Goal: Task Accomplishment & Management: Use online tool/utility

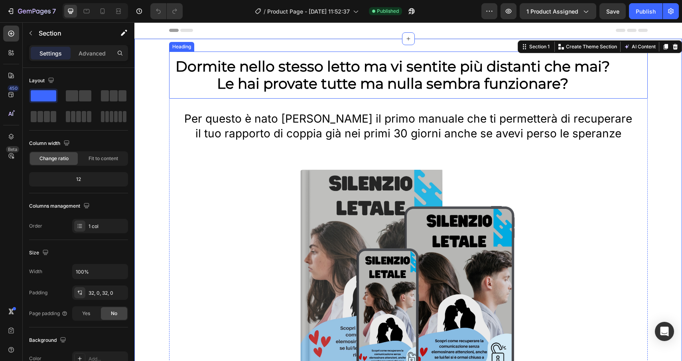
click at [202, 63] on h2 "Dormite nello stesso letto ma vi sentite più distanti che mai? Le hai provate t…" at bounding box center [392, 74] width 447 height 47
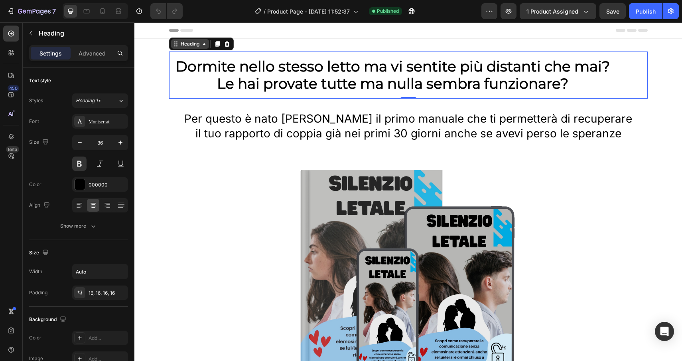
click at [192, 46] on div "Heading" at bounding box center [190, 43] width 22 height 7
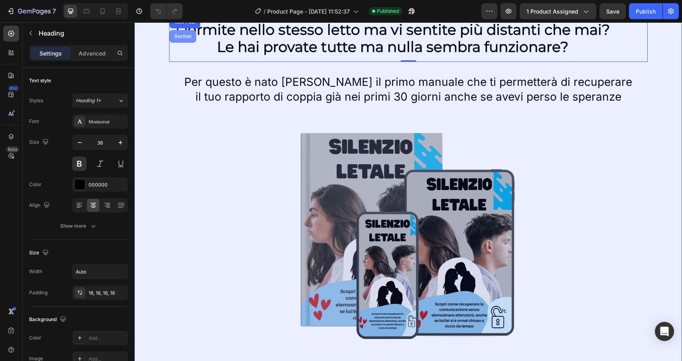
scroll to position [11, 0]
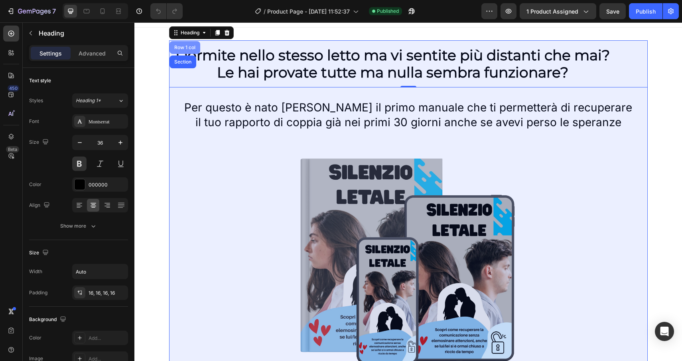
click at [185, 48] on div "Row 1 col" at bounding box center [185, 47] width 24 height 5
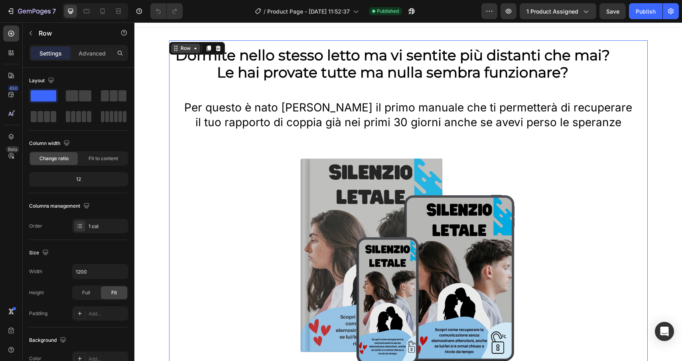
click at [185, 49] on div "Row" at bounding box center [185, 48] width 13 height 7
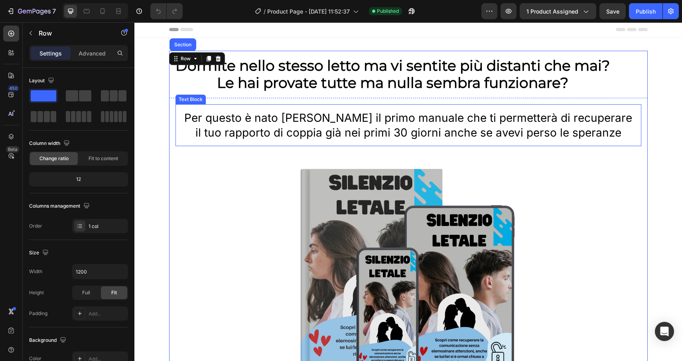
scroll to position [0, 0]
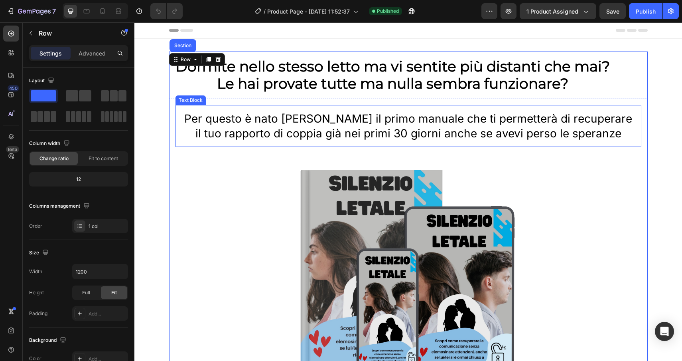
click at [194, 101] on div "Text Block" at bounding box center [190, 100] width 27 height 7
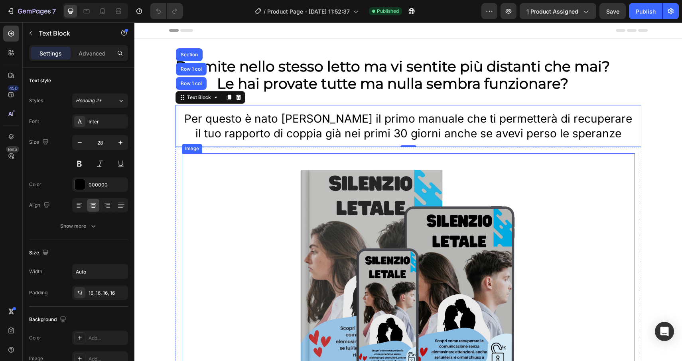
click at [193, 152] on div "Image Row" at bounding box center [409, 266] width 466 height 239
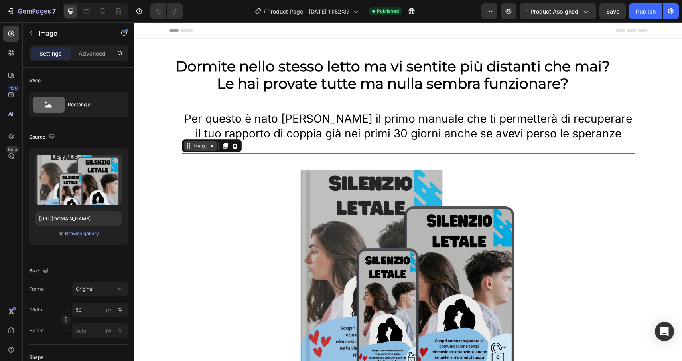
click at [199, 146] on div "Image" at bounding box center [200, 145] width 17 height 7
click at [235, 144] on icon at bounding box center [234, 146] width 5 height 6
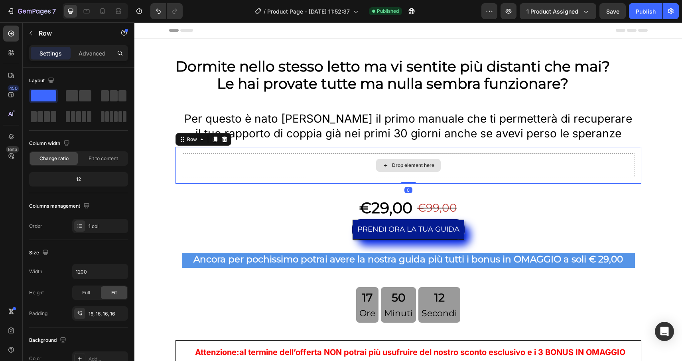
click at [243, 162] on div "Drop element here" at bounding box center [408, 165] width 453 height 24
click at [227, 140] on icon at bounding box center [224, 139] width 6 height 6
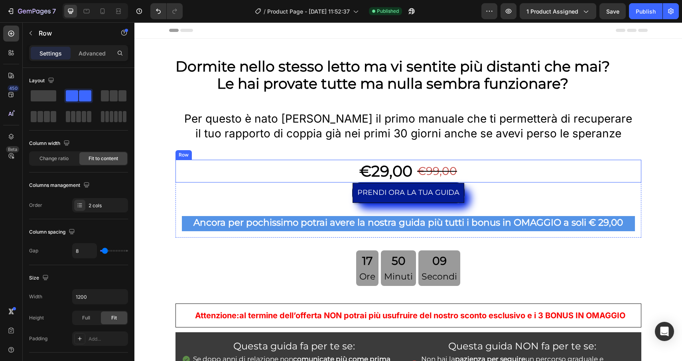
click at [240, 166] on div "€29,00 Product Price Product Price €99,00 Product Price Product Price Row" at bounding box center [409, 171] width 466 height 23
click at [227, 153] on icon at bounding box center [224, 152] width 6 height 6
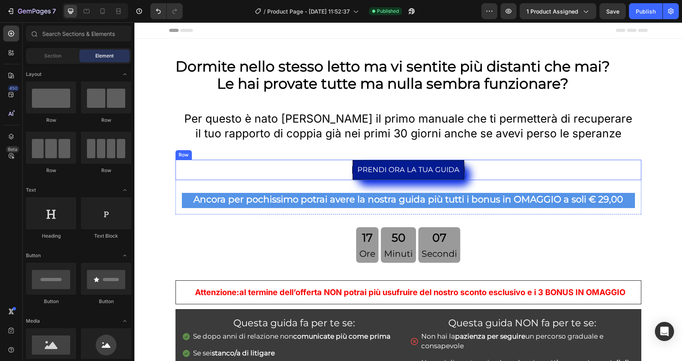
click at [224, 166] on div "PRENDI ORA LA TUA GUIDA Add to Cart Row" at bounding box center [409, 170] width 466 height 20
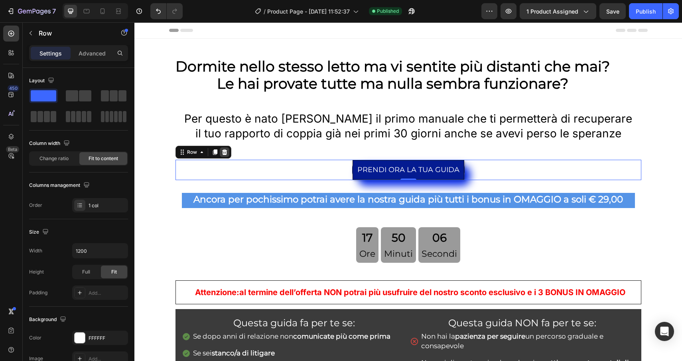
click at [226, 151] on icon at bounding box center [224, 152] width 5 height 6
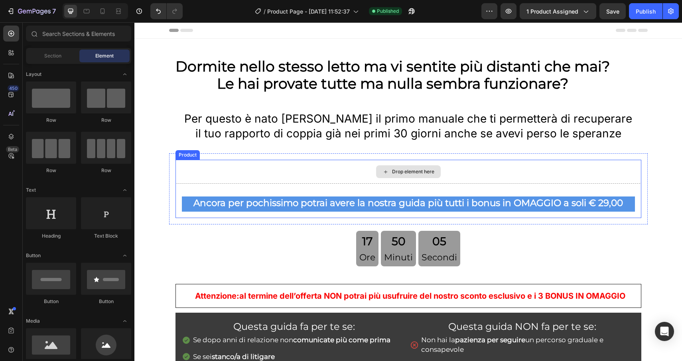
click at [226, 173] on div "Drop element here" at bounding box center [409, 172] width 466 height 24
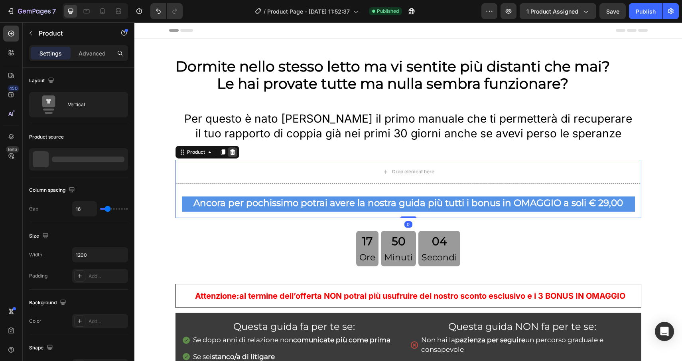
click at [235, 153] on icon at bounding box center [232, 152] width 6 height 6
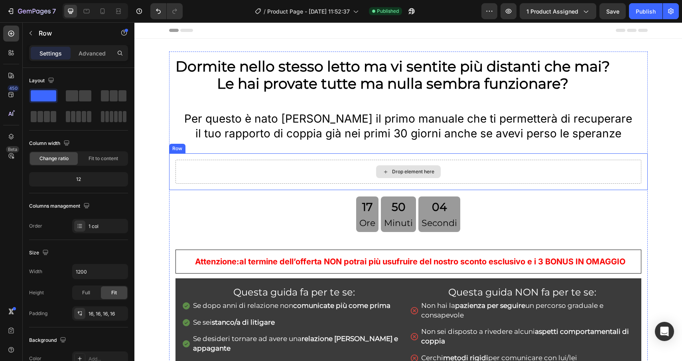
click at [243, 170] on div "Drop element here" at bounding box center [409, 172] width 466 height 24
click at [218, 145] on icon at bounding box center [218, 146] width 5 height 6
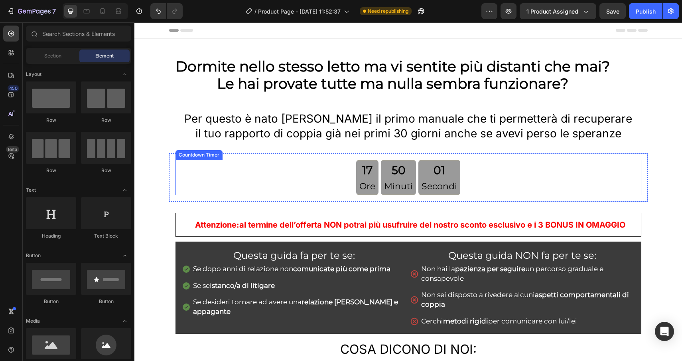
click at [244, 179] on div "17 Ore 50 Minuti 01 Secondi" at bounding box center [409, 178] width 466 height 36
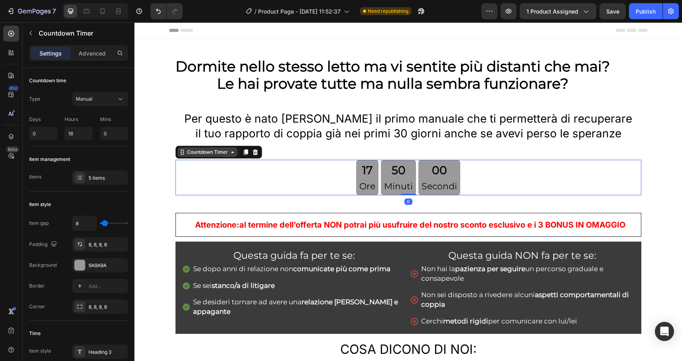
click at [218, 153] on div "Countdown Timer" at bounding box center [208, 151] width 44 height 7
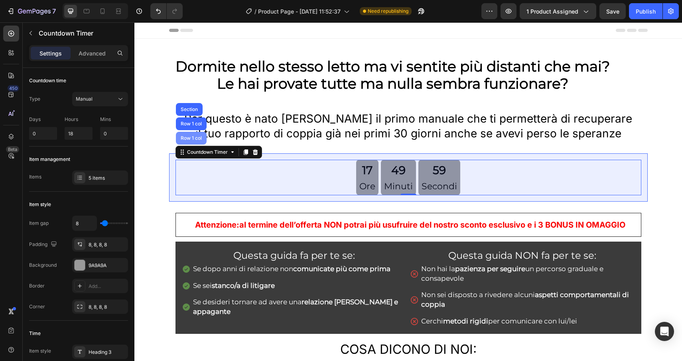
click at [194, 138] on div "Row 1 col" at bounding box center [191, 138] width 24 height 5
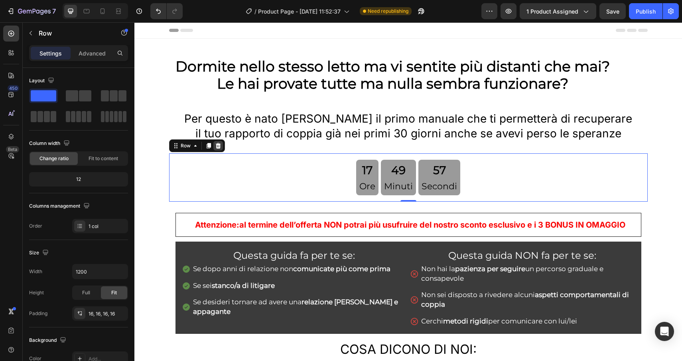
click at [219, 146] on icon at bounding box center [218, 145] width 6 height 6
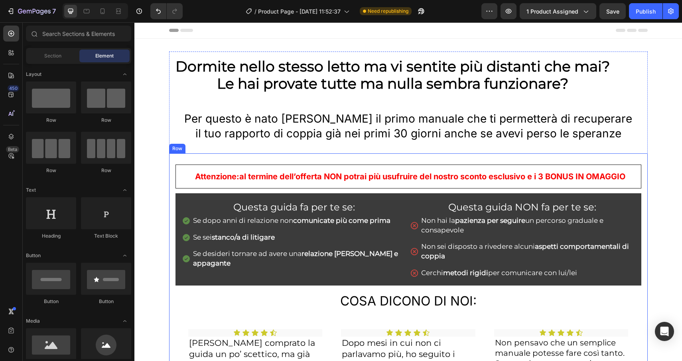
click at [188, 154] on div "Attenzione: al termine dell’offerta NON potrai più usufruire del nostro sconto …" at bounding box center [408, 309] width 479 height 313
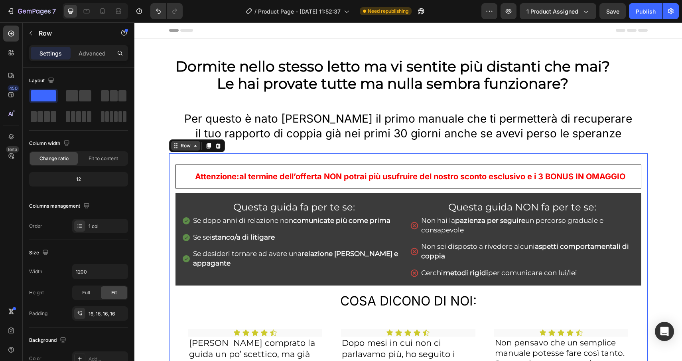
click at [188, 145] on div "Row" at bounding box center [185, 145] width 13 height 7
click at [217, 146] on icon at bounding box center [218, 145] width 6 height 6
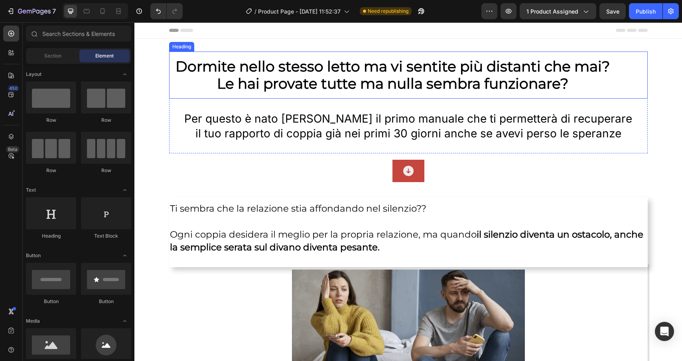
click at [374, 67] on h2 "Dormite nello stesso letto ma vi sentite più distanti che mai? Le hai provate t…" at bounding box center [392, 74] width 447 height 47
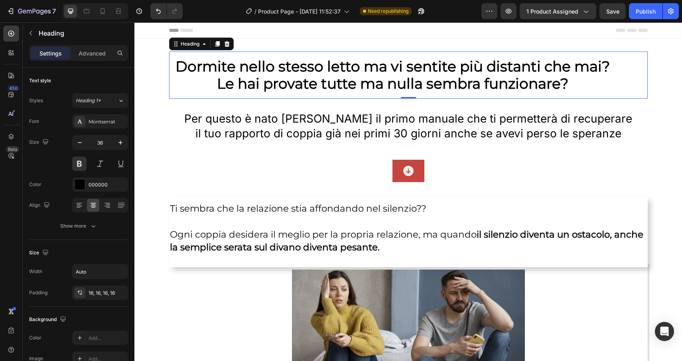
click at [175, 67] on h2 "Dormite nello stesso letto ma vi sentite più distanti che mai? Le hai provate t…" at bounding box center [392, 74] width 447 height 47
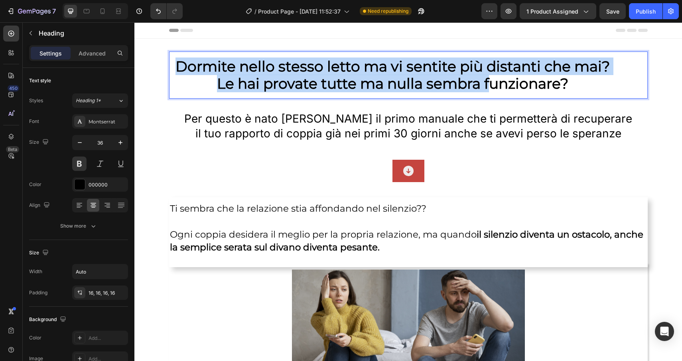
drag, startPoint x: 175, startPoint y: 67, endPoint x: 489, endPoint y: 87, distance: 314.7
click at [489, 87] on p "Dormite nello stesso letto ma vi sentite più distanti che mai? Le hai provate t…" at bounding box center [393, 75] width 435 height 34
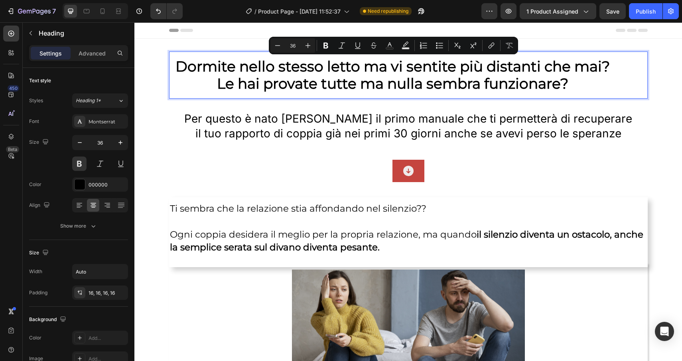
click at [573, 84] on p "Dormite nello stesso letto ma vi sentite più distanti che mai? Le hai provate t…" at bounding box center [393, 75] width 435 height 34
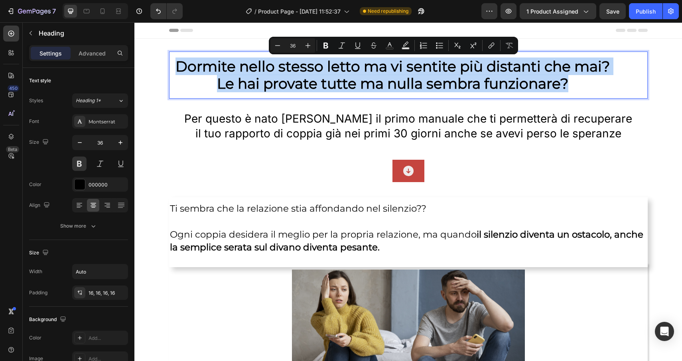
drag, startPoint x: 573, startPoint y: 84, endPoint x: 173, endPoint y: 60, distance: 401.0
click at [173, 59] on h2 "Dormite nello stesso letto ma vi sentite più distanti che mai? Le hai provate t…" at bounding box center [392, 74] width 447 height 47
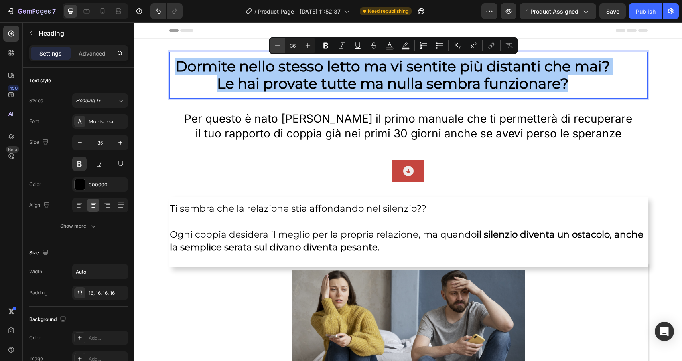
click at [276, 42] on icon "Editor contextual toolbar" at bounding box center [278, 46] width 8 height 8
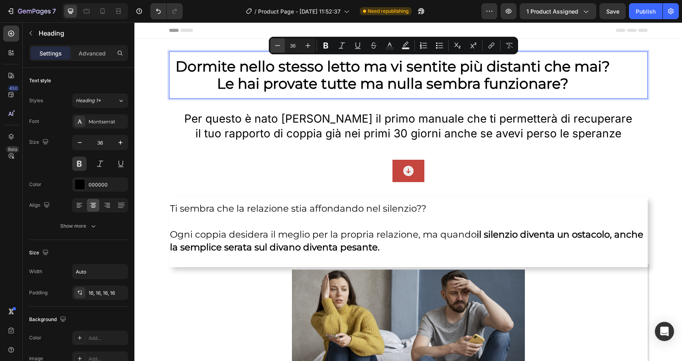
click at [276, 42] on icon "Editor contextual toolbar" at bounding box center [278, 46] width 8 height 8
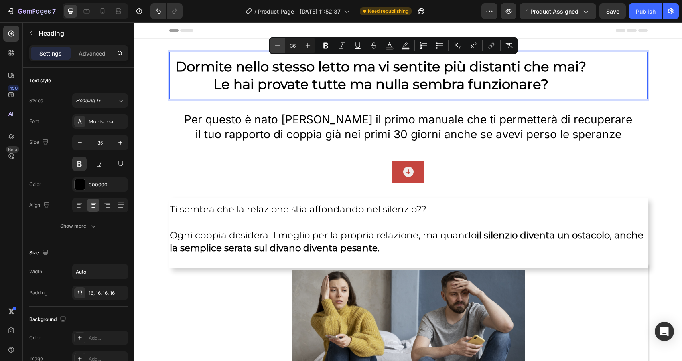
click at [276, 42] on icon "Editor contextual toolbar" at bounding box center [278, 46] width 8 height 8
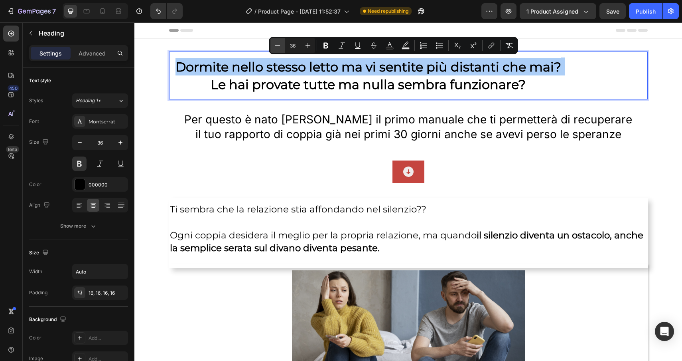
click at [276, 42] on icon "Editor contextual toolbar" at bounding box center [278, 46] width 8 height 8
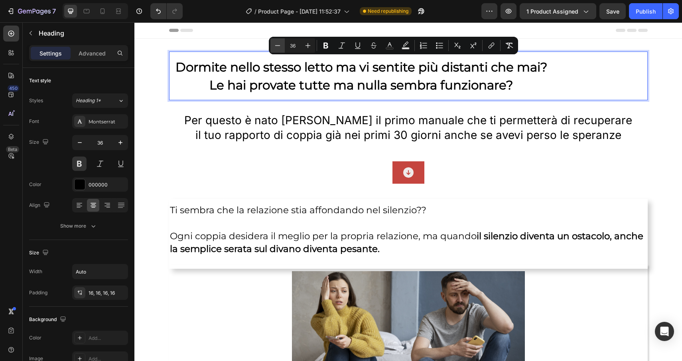
click at [276, 42] on icon "Editor contextual toolbar" at bounding box center [278, 46] width 8 height 8
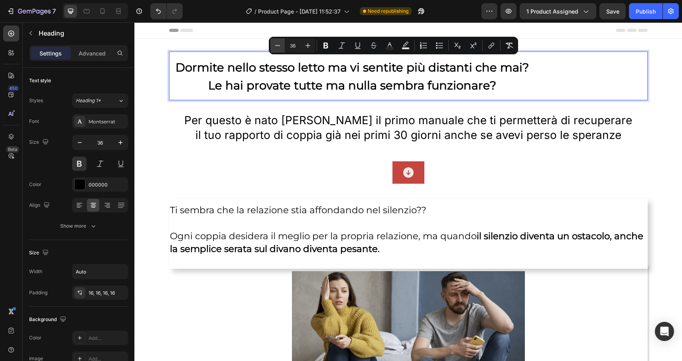
click at [276, 42] on icon "Editor contextual toolbar" at bounding box center [278, 46] width 8 height 8
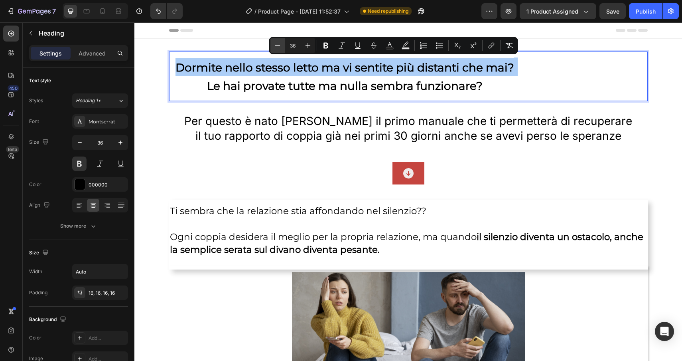
click at [276, 42] on icon "Editor contextual toolbar" at bounding box center [278, 46] width 8 height 8
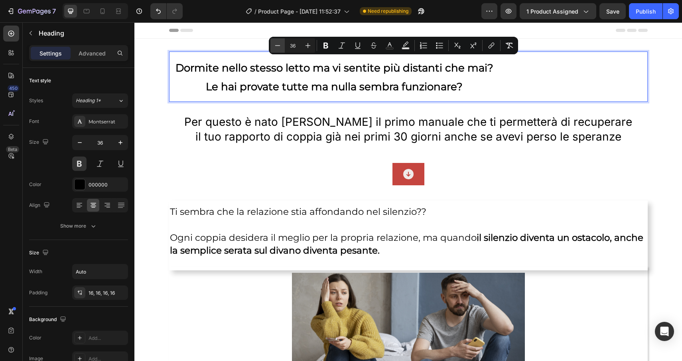
click at [276, 42] on icon "Editor contextual toolbar" at bounding box center [278, 46] width 8 height 8
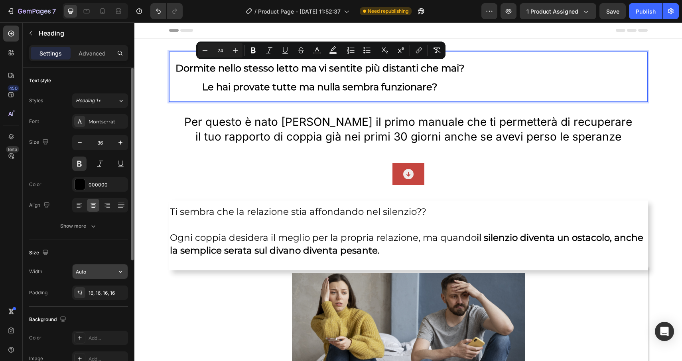
click at [102, 277] on input "Auto" at bounding box center [100, 271] width 55 height 14
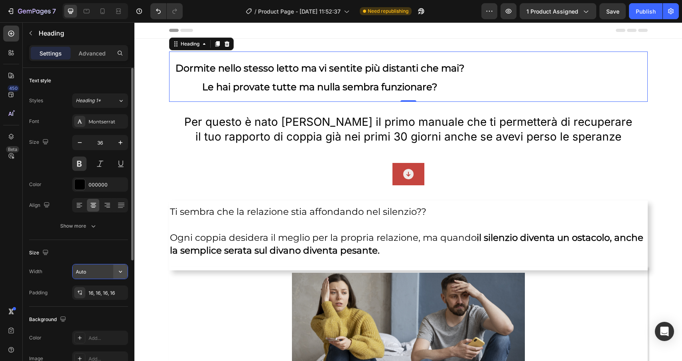
click at [121, 271] on icon "button" at bounding box center [120, 272] width 3 height 2
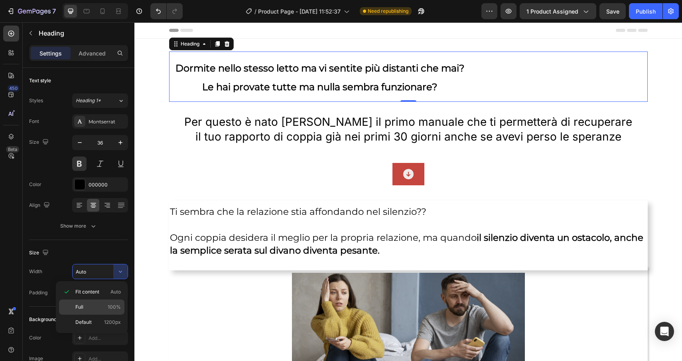
click at [111, 309] on span "100%" at bounding box center [114, 306] width 13 height 7
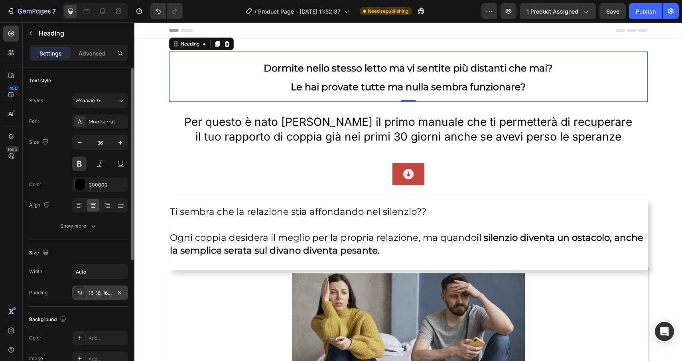
click at [111, 293] on div "16, 16, 16, 16" at bounding box center [100, 292] width 23 height 7
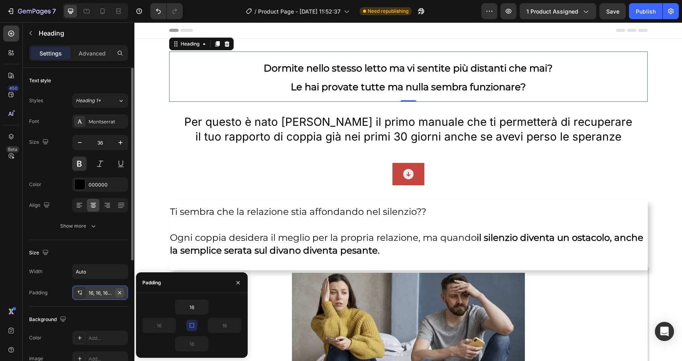
click at [121, 292] on icon "button" at bounding box center [120, 292] width 6 height 6
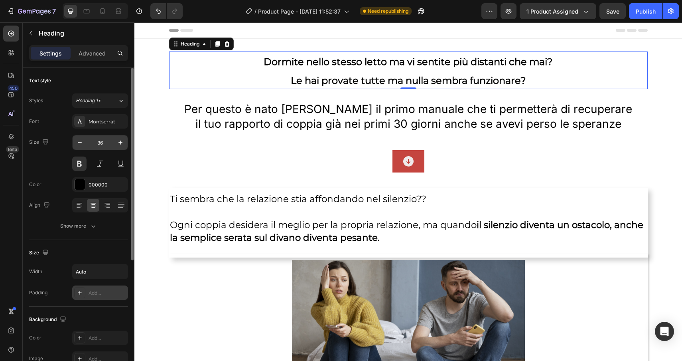
click at [106, 145] on input "36" at bounding box center [100, 142] width 26 height 14
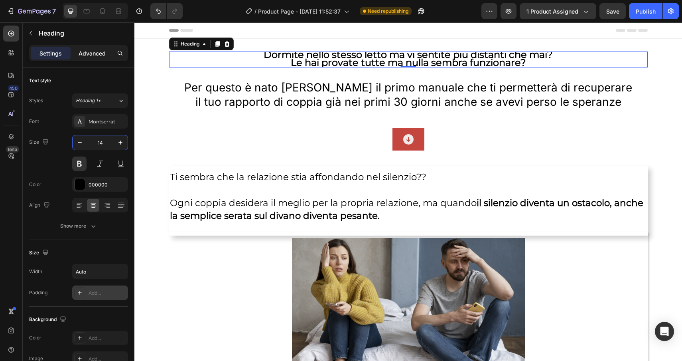
type input "14"
click at [92, 54] on p "Advanced" at bounding box center [92, 53] width 27 height 8
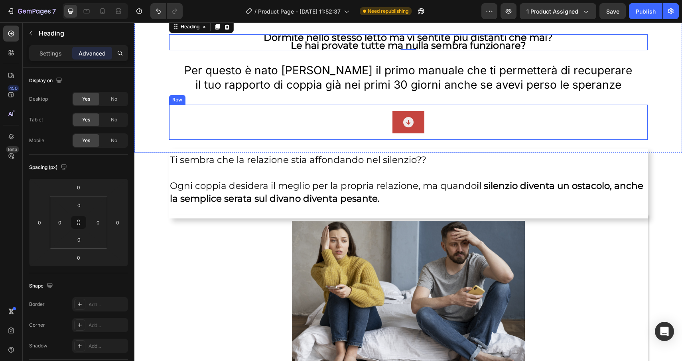
scroll to position [3, 0]
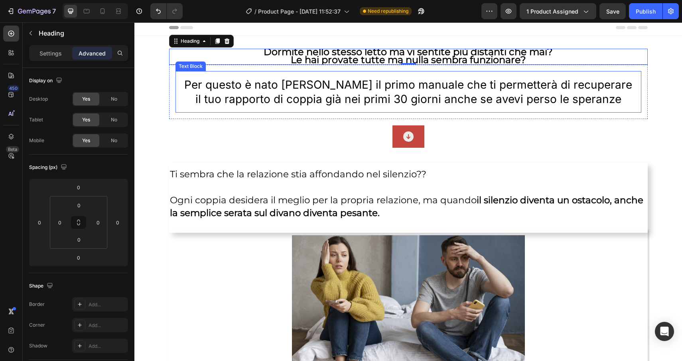
click at [401, 96] on p "Per questo è nato [PERSON_NAME] il primo manuale che ti permetterà di recuperar…" at bounding box center [408, 91] width 453 height 29
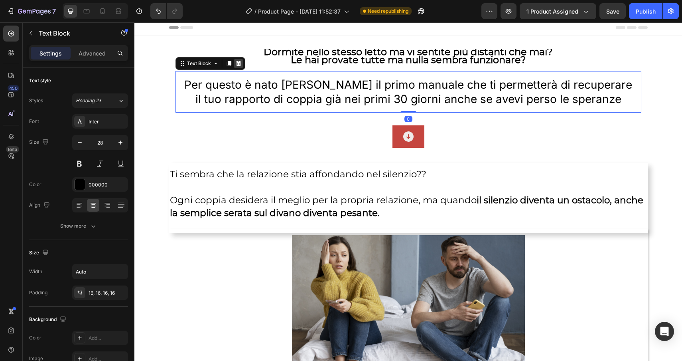
click at [239, 67] on div at bounding box center [239, 64] width 10 height 10
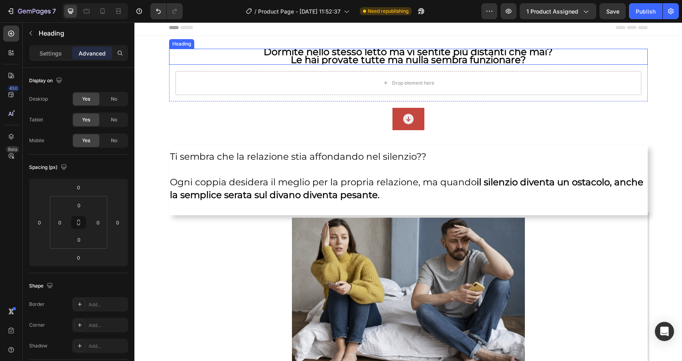
click at [242, 61] on p "⁠⁠⁠⁠⁠⁠⁠ Dormite nello stesso letto ma vi sentite più distanti che mai? Le hai p…" at bounding box center [408, 57] width 479 height 16
click at [232, 74] on div "Heading" at bounding box center [201, 72] width 65 height 13
click at [230, 74] on icon at bounding box center [227, 72] width 6 height 6
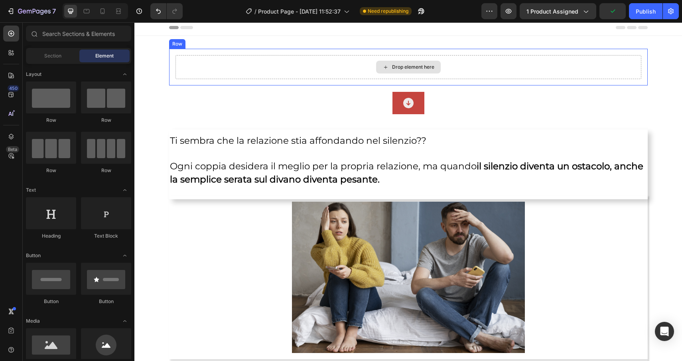
click at [295, 71] on div "Drop element here" at bounding box center [409, 67] width 466 height 24
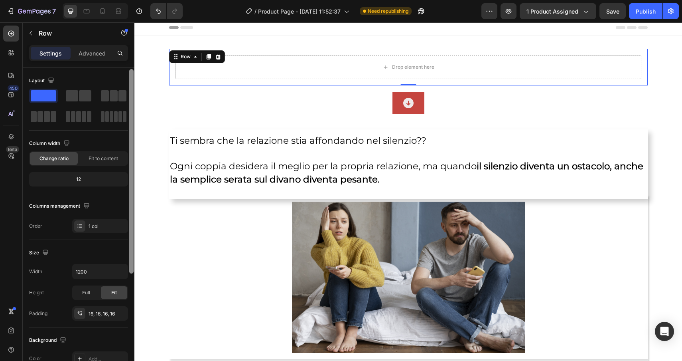
scroll to position [1, 0]
click at [218, 58] on icon at bounding box center [218, 57] width 5 height 6
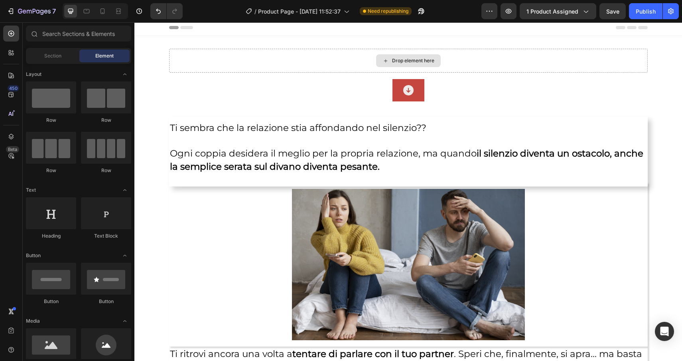
click at [218, 58] on div "Drop element here" at bounding box center [408, 61] width 479 height 24
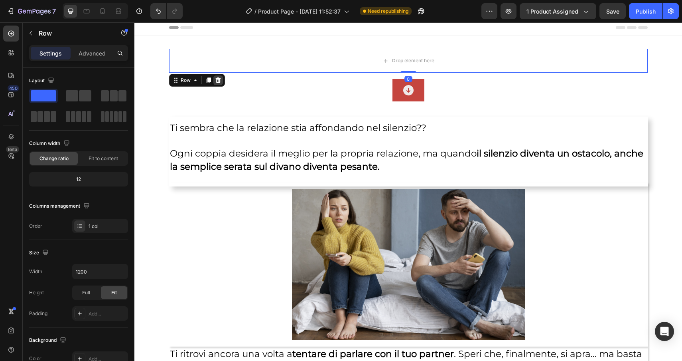
click at [220, 81] on icon at bounding box center [218, 80] width 5 height 6
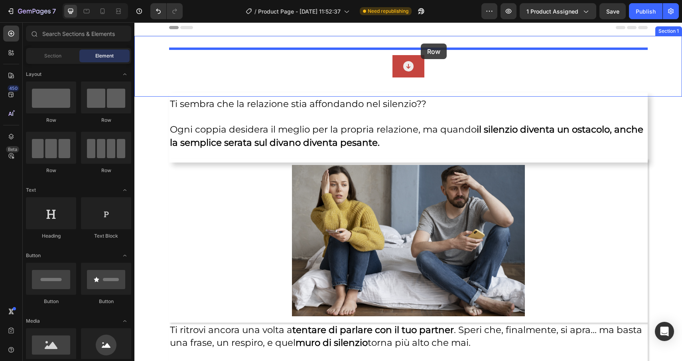
scroll to position [0, 0]
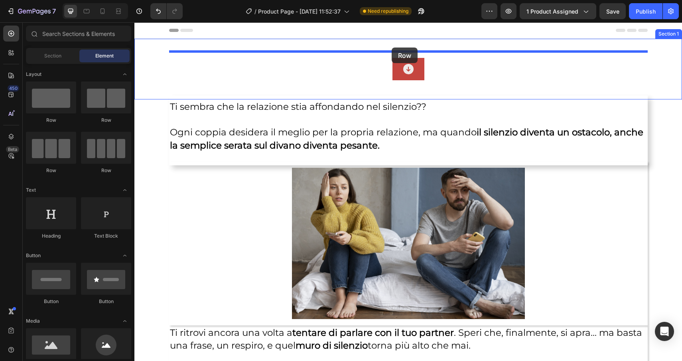
drag, startPoint x: 184, startPoint y: 126, endPoint x: 392, endPoint y: 47, distance: 222.5
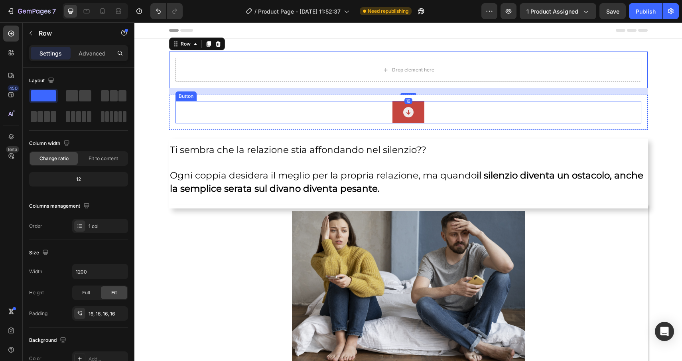
click at [331, 111] on div "Button" at bounding box center [409, 112] width 466 height 22
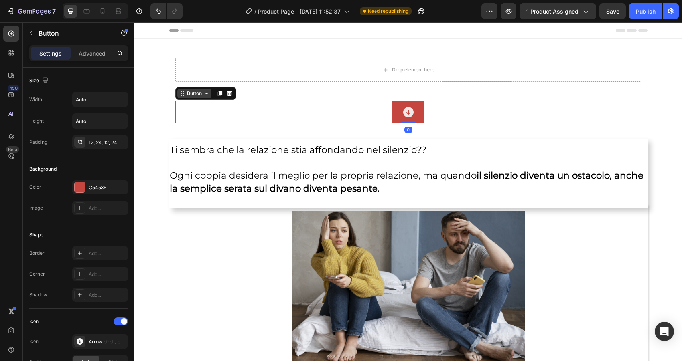
click at [190, 98] on div "Button" at bounding box center [195, 94] width 34 height 10
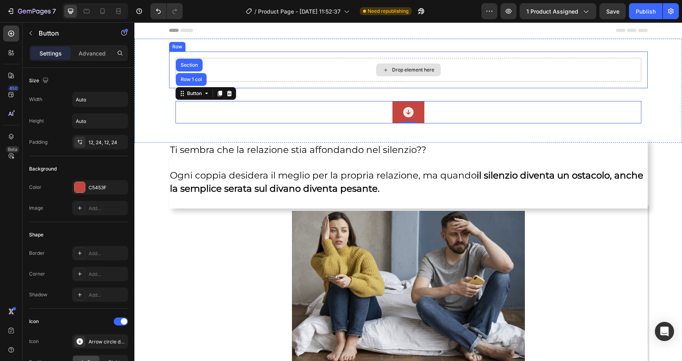
click at [306, 71] on div "Drop element here" at bounding box center [409, 70] width 466 height 24
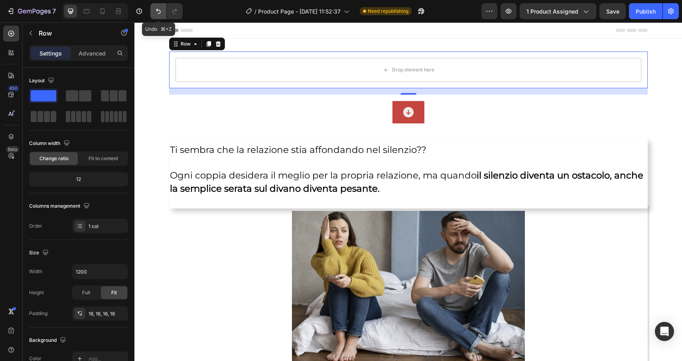
click at [155, 11] on icon "Undo/Redo" at bounding box center [158, 11] width 8 height 8
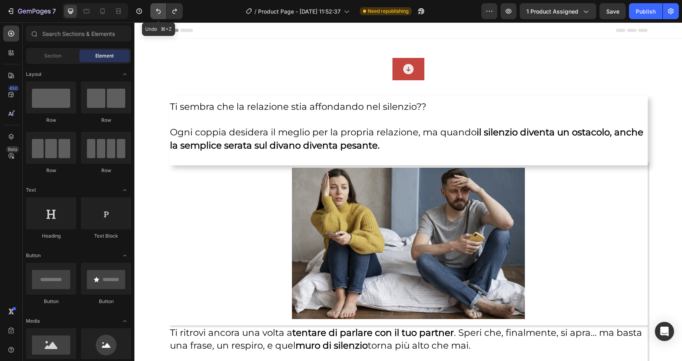
click at [155, 11] on icon "Undo/Redo" at bounding box center [158, 11] width 8 height 8
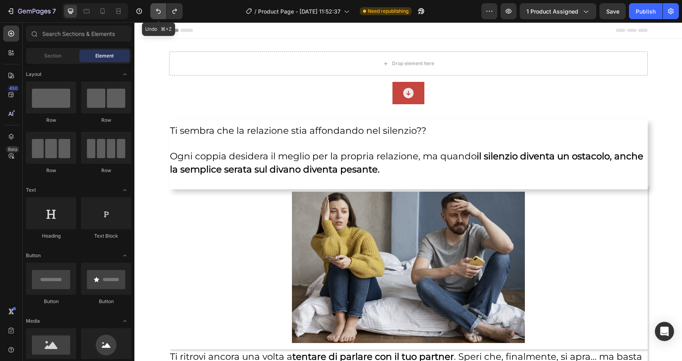
click at [155, 11] on icon "Undo/Redo" at bounding box center [158, 11] width 8 height 8
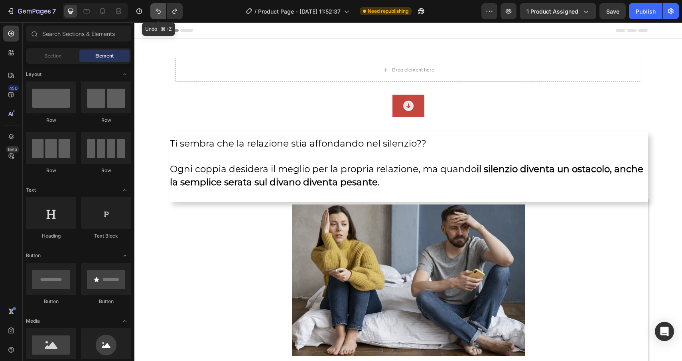
click at [155, 11] on icon "Undo/Redo" at bounding box center [158, 11] width 8 height 8
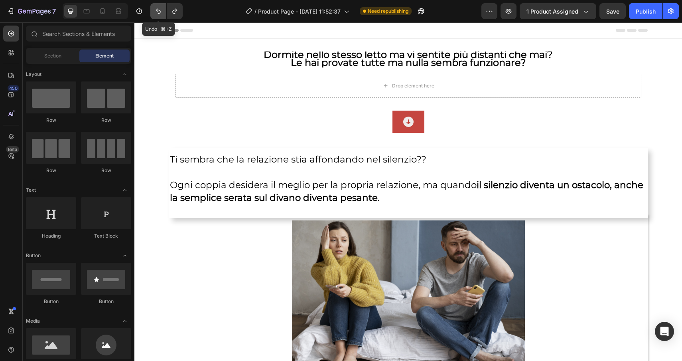
click at [155, 11] on icon "Undo/Redo" at bounding box center [158, 11] width 8 height 8
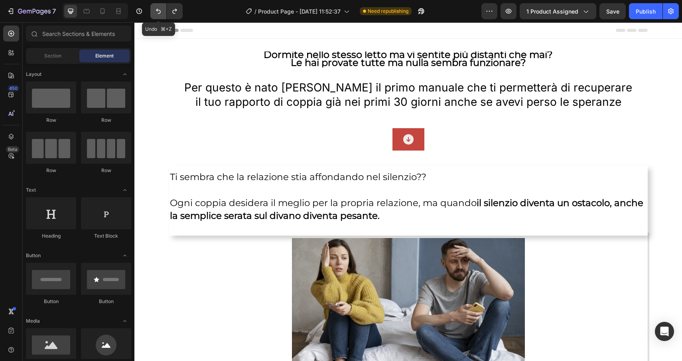
click at [155, 11] on icon "Undo/Redo" at bounding box center [158, 11] width 8 height 8
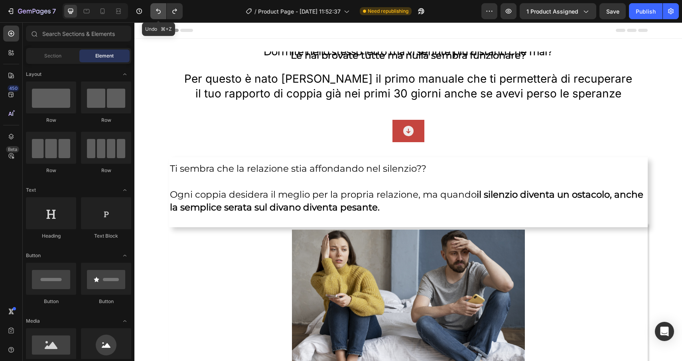
click at [155, 11] on icon "Undo/Redo" at bounding box center [158, 11] width 8 height 8
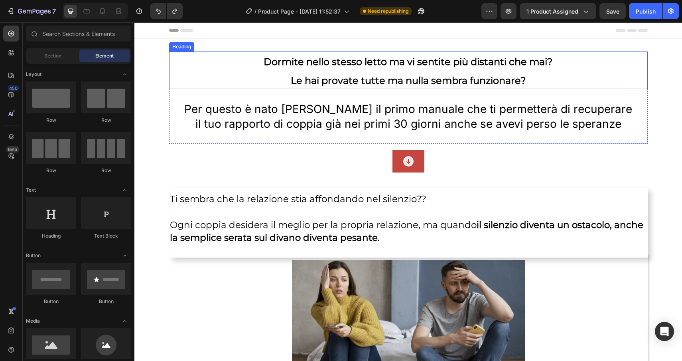
click at [429, 72] on h2 "Dormite nello stesso letto ma vi sentite più distanti che mai? Le hai provate t…" at bounding box center [408, 70] width 479 height 38
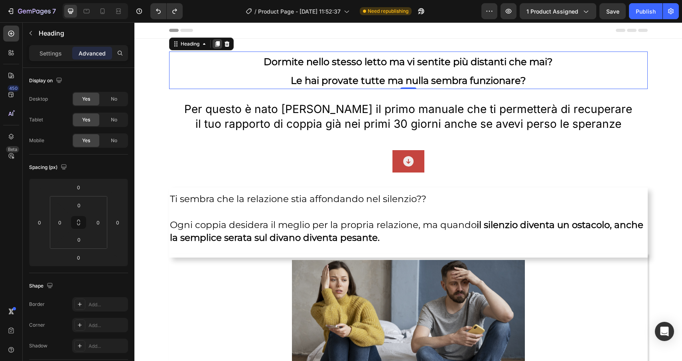
click at [216, 42] on icon at bounding box center [217, 44] width 4 height 6
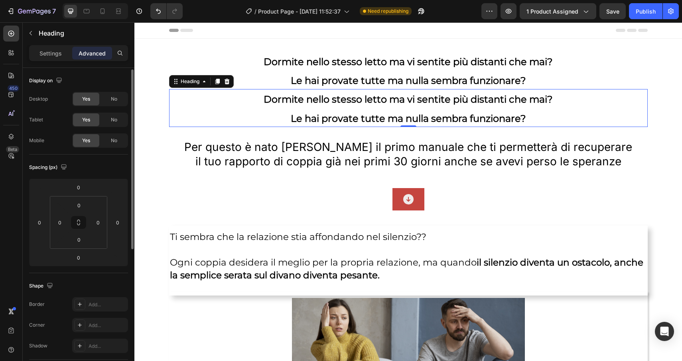
scroll to position [1, 0]
click at [226, 82] on icon at bounding box center [226, 82] width 5 height 6
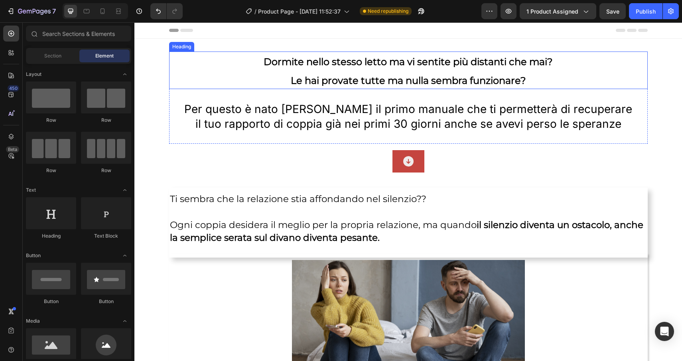
click at [274, 75] on h2 "Dormite nello stesso letto ma vi sentite più distanti che mai? Le hai provate t…" at bounding box center [408, 70] width 479 height 38
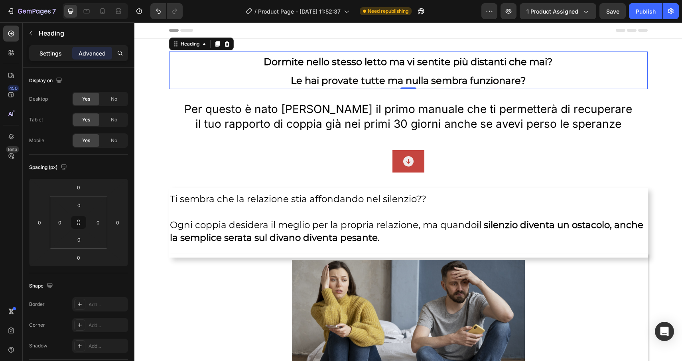
click at [55, 53] on p "Settings" at bounding box center [51, 53] width 22 height 8
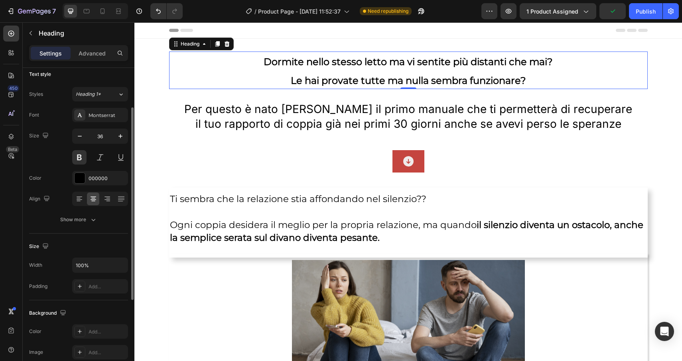
scroll to position [0, 0]
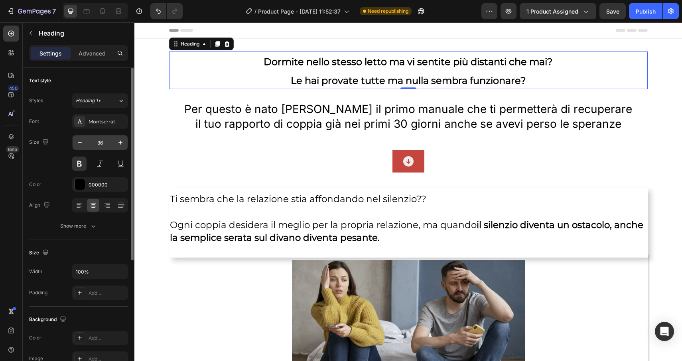
click at [106, 143] on input "36" at bounding box center [100, 142] width 26 height 14
click at [96, 227] on icon "button" at bounding box center [93, 226] width 8 height 8
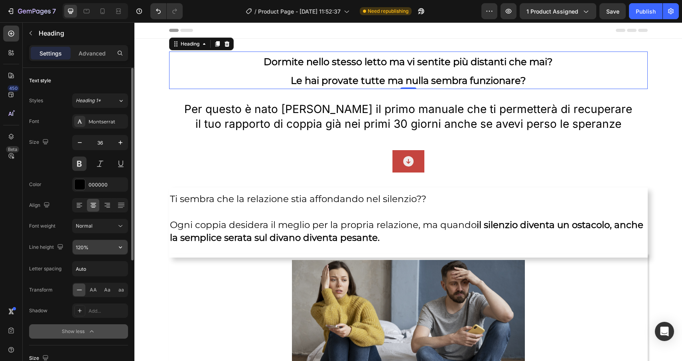
click at [88, 249] on input "120%" at bounding box center [100, 247] width 55 height 14
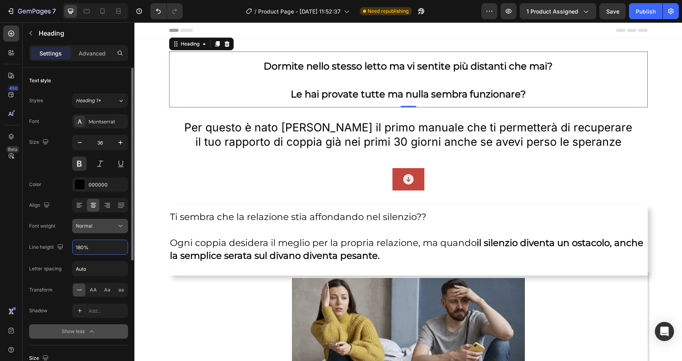
type input "180%"
click at [101, 225] on div "Normal" at bounding box center [96, 225] width 41 height 7
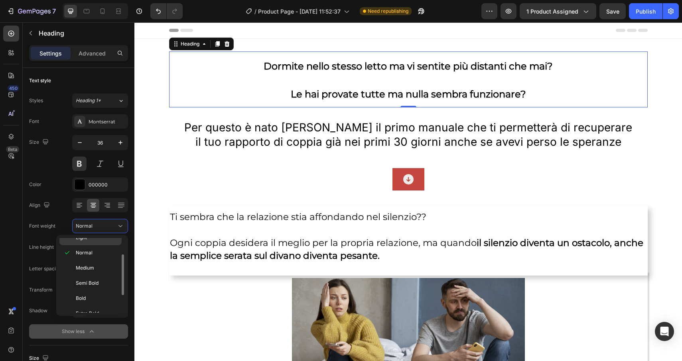
scroll to position [39, 0]
click at [97, 295] on p "Bold" at bounding box center [97, 297] width 42 height 7
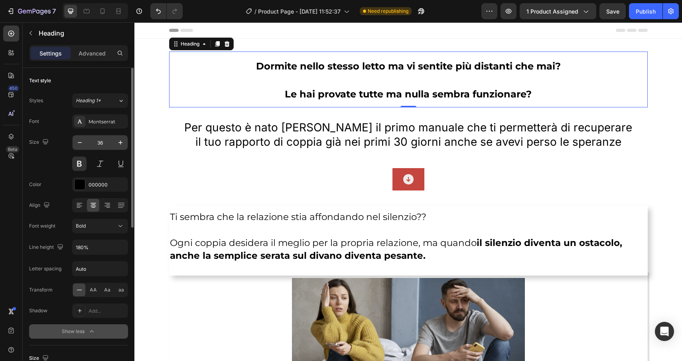
click at [104, 143] on input "36" at bounding box center [100, 142] width 26 height 14
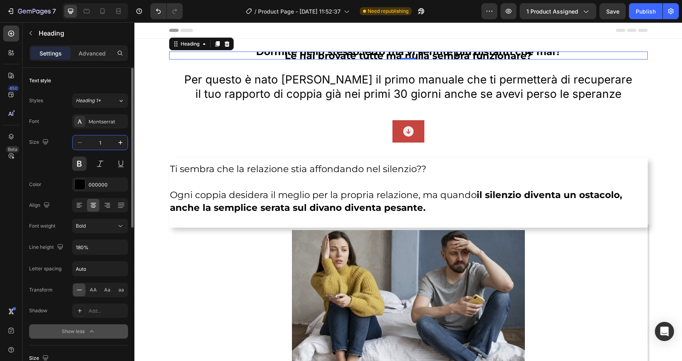
type input "14"
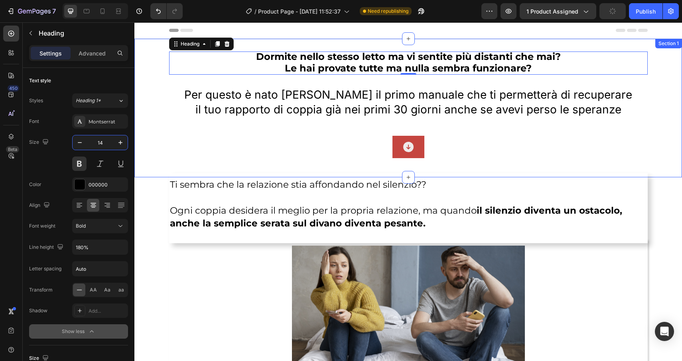
click at [668, 77] on div "Dormite nello stesso letto ma vi sentite più distanti che mai? Le hai provate t…" at bounding box center [408, 107] width 548 height 113
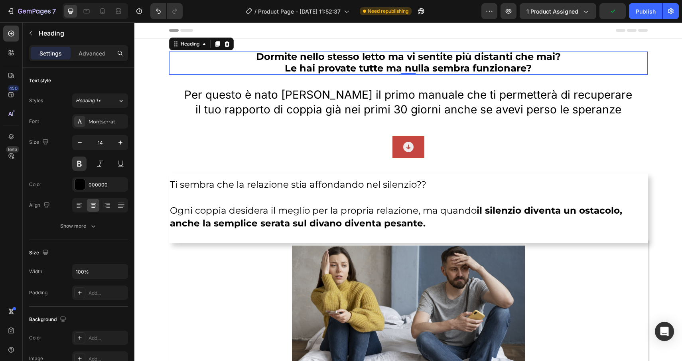
click at [480, 67] on span "Le hai provate tutte ma nulla sembra funzionare?" at bounding box center [408, 68] width 247 height 12
click at [539, 70] on h2 "Dormite nello stesso letto ma vi sentite più distanti che mai? Le hai provate t…" at bounding box center [408, 62] width 479 height 23
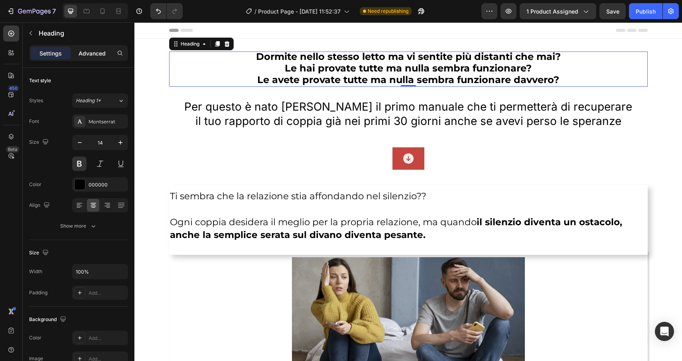
click at [93, 54] on p "Advanced" at bounding box center [92, 53] width 27 height 8
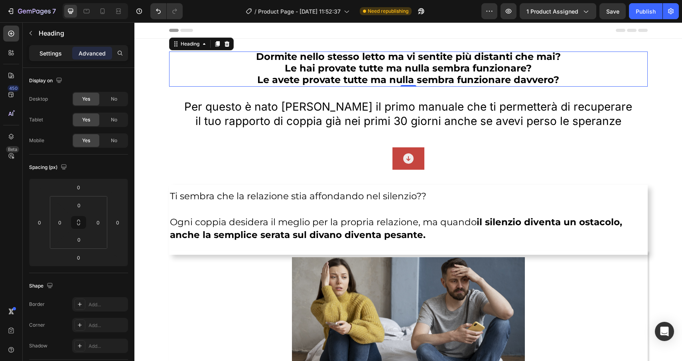
click at [53, 52] on p "Settings" at bounding box center [51, 53] width 22 height 8
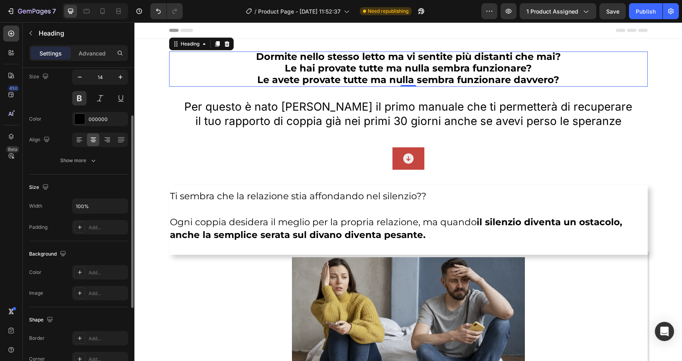
scroll to position [70, 0]
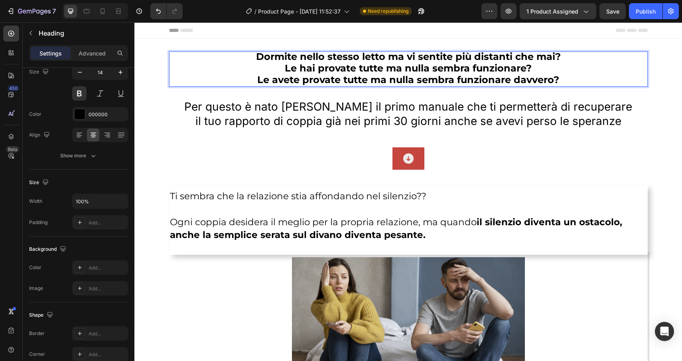
click at [456, 57] on span "Dormite nello stesso letto ma vi sentite più distanti che mai?" at bounding box center [408, 57] width 305 height 12
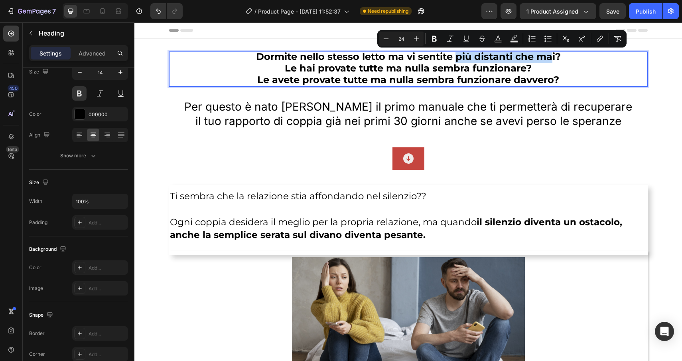
drag, startPoint x: 456, startPoint y: 57, endPoint x: 548, endPoint y: 62, distance: 92.3
click at [548, 62] on span "Dormite nello stesso letto ma vi sentite più distanti che mai?" at bounding box center [408, 57] width 305 height 12
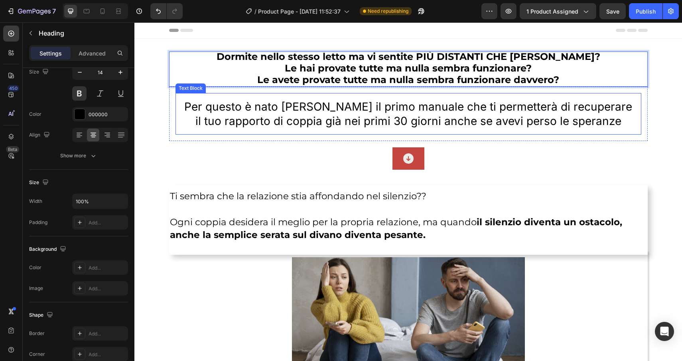
click at [459, 106] on p "Per questo è nato [PERSON_NAME] il primo manuale che ti permetterà di recuperar…" at bounding box center [408, 113] width 453 height 29
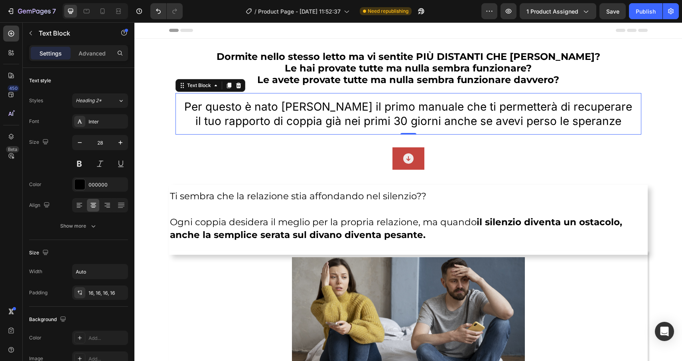
click at [623, 121] on p "Per questo è nato [PERSON_NAME] il primo manuale che ti permetterà di recuperar…" at bounding box center [408, 113] width 453 height 29
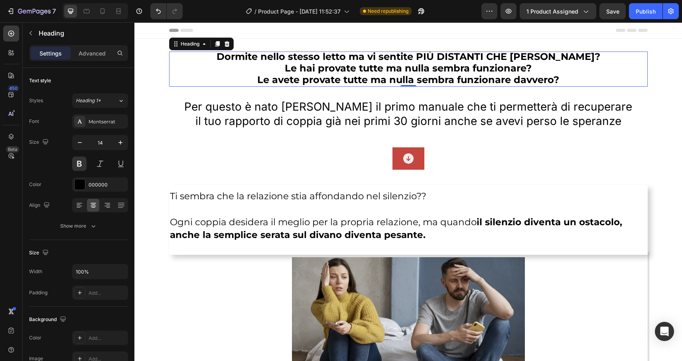
click at [189, 60] on p "⁠⁠⁠⁠⁠⁠⁠ Dormite nello stesso letto ma vi sentite PIÙ DISTANTI CHE MAIi? Le hai …" at bounding box center [408, 68] width 479 height 35
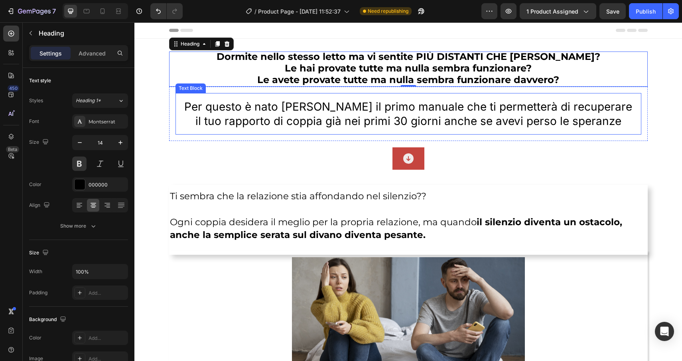
click at [188, 101] on p "Per questo è nato [PERSON_NAME] il primo manuale che ti permetterà di recuperar…" at bounding box center [408, 113] width 453 height 29
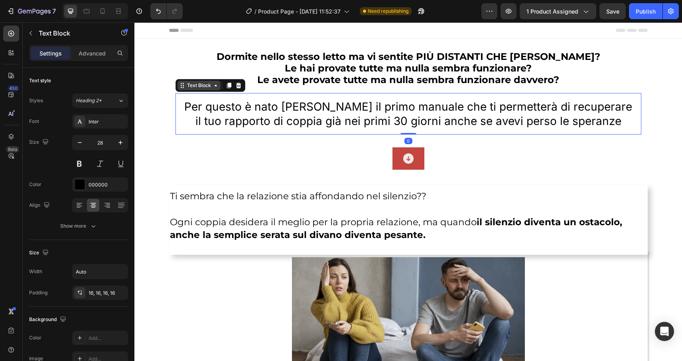
click at [189, 86] on div "Text Block" at bounding box center [199, 85] width 27 height 7
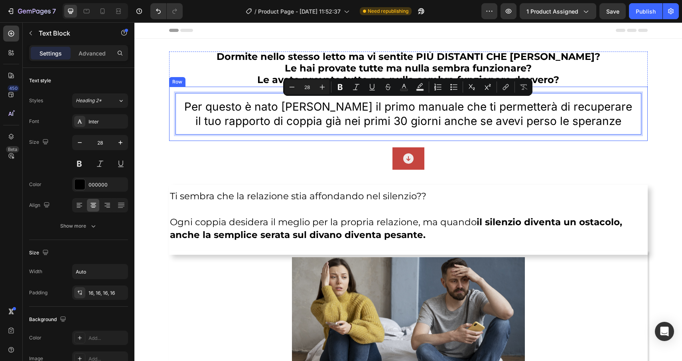
drag, startPoint x: 188, startPoint y: 100, endPoint x: 646, endPoint y: 130, distance: 458.3
click at [646, 130] on div "Per questo è nato Silenzio Letale il primo manuale che ti permetterà di recuper…" at bounding box center [408, 114] width 479 height 55
click at [309, 88] on input "28" at bounding box center [307, 87] width 16 height 10
drag, startPoint x: 310, startPoint y: 87, endPoint x: 303, endPoint y: 87, distance: 7.2
click at [303, 87] on input "28" at bounding box center [307, 87] width 16 height 10
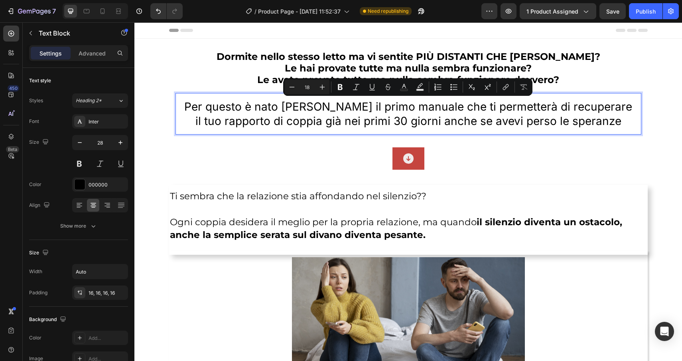
type input "18"
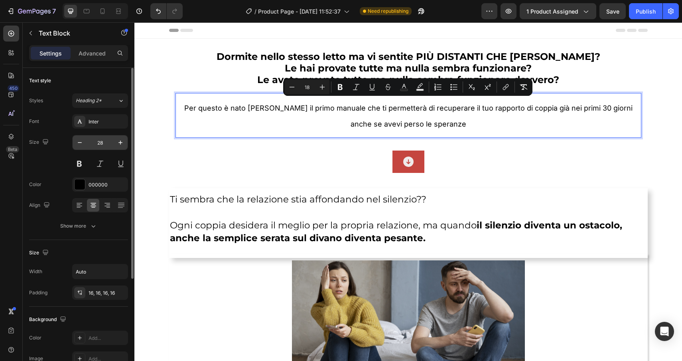
click at [104, 142] on input "28" at bounding box center [100, 142] width 26 height 14
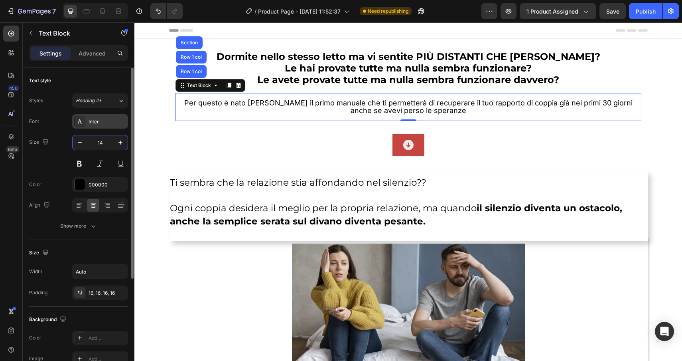
type input "14"
click at [101, 119] on div "Inter" at bounding box center [108, 121] width 38 height 7
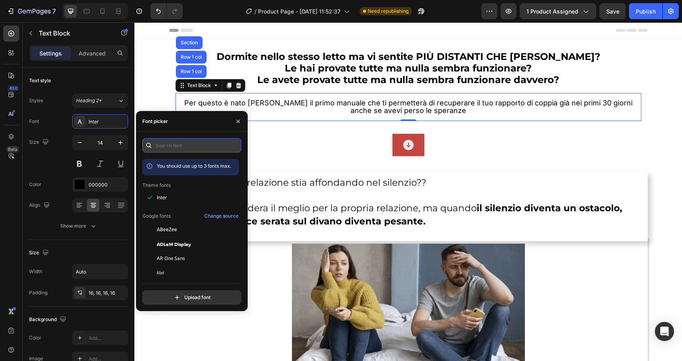
click at [190, 152] on input "text" at bounding box center [191, 145] width 99 height 14
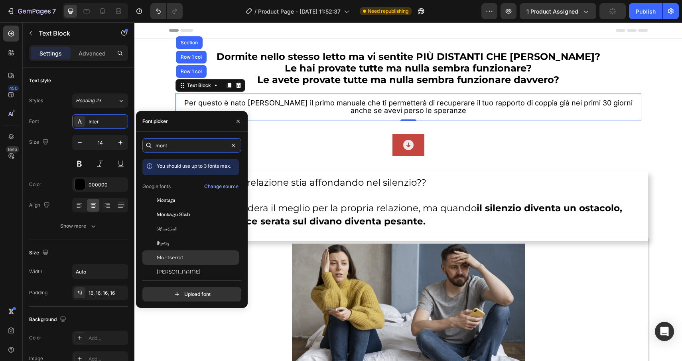
type input "mont"
click at [187, 253] on div "Montserrat" at bounding box center [190, 257] width 97 height 14
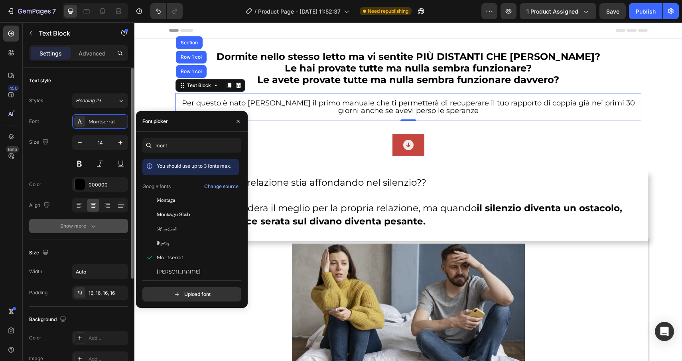
click at [79, 227] on div "Show more" at bounding box center [78, 226] width 37 height 8
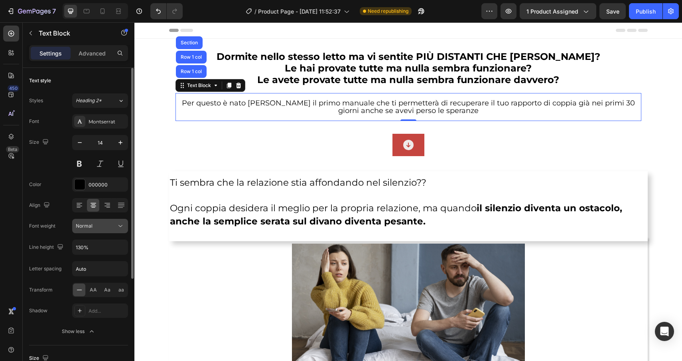
click at [83, 227] on span "Normal" at bounding box center [84, 226] width 17 height 6
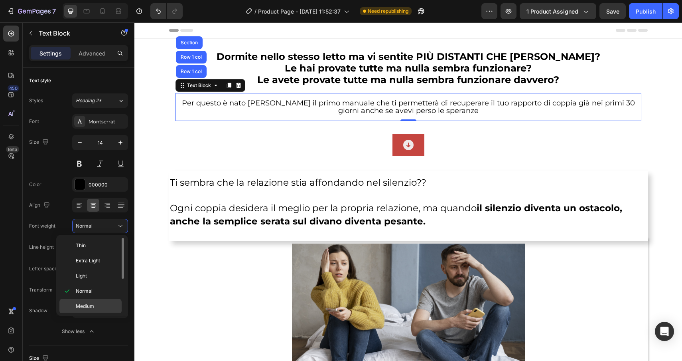
click at [91, 307] on span "Medium" at bounding box center [85, 306] width 18 height 7
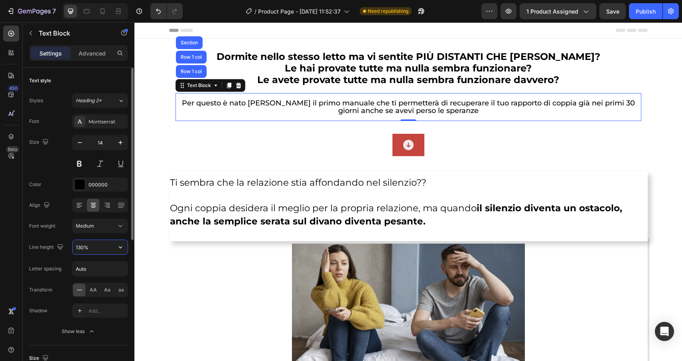
click at [83, 248] on input "130%" at bounding box center [100, 247] width 55 height 14
drag, startPoint x: 83, startPoint y: 248, endPoint x: 79, endPoint y: 248, distance: 4.8
click at [79, 248] on input "130%" at bounding box center [100, 247] width 55 height 14
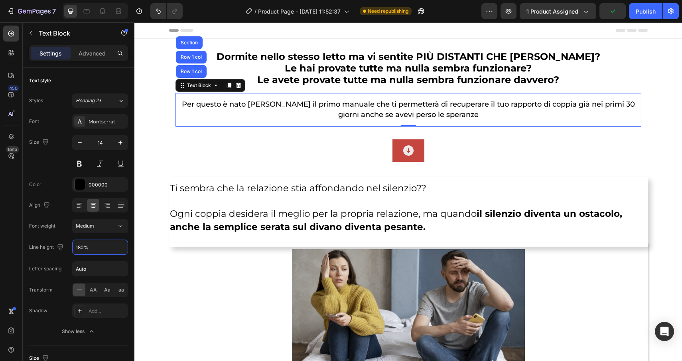
type input "180%"
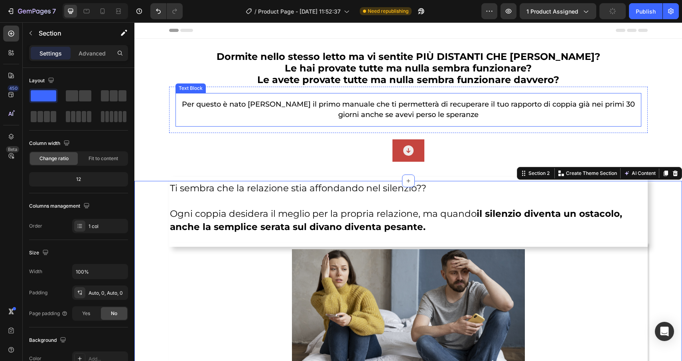
click at [238, 105] on span "Per questo è nato [PERSON_NAME] il primo manuale che ti permetterà di recuperar…" at bounding box center [408, 109] width 453 height 19
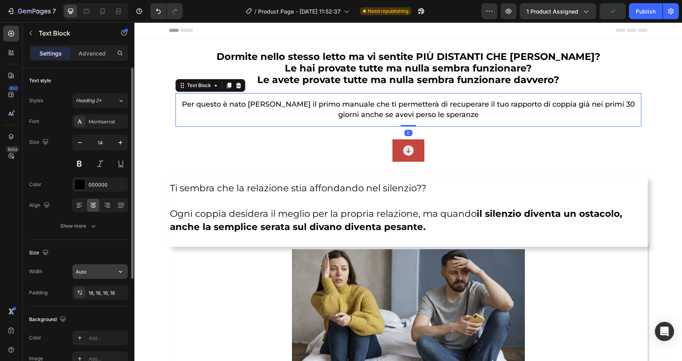
click at [112, 265] on input "Auto" at bounding box center [100, 271] width 55 height 14
click at [120, 271] on icon "button" at bounding box center [120, 272] width 3 height 2
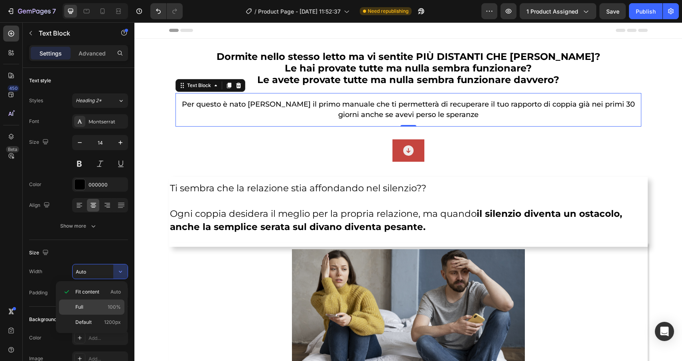
click at [111, 306] on span "100%" at bounding box center [114, 306] width 13 height 7
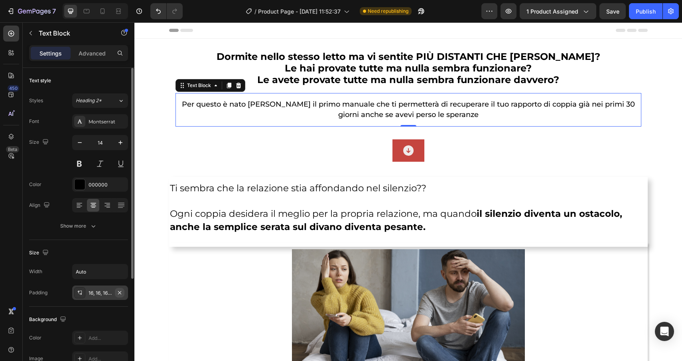
click at [122, 294] on icon "button" at bounding box center [120, 292] width 6 height 6
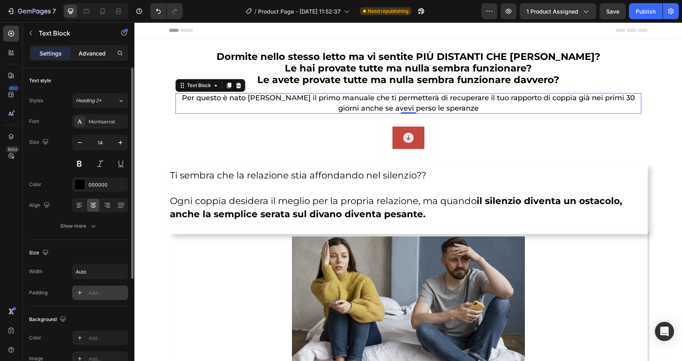
click at [91, 47] on div "Advanced" at bounding box center [92, 53] width 40 height 13
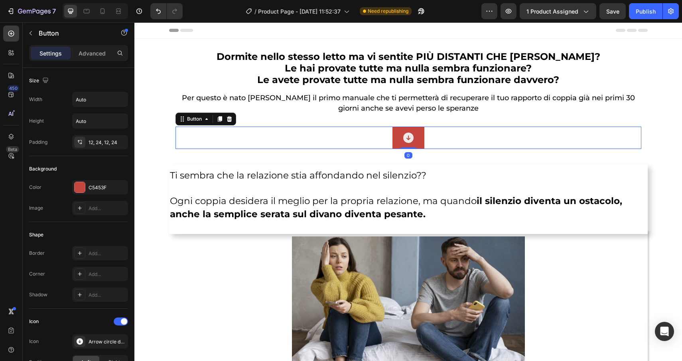
click at [458, 138] on div "Button 0" at bounding box center [409, 138] width 466 height 22
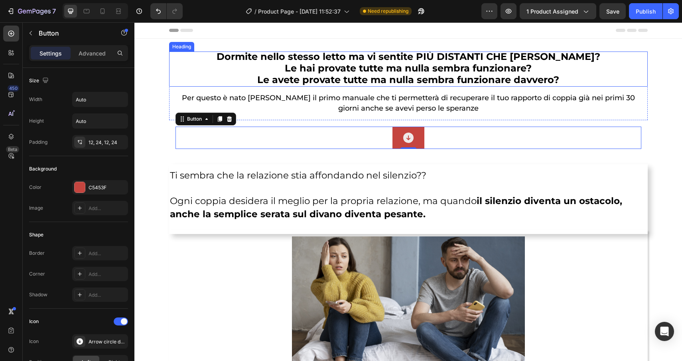
click at [389, 80] on span "Le avete provate tutte ma nulla sembra funzionare davvero?" at bounding box center [408, 80] width 302 height 12
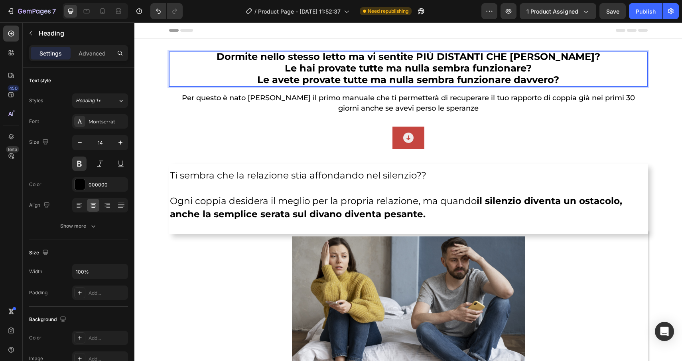
click at [389, 80] on span "Le avete provate tutte ma nulla sembra funzionare davvero?" at bounding box center [408, 80] width 302 height 12
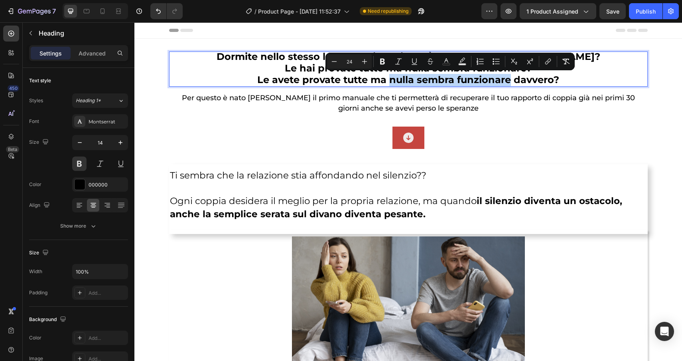
drag, startPoint x: 389, startPoint y: 80, endPoint x: 509, endPoint y: 83, distance: 120.2
click at [509, 83] on span "Le avete provate tutte ma nulla sembra funzionare davvero?" at bounding box center [408, 80] width 302 height 12
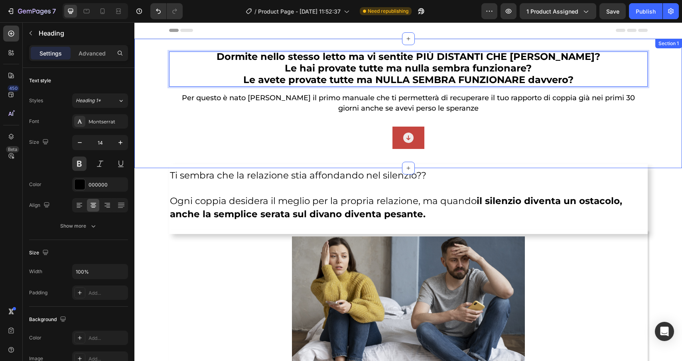
click at [668, 99] on div "Dormite nello stesso letto ma vi sentite PIÙ DISTANTI CHE MAIi? Le hai provate …" at bounding box center [408, 103] width 548 height 104
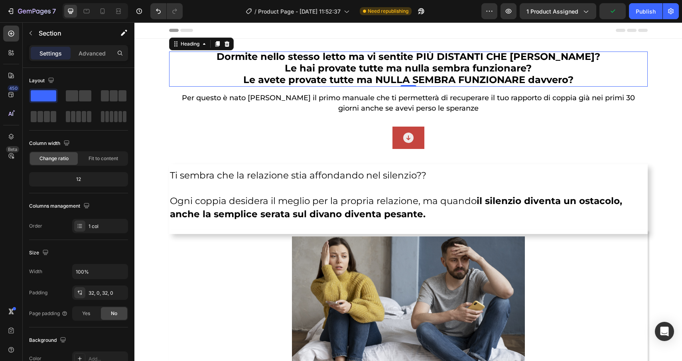
click at [390, 81] on span "Le avete provate tutte ma NULLA SEMBRA FUNZIONARE davvero?" at bounding box center [408, 80] width 330 height 12
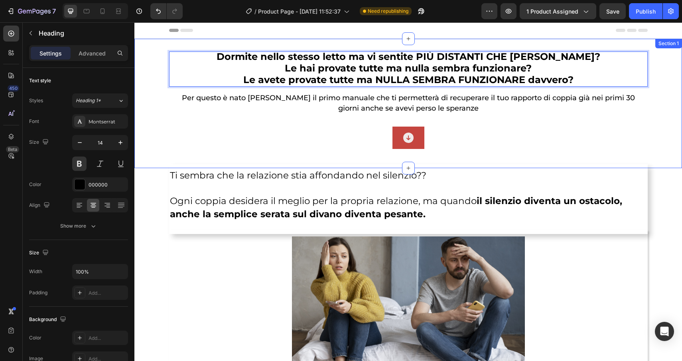
click at [148, 91] on div "Dormite nello stesso letto ma vi sentite PIÙ DISTANTI CHE MAIi? Le hai provate …" at bounding box center [408, 103] width 548 height 104
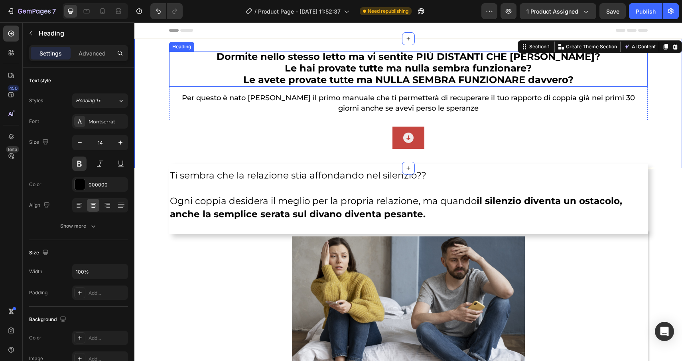
click at [178, 76] on p "⁠⁠⁠⁠⁠⁠⁠ Dormite nello stesso letto ma vi sentite PIÙ DISTANTI CHE MAIi? Le hai …" at bounding box center [408, 68] width 479 height 35
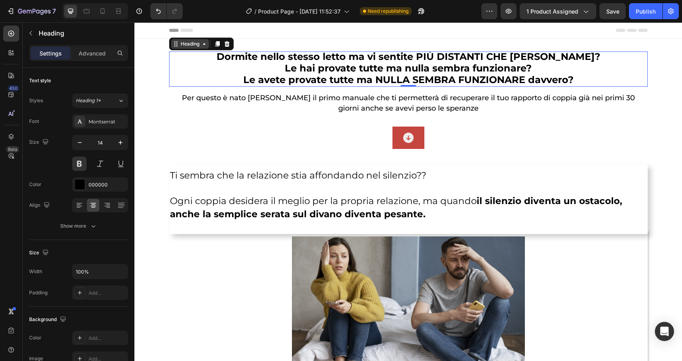
click at [187, 41] on div "Heading" at bounding box center [190, 43] width 22 height 7
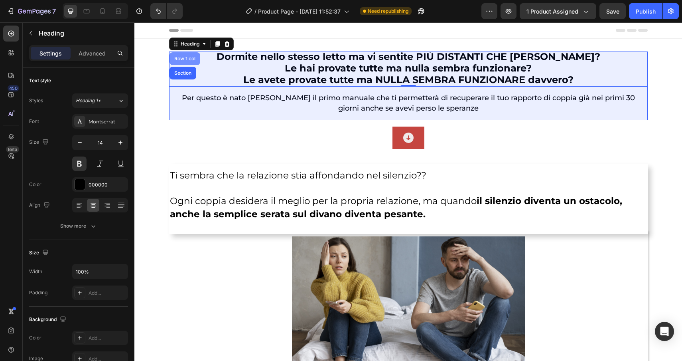
click at [186, 60] on div "Row 1 col" at bounding box center [185, 58] width 24 height 5
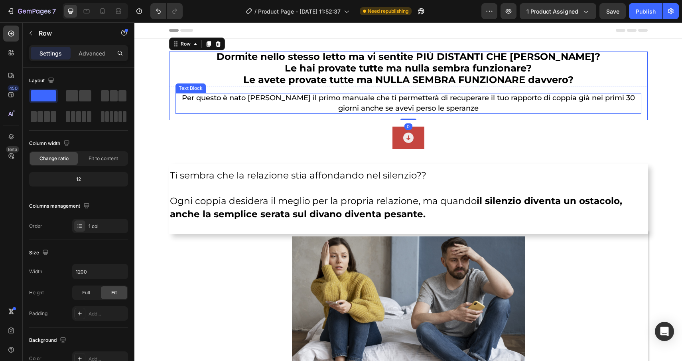
click at [184, 103] on p "Per questo è nato [PERSON_NAME] il primo manuale che ti permetterà di recuperar…" at bounding box center [409, 103] width 466 height 21
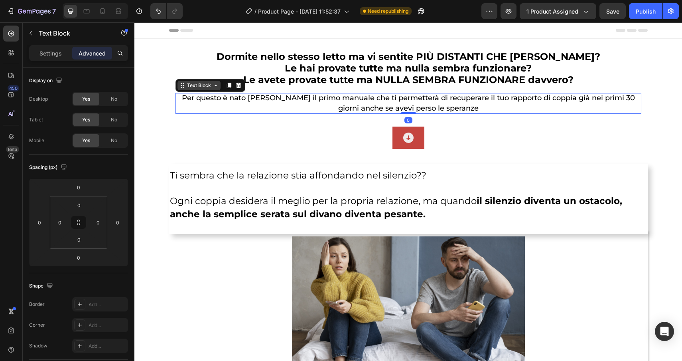
click at [193, 84] on div "Text Block" at bounding box center [199, 85] width 27 height 7
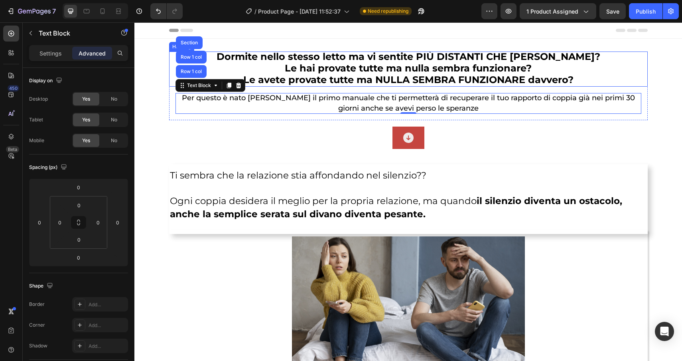
click at [419, 67] on span "Le hai provate tutte ma nulla sembra funzionare?" at bounding box center [408, 68] width 247 height 12
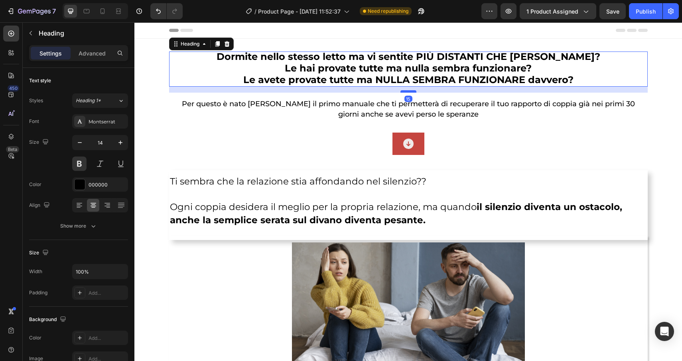
drag, startPoint x: 409, startPoint y: 85, endPoint x: 409, endPoint y: 91, distance: 6.0
click at [409, 91] on div at bounding box center [409, 91] width 16 height 2
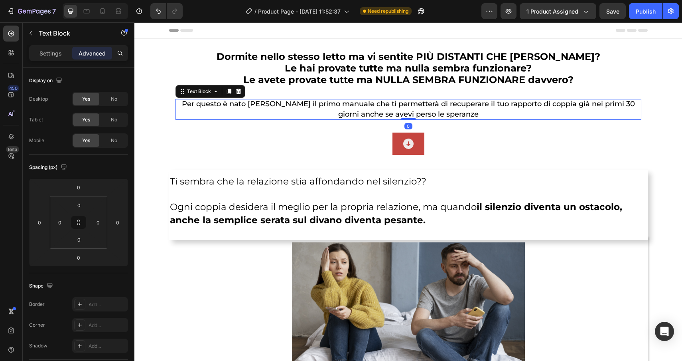
click at [495, 108] on p "Per questo è nato [PERSON_NAME] il primo manuale che ti permetterà di recuperar…" at bounding box center [409, 109] width 466 height 21
click at [200, 95] on div "Text Block" at bounding box center [199, 92] width 43 height 10
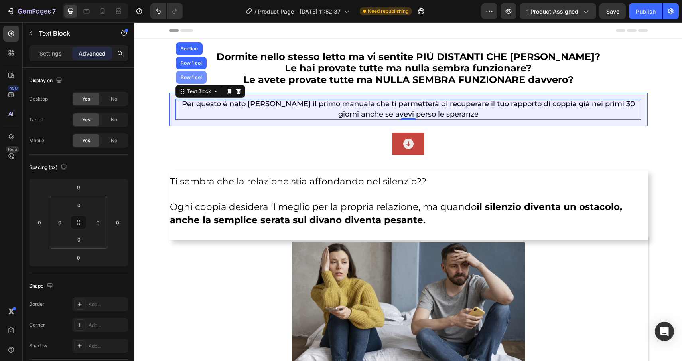
click at [194, 76] on div "Row 1 col" at bounding box center [191, 77] width 24 height 5
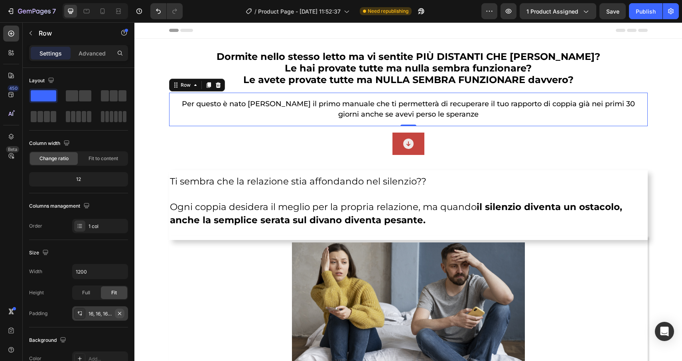
click at [121, 313] on icon "button" at bounding box center [120, 313] width 6 height 6
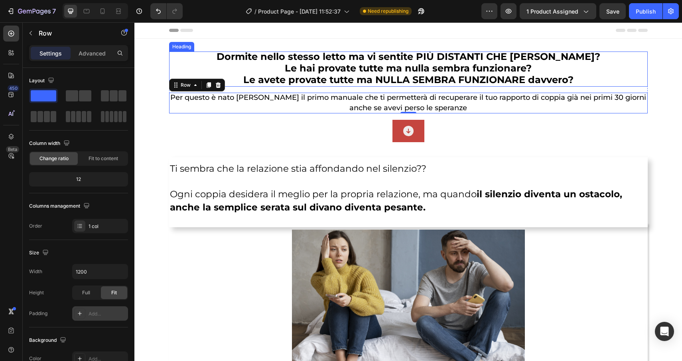
click at [476, 69] on span "Le hai provate tutte ma nulla sembra funzionare?" at bounding box center [408, 68] width 247 height 12
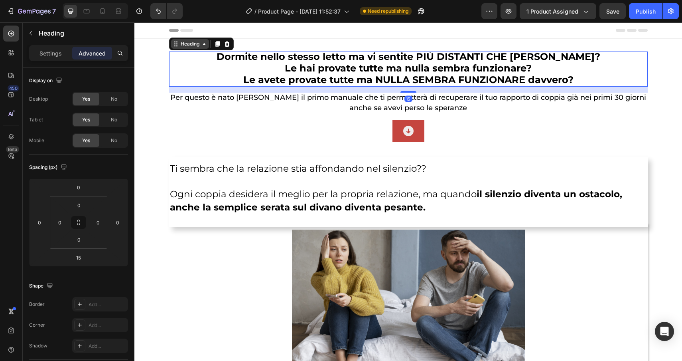
click at [192, 42] on div "Heading" at bounding box center [190, 43] width 22 height 7
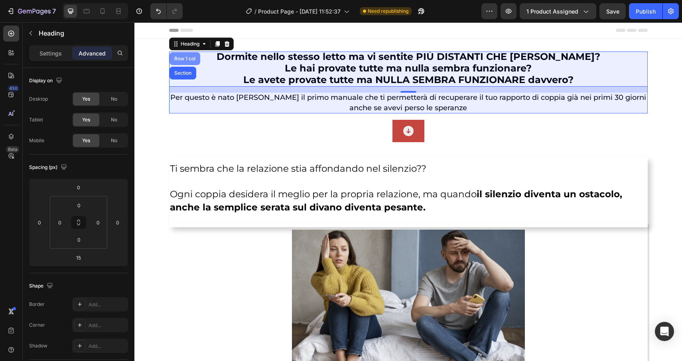
click at [188, 54] on div "Row 1 col" at bounding box center [185, 58] width 31 height 13
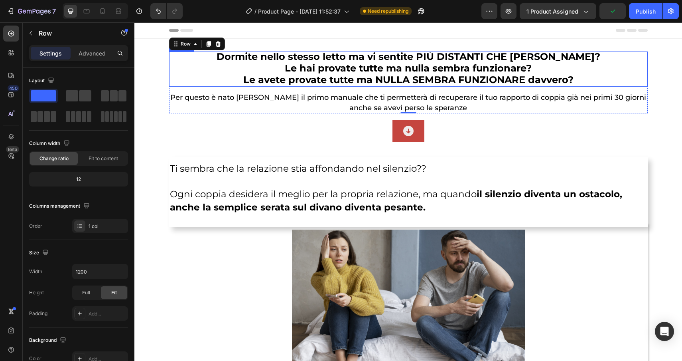
click at [435, 72] on span "Le hai provate tutte ma nulla sembra funzionare?" at bounding box center [408, 68] width 247 height 12
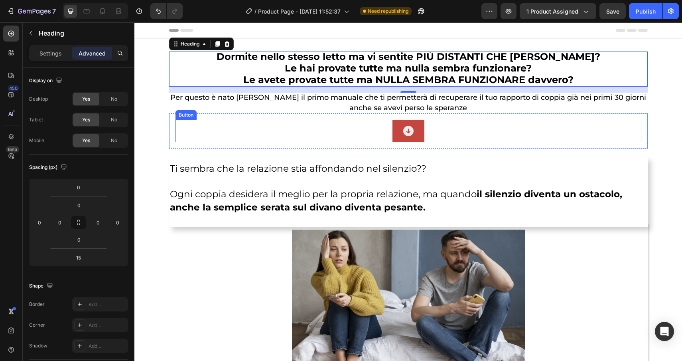
click at [283, 131] on div "Button" at bounding box center [409, 131] width 466 height 22
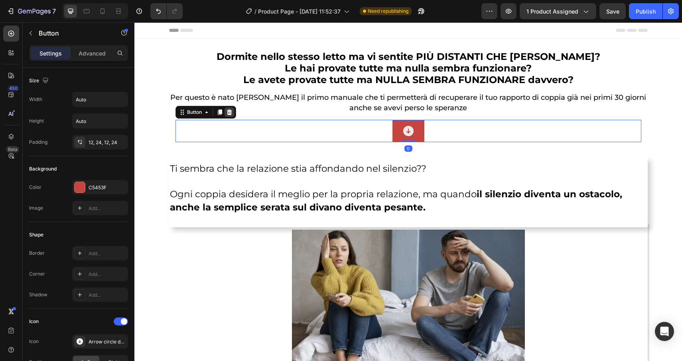
click at [231, 114] on icon at bounding box center [229, 112] width 5 height 6
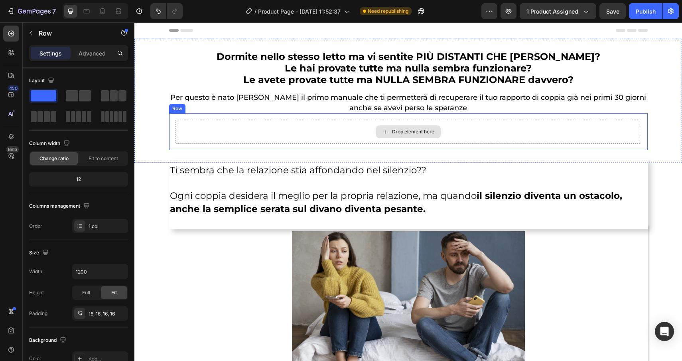
click at [269, 132] on div "Drop element here" at bounding box center [409, 132] width 466 height 24
click at [221, 105] on icon at bounding box center [218, 106] width 6 height 6
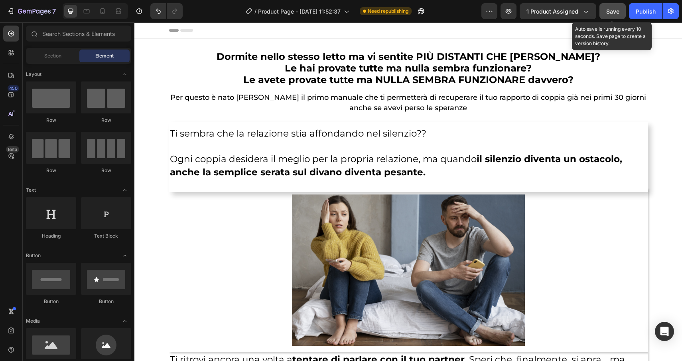
click at [612, 18] on button "Save" at bounding box center [613, 11] width 26 height 16
click at [610, 10] on span "Save" at bounding box center [613, 11] width 13 height 7
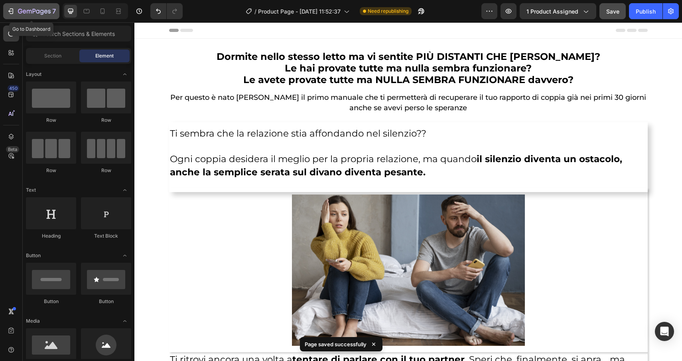
click at [8, 14] on icon "button" at bounding box center [11, 11] width 8 height 8
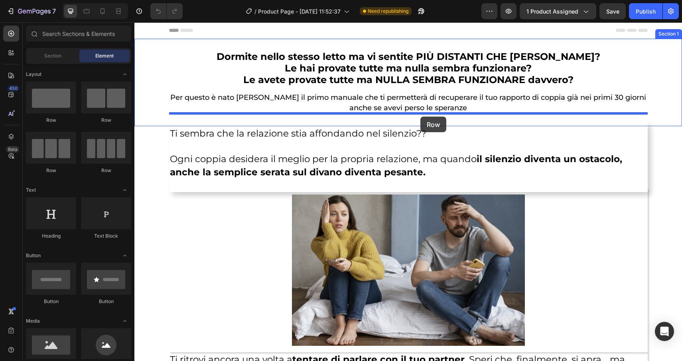
drag, startPoint x: 198, startPoint y: 120, endPoint x: 421, endPoint y: 117, distance: 223.1
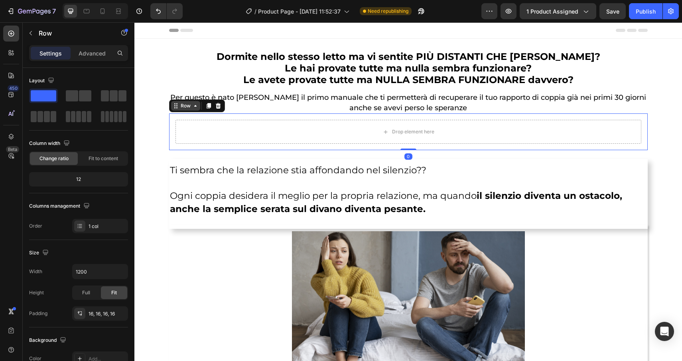
click at [183, 107] on div "Row" at bounding box center [185, 105] width 13 height 7
click at [28, 31] on icon "button" at bounding box center [31, 33] width 6 height 6
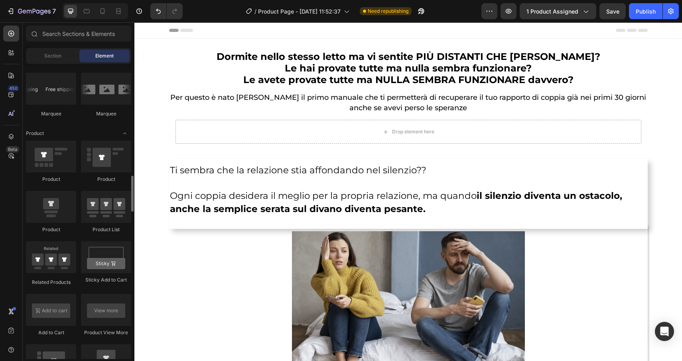
scroll to position [956, 0]
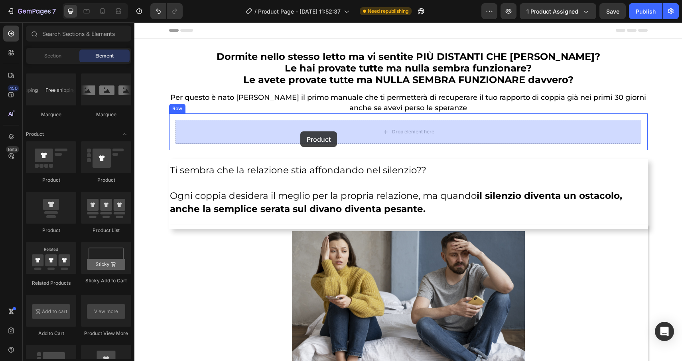
drag, startPoint x: 183, startPoint y: 239, endPoint x: 301, endPoint y: 131, distance: 159.9
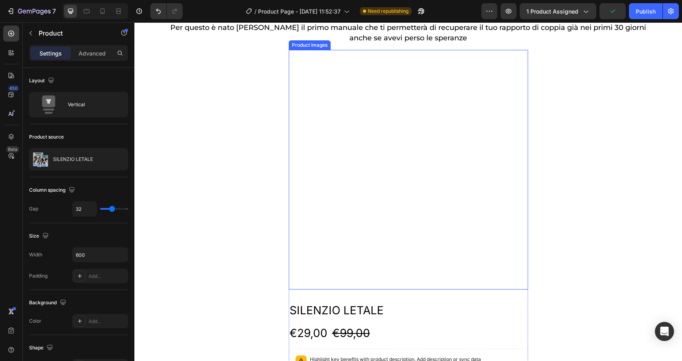
scroll to position [64, 0]
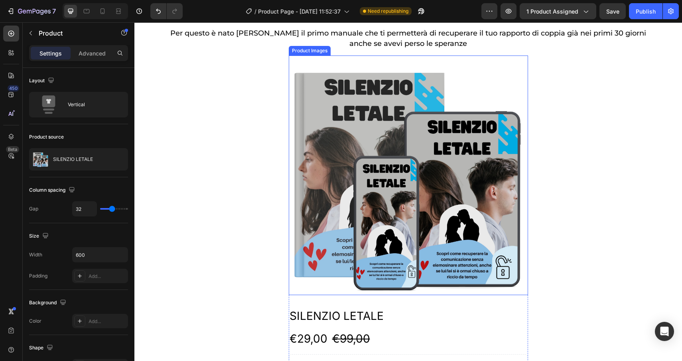
click at [401, 161] on img at bounding box center [408, 174] width 239 height 239
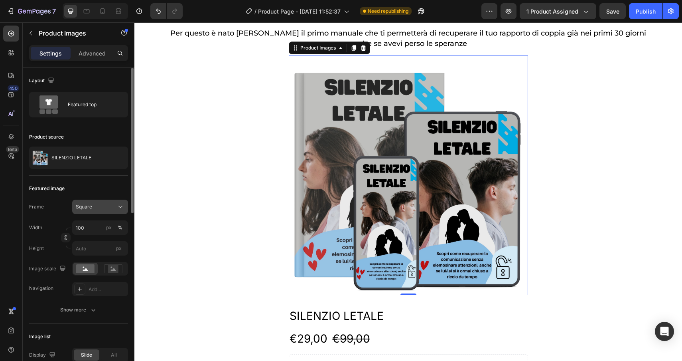
click at [88, 207] on span "Square" at bounding box center [84, 206] width 16 height 7
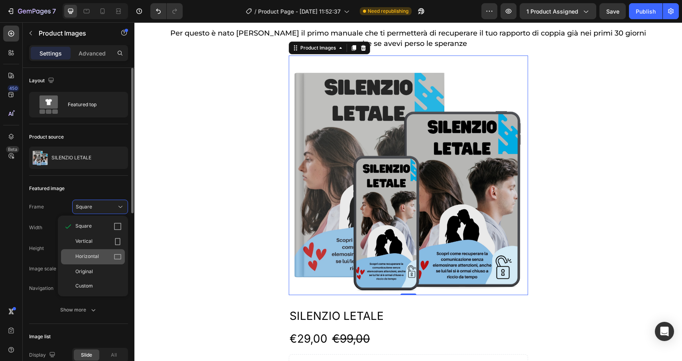
click at [97, 254] on span "Horizontal" at bounding box center [87, 257] width 24 height 8
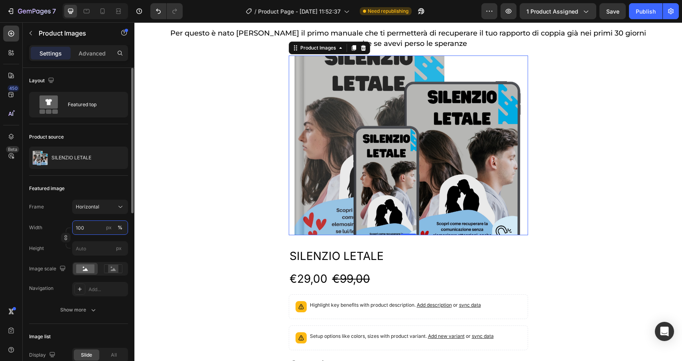
click at [89, 231] on input "100" at bounding box center [100, 227] width 56 height 14
type input "200"
click at [114, 270] on icon at bounding box center [113, 269] width 5 height 3
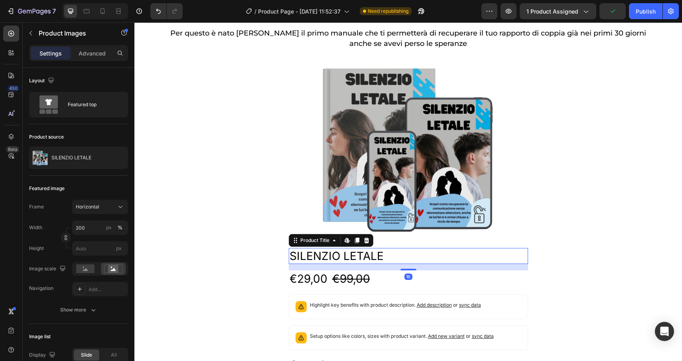
click at [392, 259] on h2 "SILENZIO LETALE" at bounding box center [408, 256] width 239 height 16
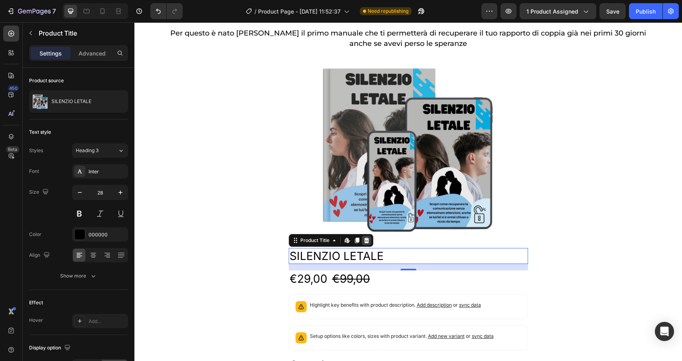
click at [368, 241] on icon at bounding box center [366, 240] width 5 height 6
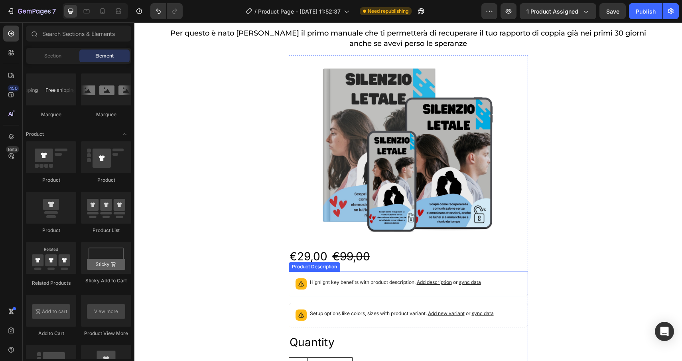
click at [381, 289] on div "Highlight key benefits with product description. Add description or sync data" at bounding box center [409, 284] width 232 height 18
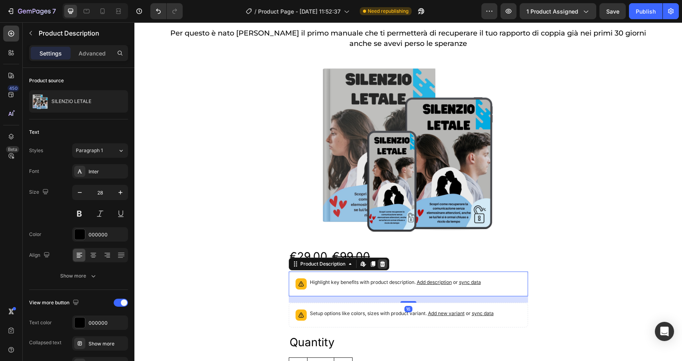
click at [382, 263] on icon at bounding box center [382, 264] width 5 height 6
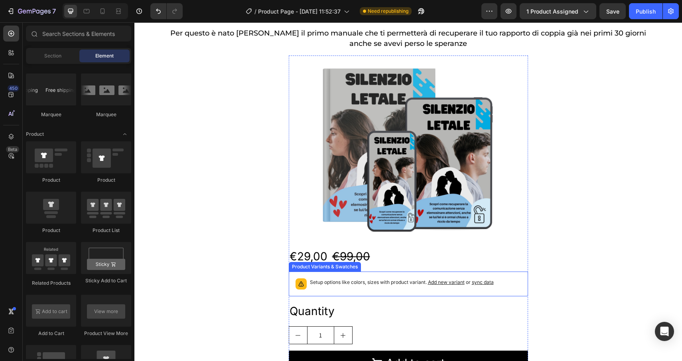
click at [382, 291] on div "Setup options like colors, sizes with product variant. Add new variant or sync …" at bounding box center [409, 284] width 232 height 18
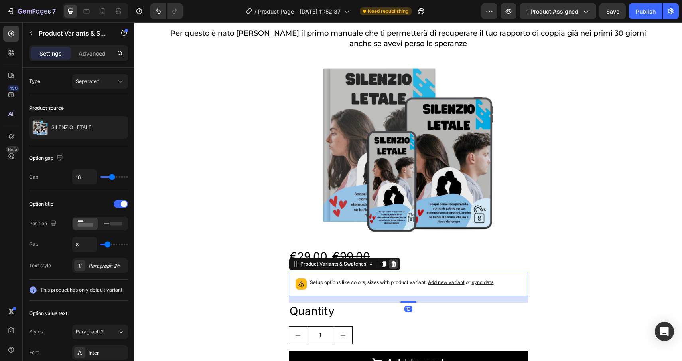
click at [393, 267] on div at bounding box center [394, 264] width 10 height 10
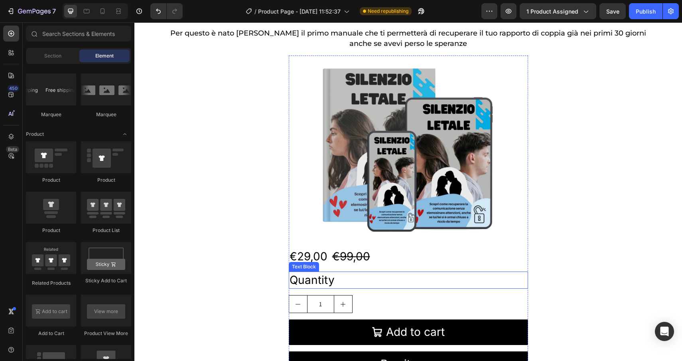
click at [334, 280] on div "Quantity" at bounding box center [408, 279] width 239 height 17
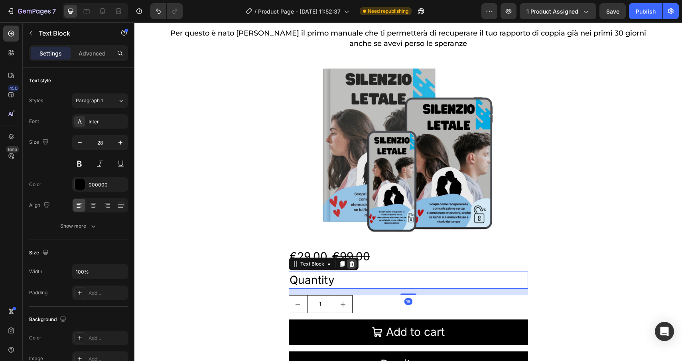
click at [354, 261] on icon at bounding box center [352, 264] width 6 height 6
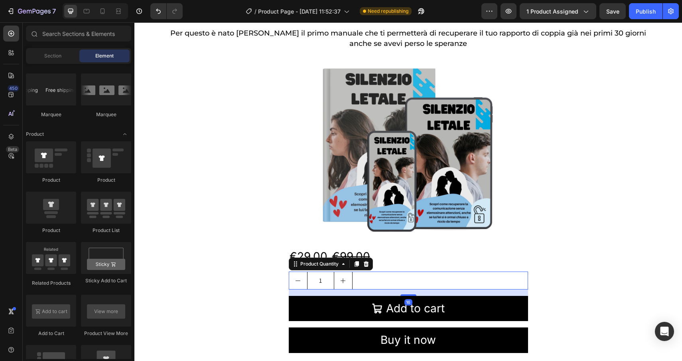
click at [355, 282] on div "1" at bounding box center [408, 280] width 239 height 18
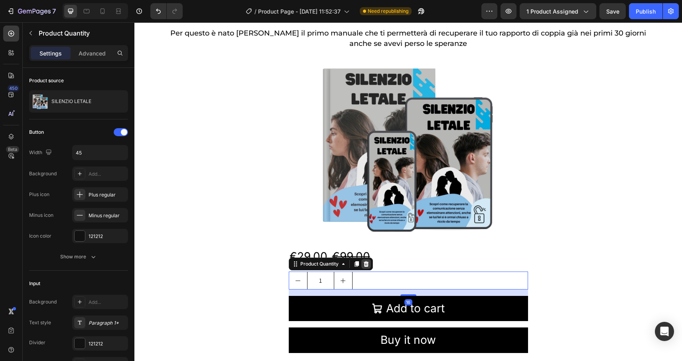
click at [367, 261] on icon at bounding box center [366, 264] width 6 height 6
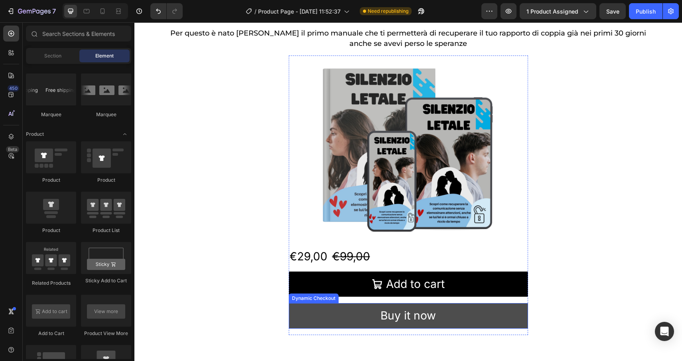
click at [372, 309] on button "Buy it now" at bounding box center [408, 315] width 239 height 25
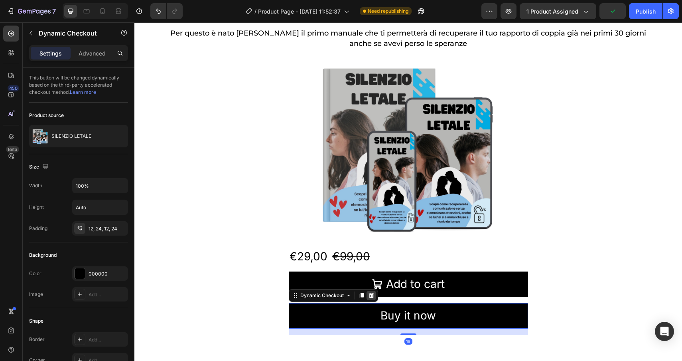
click at [372, 296] on icon at bounding box center [371, 296] width 5 height 6
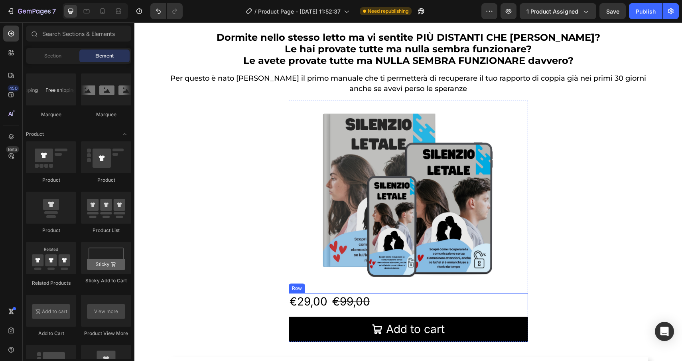
scroll to position [0, 0]
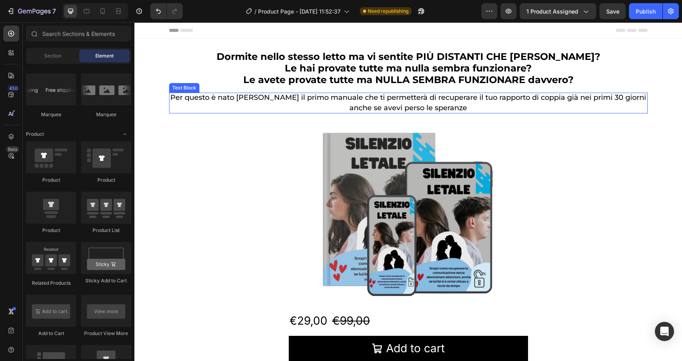
click at [440, 109] on span "Per questo è nato [PERSON_NAME] il primo manuale che ti permetterà di recuperar…" at bounding box center [408, 102] width 476 height 19
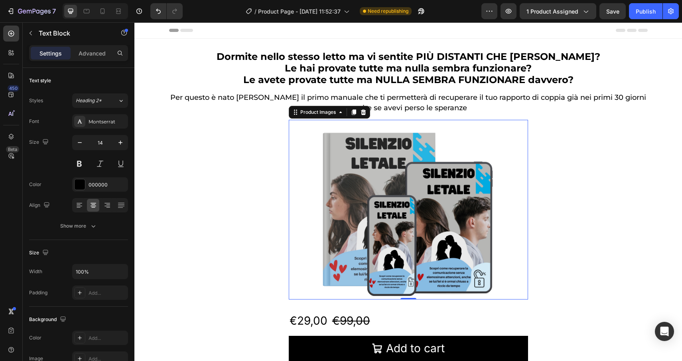
click at [405, 149] on img at bounding box center [408, 210] width 239 height 180
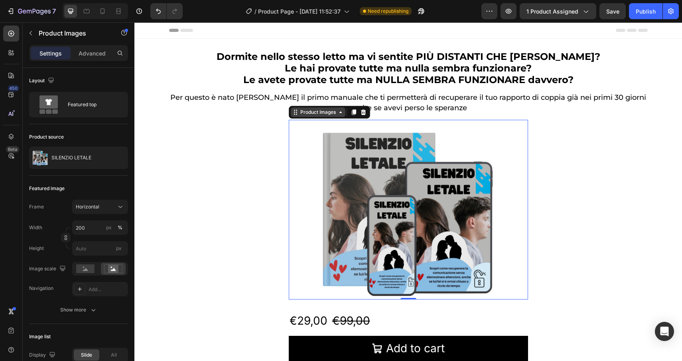
click at [325, 111] on div "Product Images" at bounding box center [318, 112] width 39 height 7
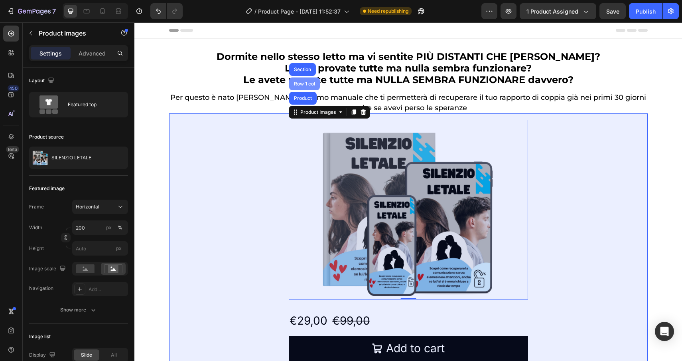
click at [301, 85] on div "Row 1 col" at bounding box center [305, 83] width 24 height 5
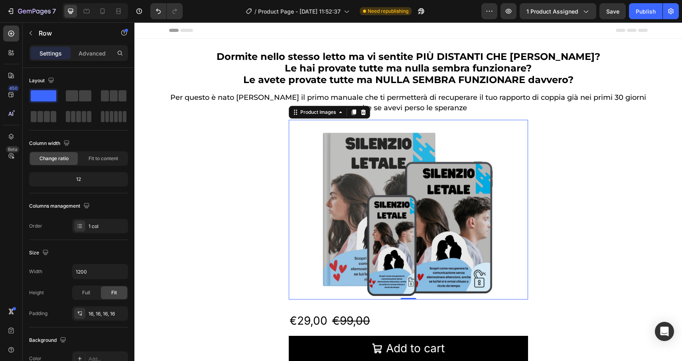
click at [372, 162] on img at bounding box center [408, 210] width 239 height 180
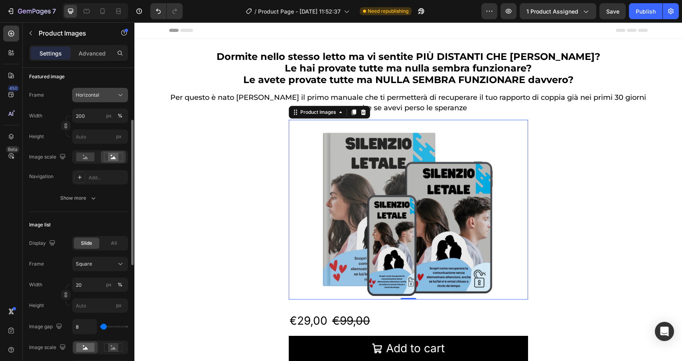
scroll to position [112, 0]
click at [320, 116] on div "Product Images" at bounding box center [318, 112] width 55 height 10
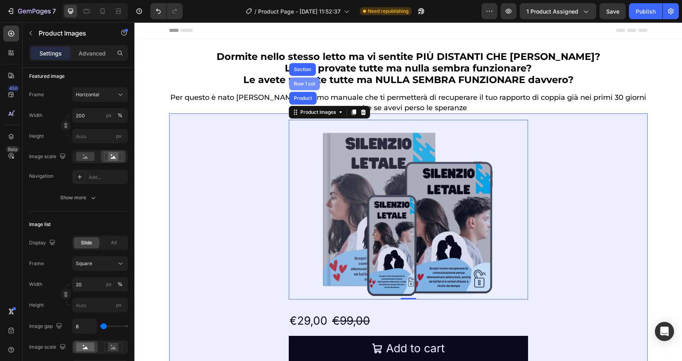
click at [296, 82] on div "Row 1 col" at bounding box center [305, 83] width 24 height 5
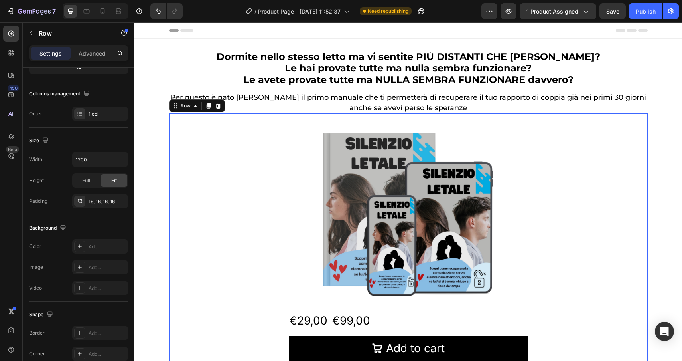
scroll to position [0, 0]
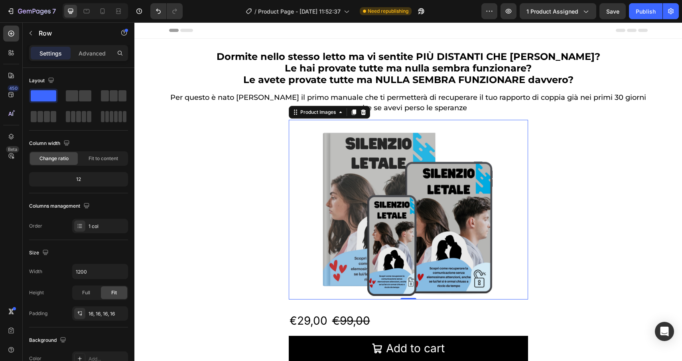
click at [383, 166] on img at bounding box center [408, 210] width 239 height 180
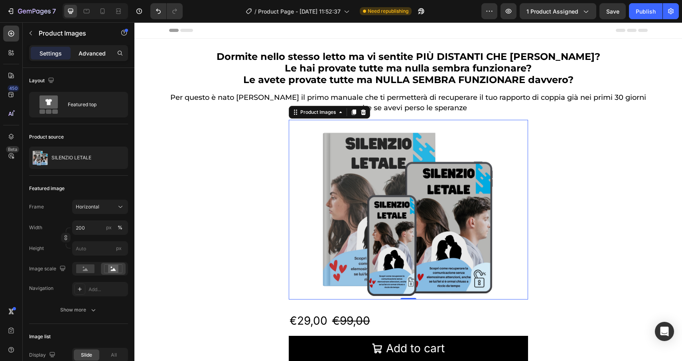
click at [86, 55] on p "Advanced" at bounding box center [92, 53] width 27 height 8
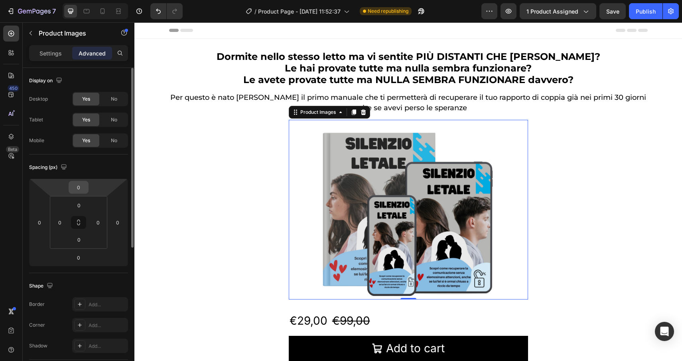
click at [73, 187] on input "0" at bounding box center [79, 187] width 16 height 12
type input "-20"
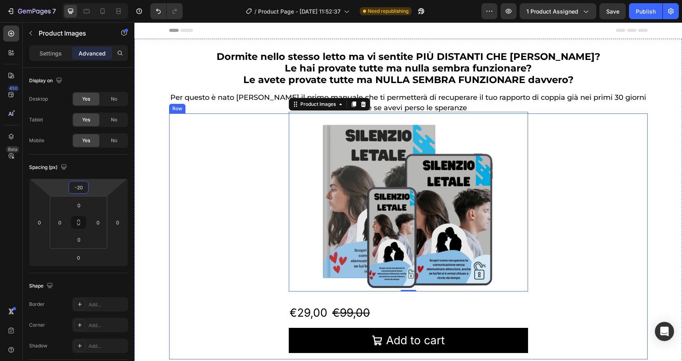
click at [577, 220] on div "Product Images 0 €29,00 Product Price Product Price €99,00 Product Price Produc…" at bounding box center [409, 236] width 466 height 233
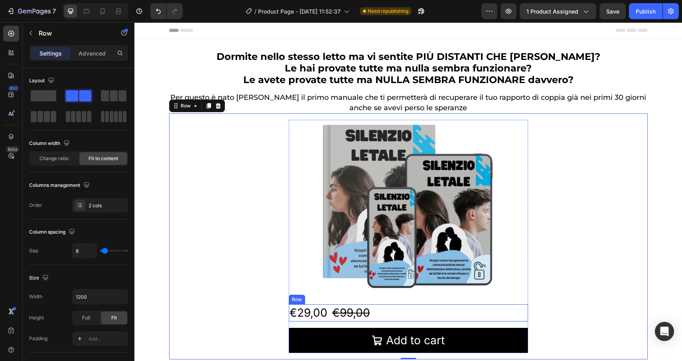
click at [388, 314] on div "€29,00 Product Price Product Price €99,00 Product Price Product Price Row" at bounding box center [408, 312] width 239 height 17
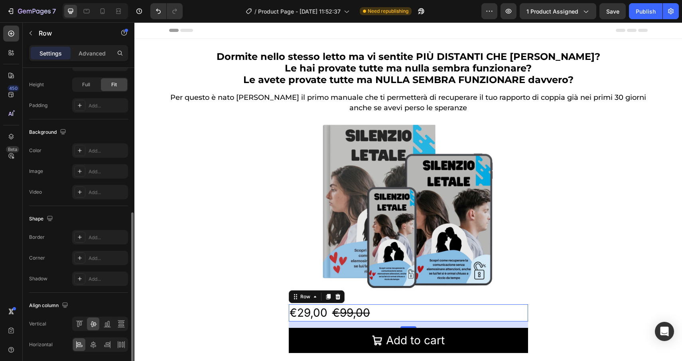
scroll to position [262, 0]
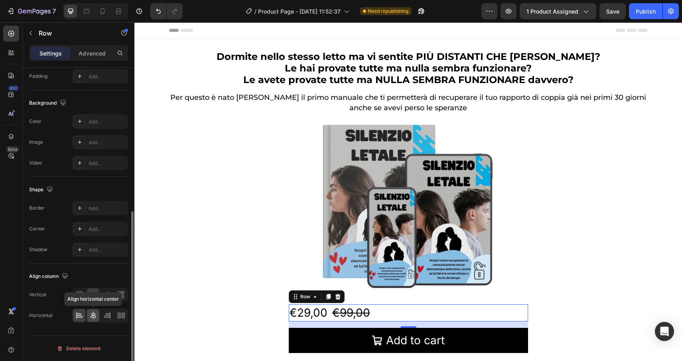
click at [93, 318] on icon at bounding box center [93, 315] width 8 height 8
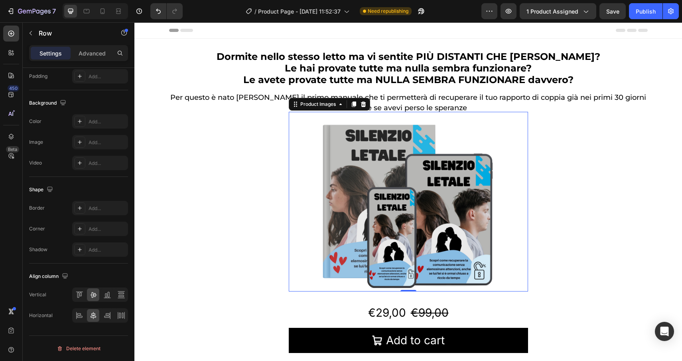
click at [420, 283] on img at bounding box center [408, 202] width 239 height 180
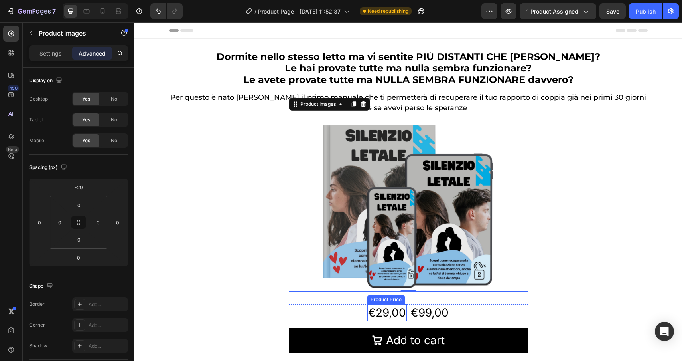
click at [380, 312] on div "€29,00" at bounding box center [388, 312] width 40 height 17
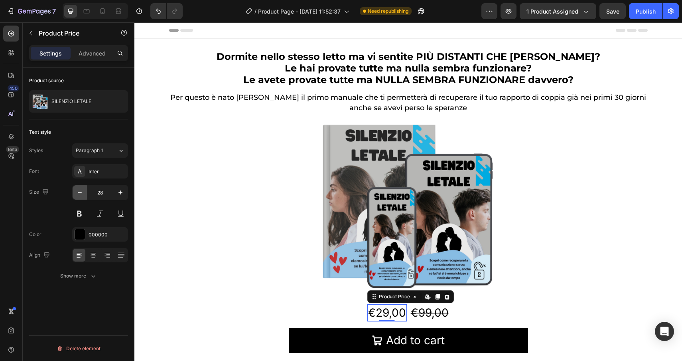
click at [79, 194] on icon "button" at bounding box center [80, 192] width 8 height 8
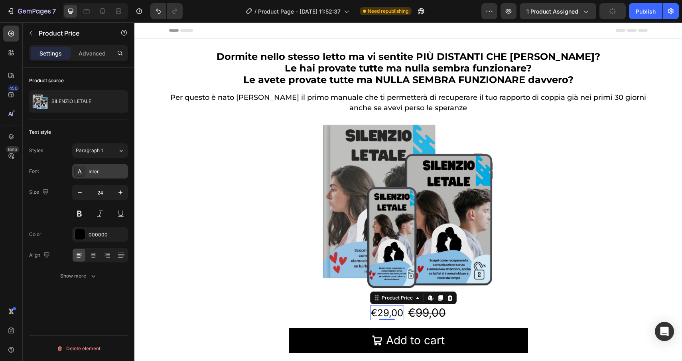
click at [94, 175] on div "Inter" at bounding box center [108, 171] width 38 height 7
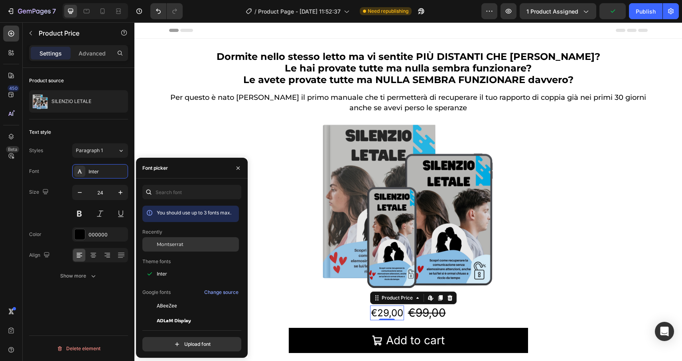
click at [177, 241] on span "Montserrat" at bounding box center [170, 244] width 27 height 7
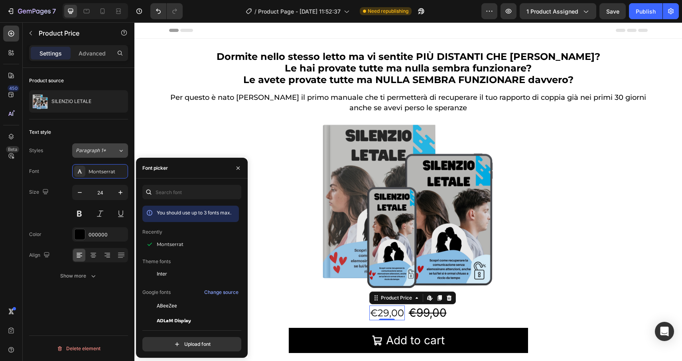
click at [105, 154] on button "Paragraph 1*" at bounding box center [100, 150] width 56 height 14
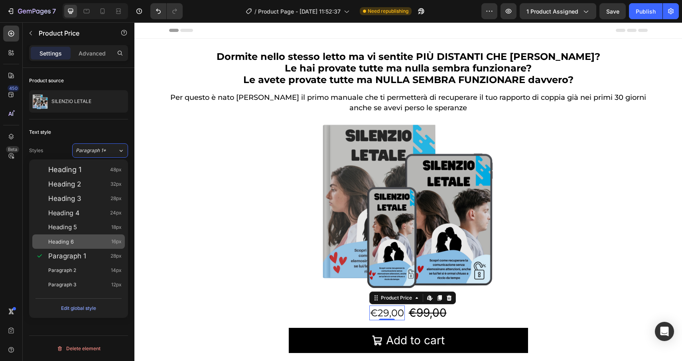
click at [87, 238] on div "Heading 6 16px" at bounding box center [84, 241] width 73 height 8
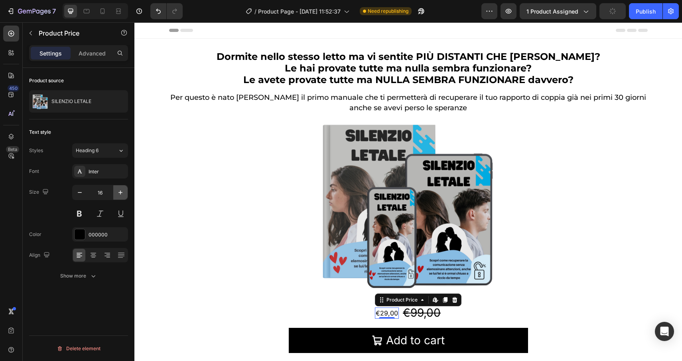
click at [117, 191] on icon "button" at bounding box center [121, 192] width 8 height 8
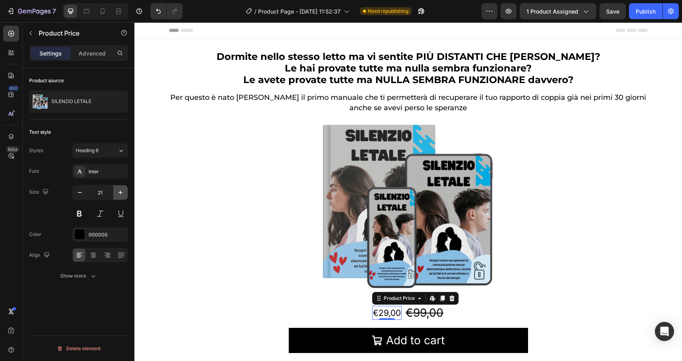
click at [117, 191] on icon "button" at bounding box center [121, 192] width 8 height 8
type input "24"
click at [99, 171] on div "Inter" at bounding box center [108, 171] width 38 height 7
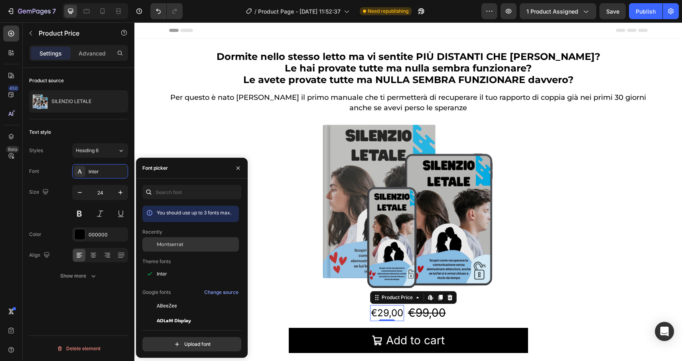
click at [180, 246] on span "Montserrat" at bounding box center [170, 244] width 27 height 7
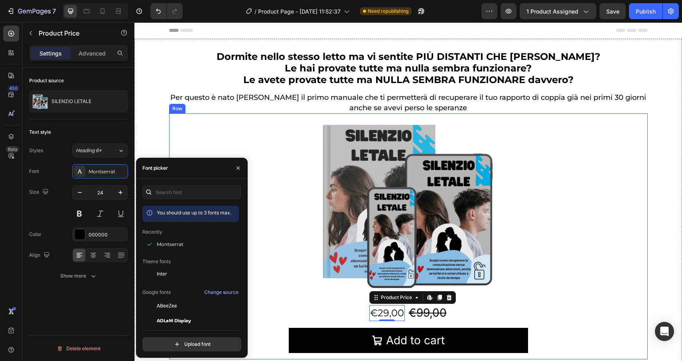
click at [215, 122] on div "Product Images €29,00 Product Price Edit content in Shopify 0 Product Price Edi…" at bounding box center [409, 236] width 466 height 233
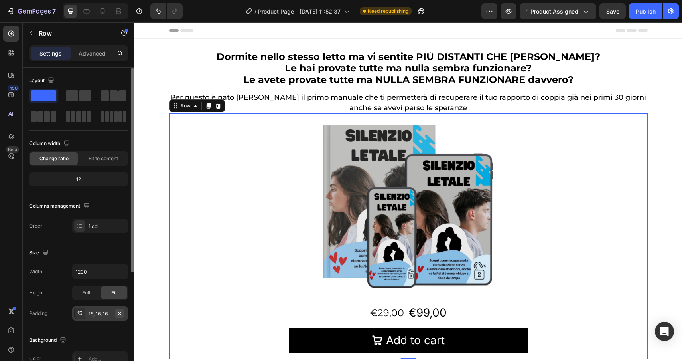
click at [120, 313] on icon "button" at bounding box center [119, 312] width 3 height 3
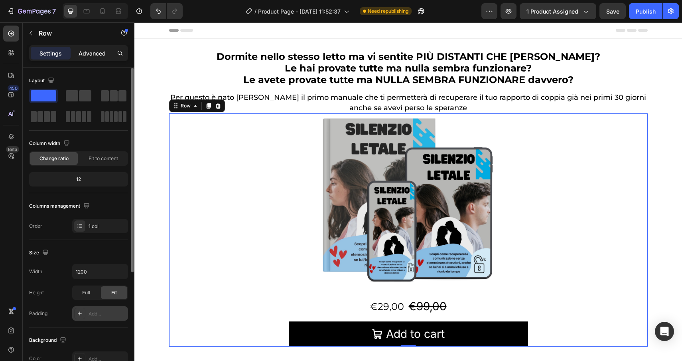
click at [95, 52] on p "Advanced" at bounding box center [92, 53] width 27 height 8
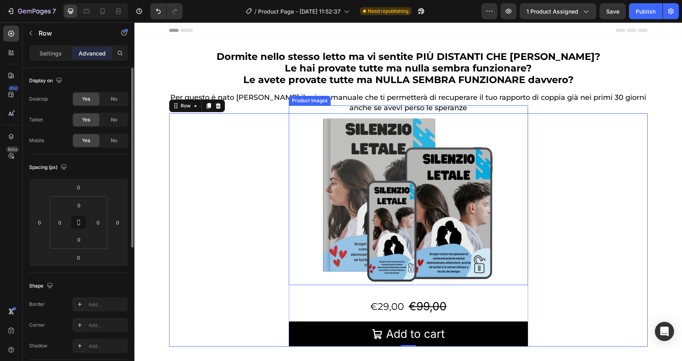
click at [339, 150] on img at bounding box center [408, 195] width 239 height 180
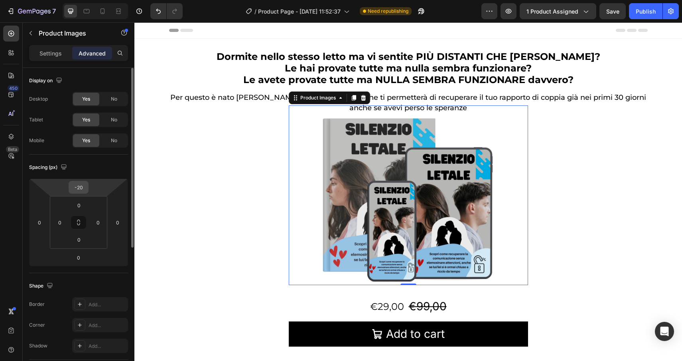
click at [85, 188] on input "-20" at bounding box center [79, 187] width 16 height 12
type input "0"
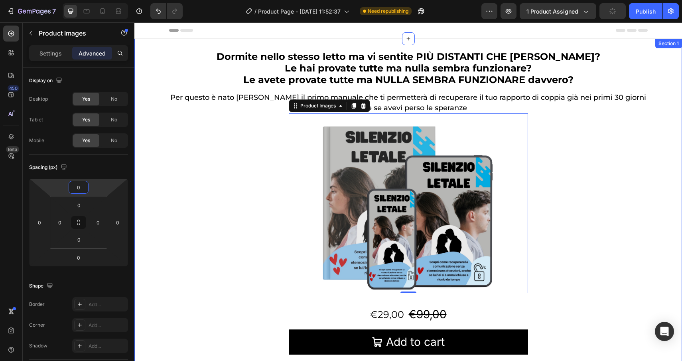
click at [646, 202] on div "Product Images 0 €29,00 Product Price Product Price €99,00 Product Price Produc…" at bounding box center [408, 233] width 479 height 241
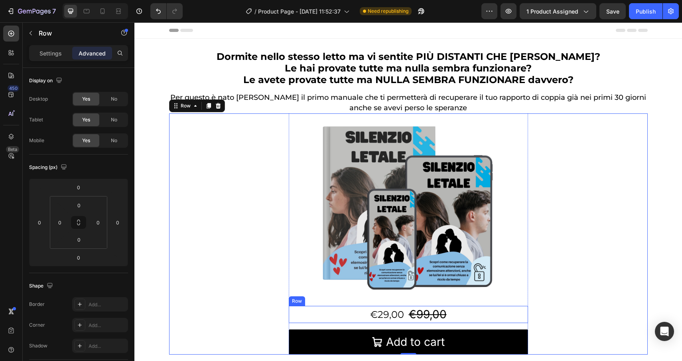
click at [339, 311] on div "€29,00 Product Price Product Price €99,00 Product Price Product Price Row" at bounding box center [408, 314] width 239 height 17
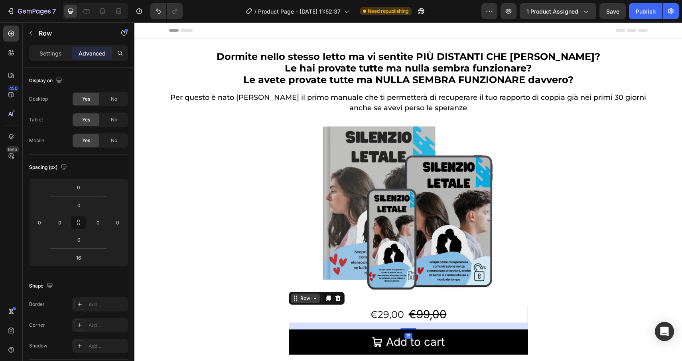
click at [304, 295] on div "Row" at bounding box center [305, 298] width 13 height 7
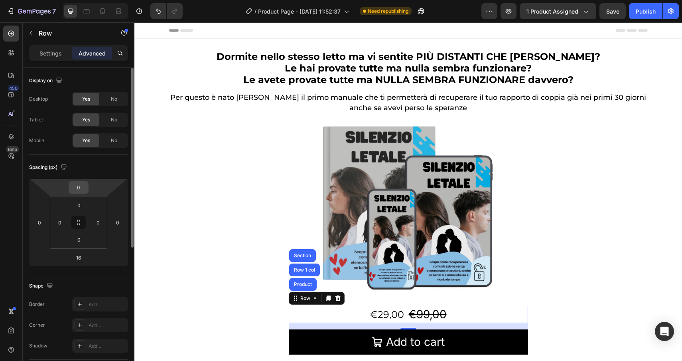
click at [75, 187] on input "0" at bounding box center [79, 187] width 16 height 12
type input "-5"
type input "-10"
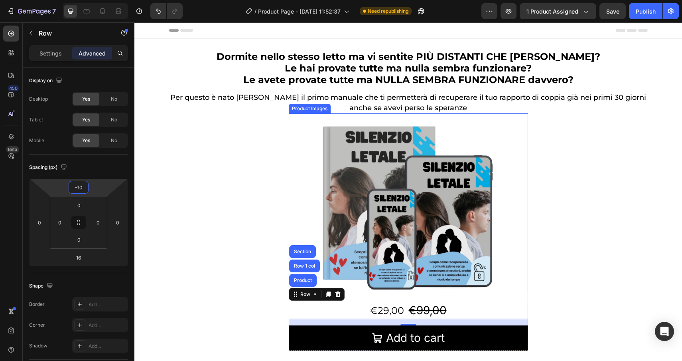
click at [463, 176] on img at bounding box center [408, 203] width 239 height 180
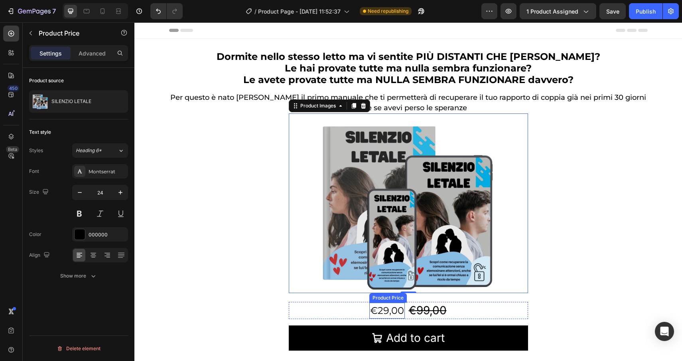
click at [390, 312] on div "€29,00" at bounding box center [388, 311] width 36 height 16
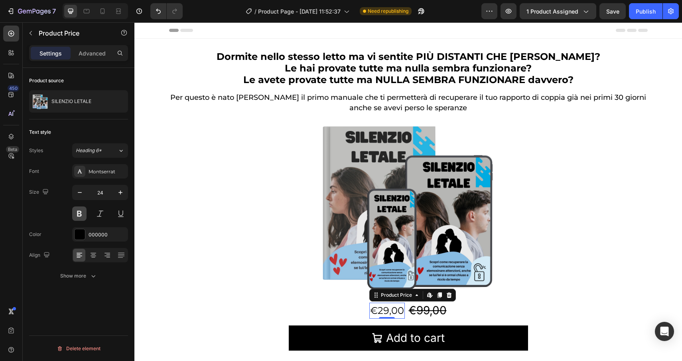
click at [80, 214] on button at bounding box center [79, 213] width 14 height 14
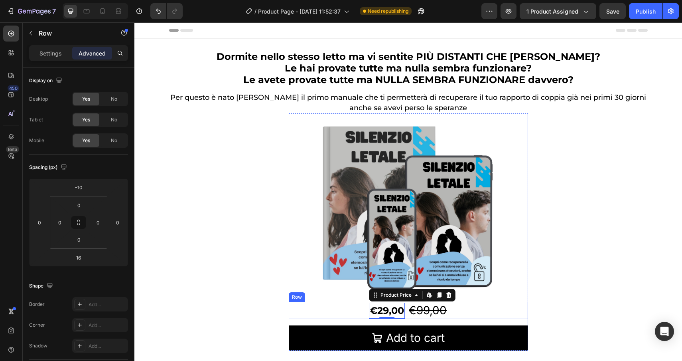
click at [348, 304] on div "€29,00 Product Price Edit content in Shopify 0 Product Price Edit content in Sh…" at bounding box center [408, 310] width 239 height 17
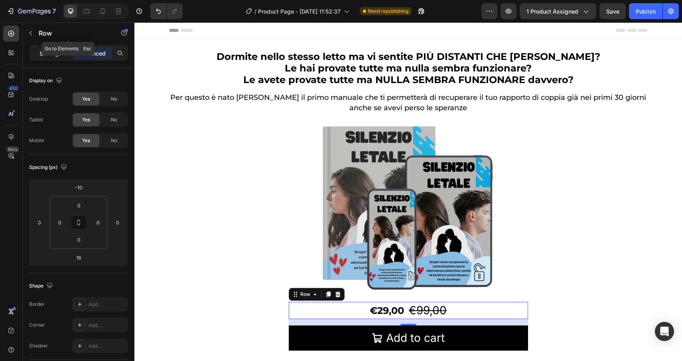
click at [51, 47] on div "Settings" at bounding box center [51, 53] width 40 height 13
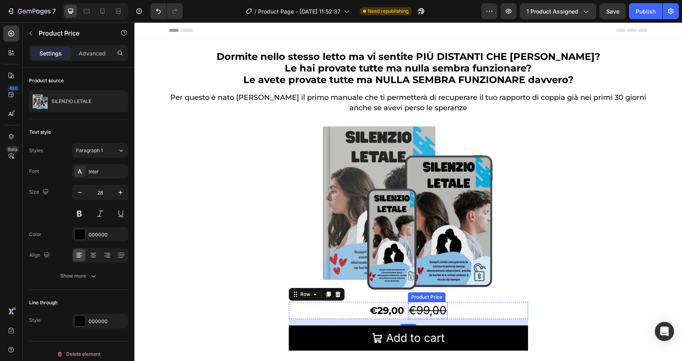
click at [427, 313] on div "€99,00" at bounding box center [428, 310] width 40 height 17
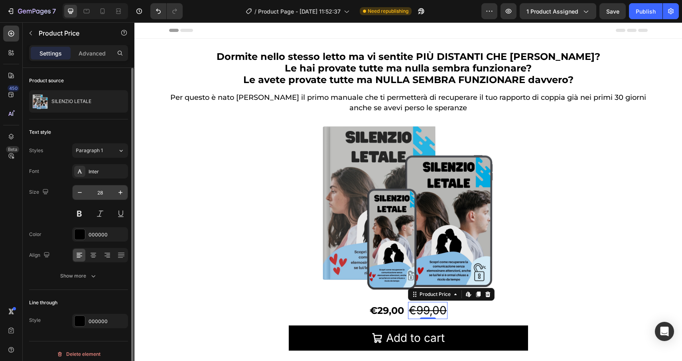
click at [103, 188] on input "28" at bounding box center [100, 192] width 26 height 14
click at [104, 176] on div "Inter" at bounding box center [100, 171] width 56 height 14
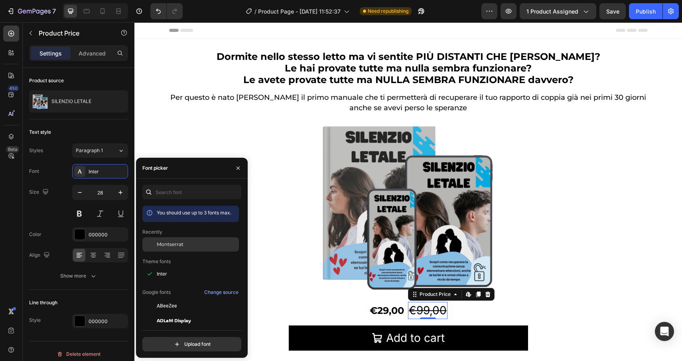
click at [169, 243] on span "Montserrat" at bounding box center [170, 244] width 27 height 7
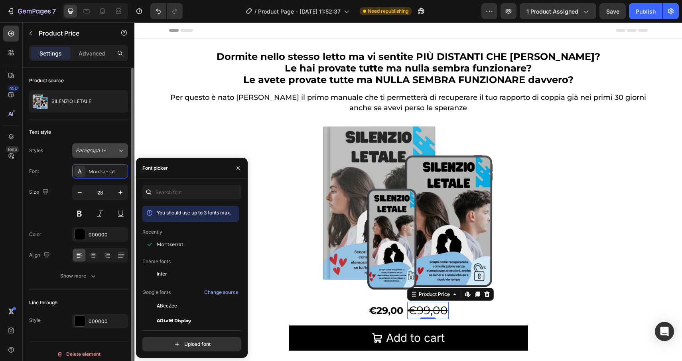
click at [101, 148] on span "Paragraph 1*" at bounding box center [91, 150] width 30 height 7
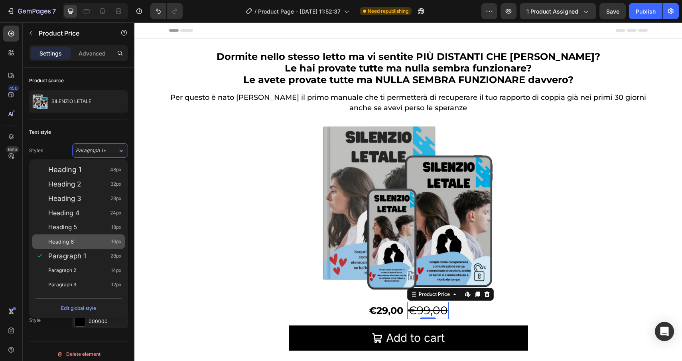
click at [80, 235] on div "Heading 6 16px" at bounding box center [78, 241] width 93 height 14
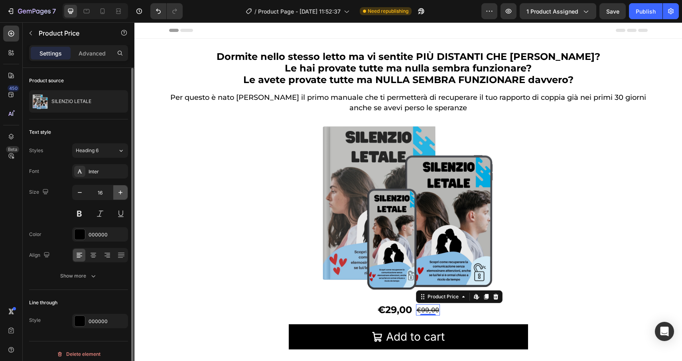
click at [121, 194] on icon "button" at bounding box center [121, 192] width 8 height 8
type input "18"
click at [81, 235] on div at bounding box center [80, 234] width 10 height 10
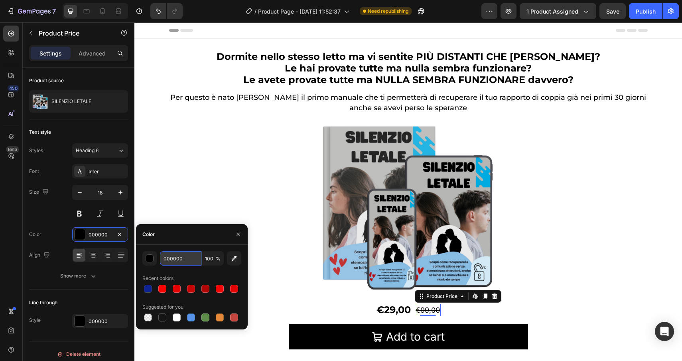
click at [186, 259] on input "000000" at bounding box center [181, 258] width 42 height 14
paste input "D63837"
type input "D63837"
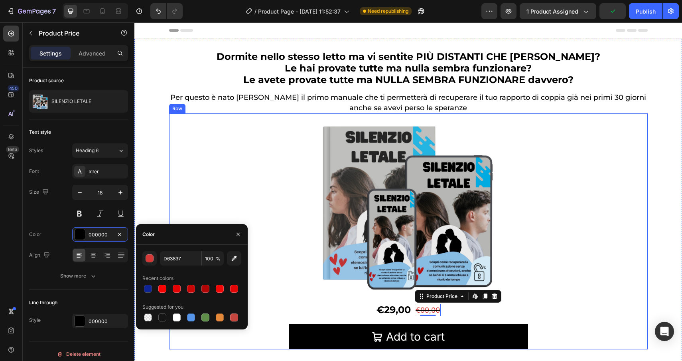
click at [214, 216] on div "Product Images €29,00 Product Price Product Price €99,00 Product Price Edit con…" at bounding box center [408, 231] width 479 height 236
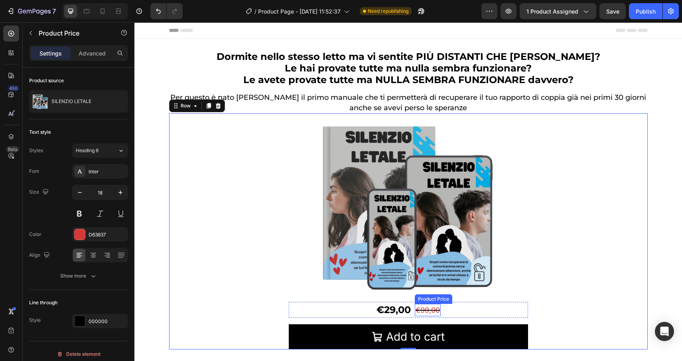
click at [435, 309] on div "€99,00" at bounding box center [428, 310] width 26 height 12
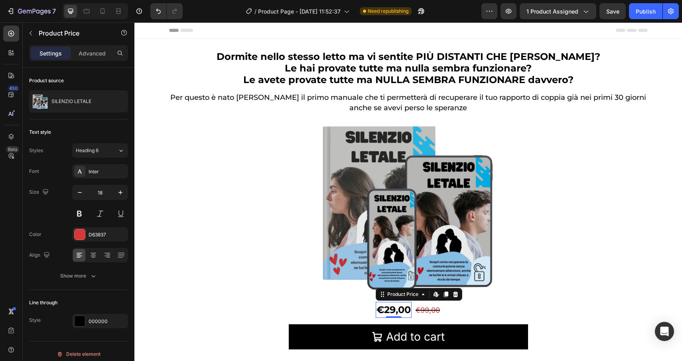
click at [391, 310] on div "€29,00" at bounding box center [394, 310] width 36 height 16
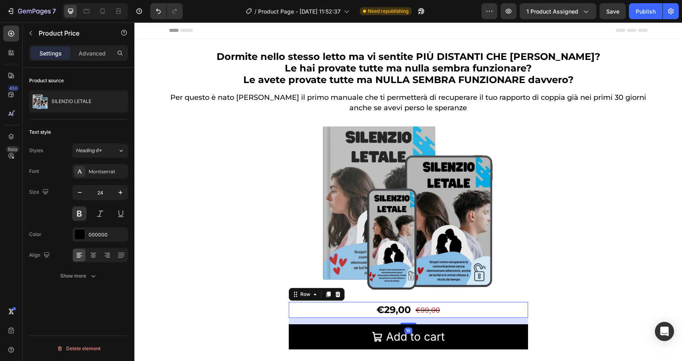
click at [338, 308] on div "€29,00 Product Price Product Price €99,00 Product Price Product Price Row 16" at bounding box center [408, 310] width 239 height 16
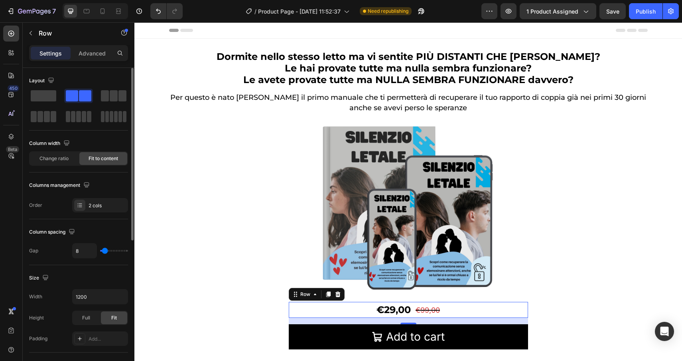
type input "7"
type input "6"
type input "5"
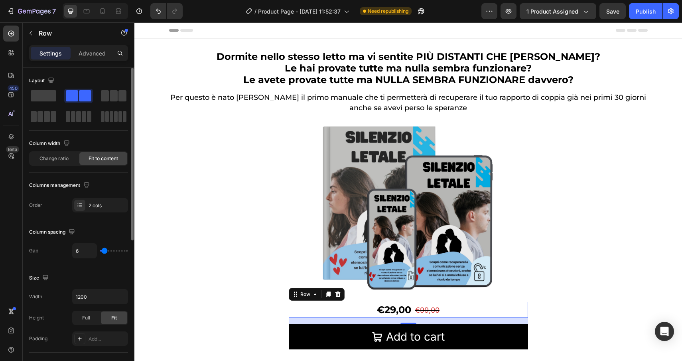
type input "5"
type input "4"
type input "3"
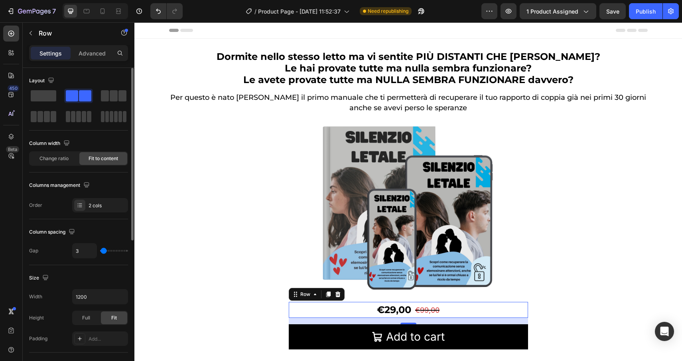
type input "2"
type input "1"
type input "2"
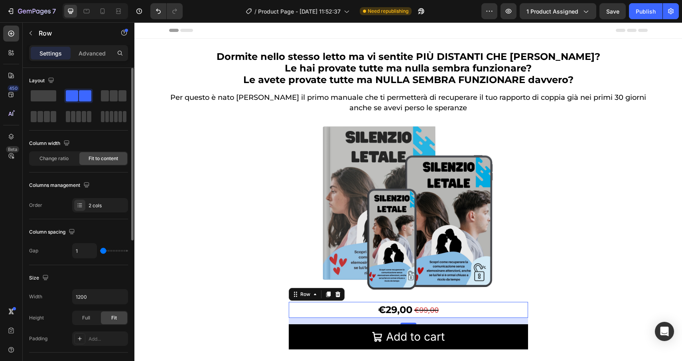
type input "2"
type input "3"
type input "4"
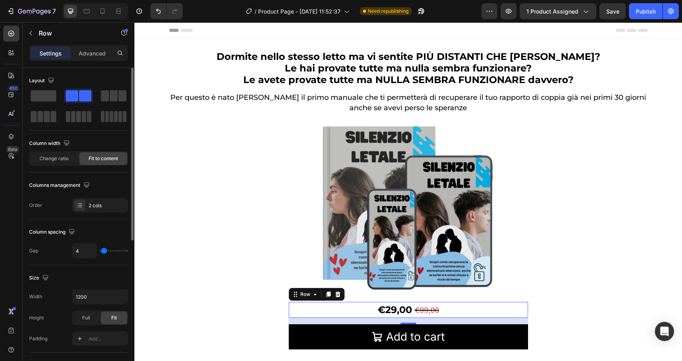
type input "5"
type input "6"
type input "5"
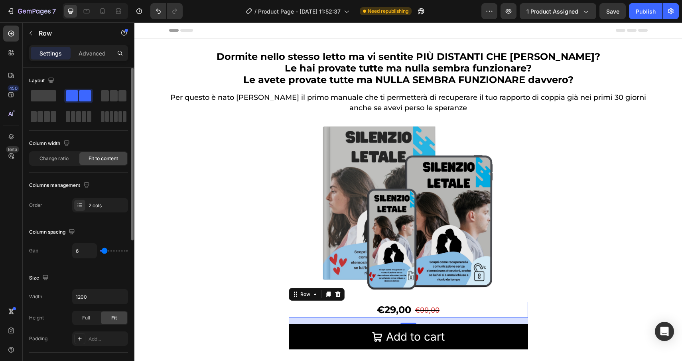
type input "5"
type input "4"
type input "3"
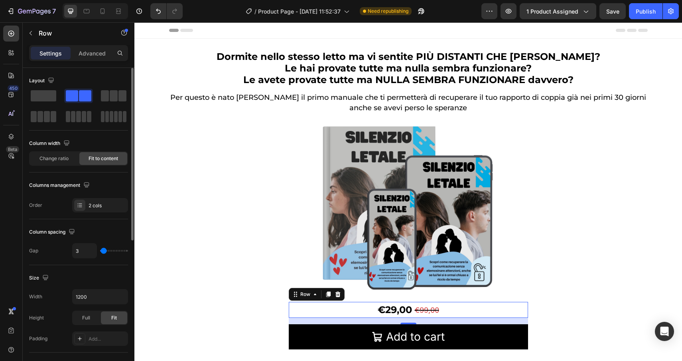
click at [104, 250] on input "range" at bounding box center [114, 251] width 28 height 2
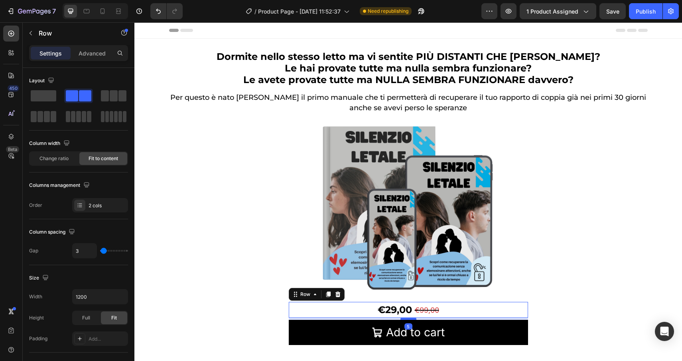
drag, startPoint x: 410, startPoint y: 322, endPoint x: 409, endPoint y: 317, distance: 4.7
click at [409, 317] on div at bounding box center [409, 318] width 16 height 2
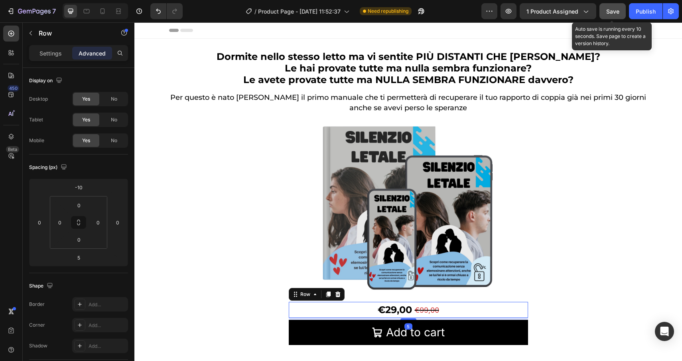
click at [613, 9] on span "Save" at bounding box center [613, 11] width 13 height 7
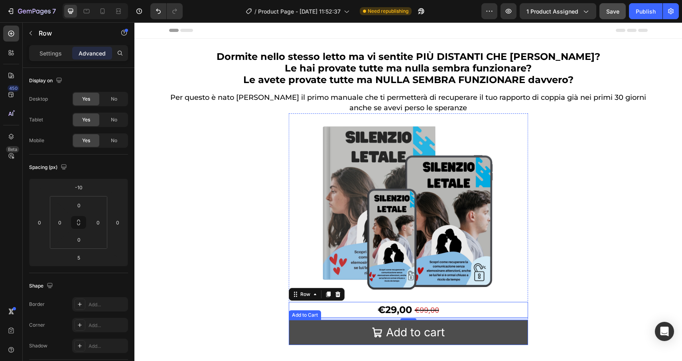
click at [313, 328] on button "Add to cart" at bounding box center [408, 332] width 239 height 25
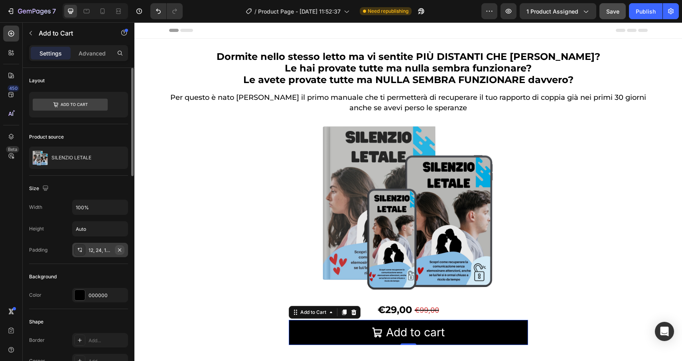
click at [119, 251] on icon "button" at bounding box center [119, 249] width 3 height 3
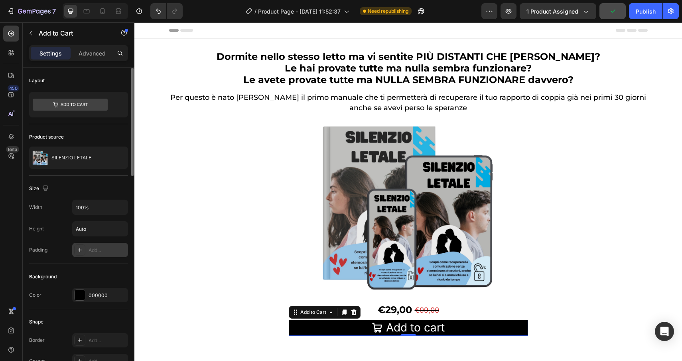
click at [98, 253] on div "Add..." at bounding box center [108, 250] width 38 height 7
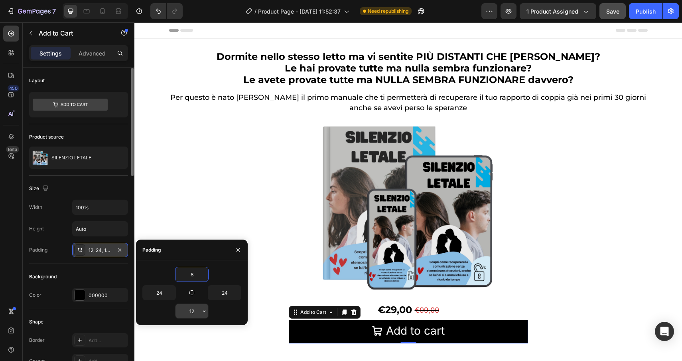
type input "8"
click at [192, 309] on input "12" at bounding box center [192, 311] width 33 height 14
type input "8"
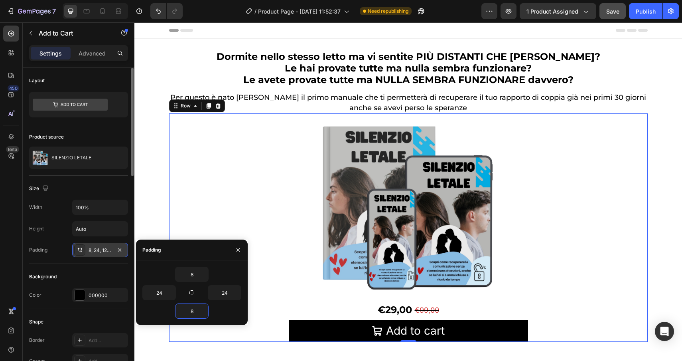
click at [282, 228] on div "Product Images €29,00 Product Price Product Price €99,00 Product Price Product …" at bounding box center [408, 227] width 479 height 228
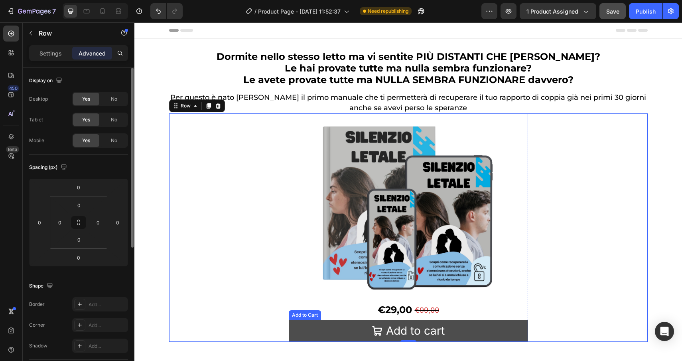
click at [504, 334] on button "Add to cart" at bounding box center [408, 331] width 239 height 22
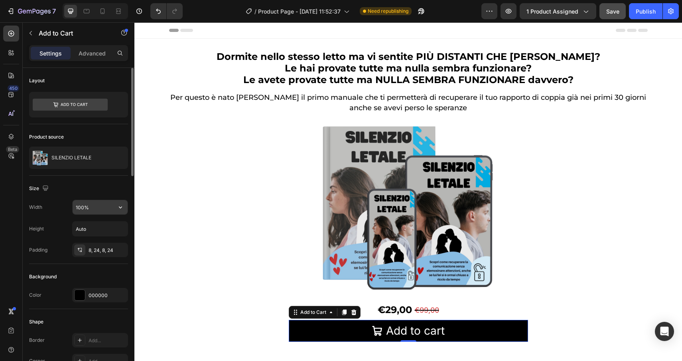
click at [107, 210] on input "100%" at bounding box center [100, 207] width 55 height 14
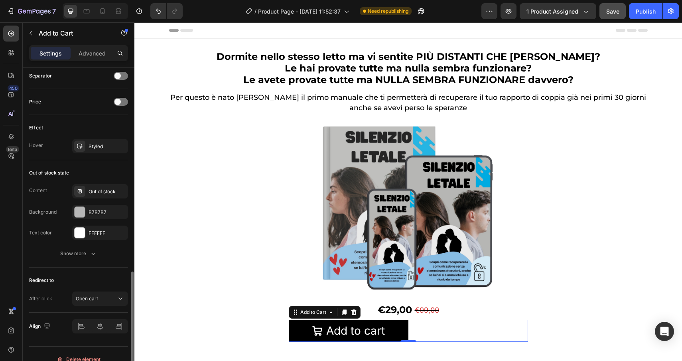
scroll to position [603, 0]
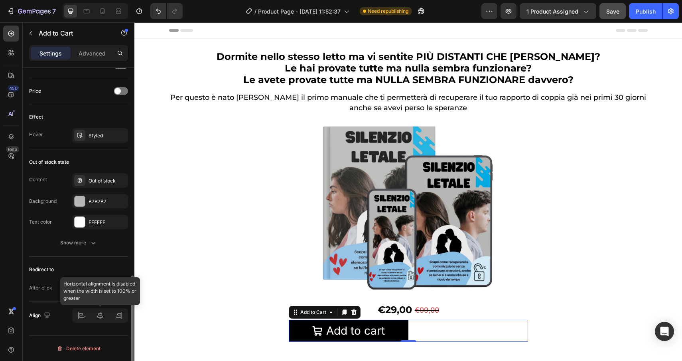
type input "50%"
click at [99, 318] on icon at bounding box center [100, 315] width 8 height 8
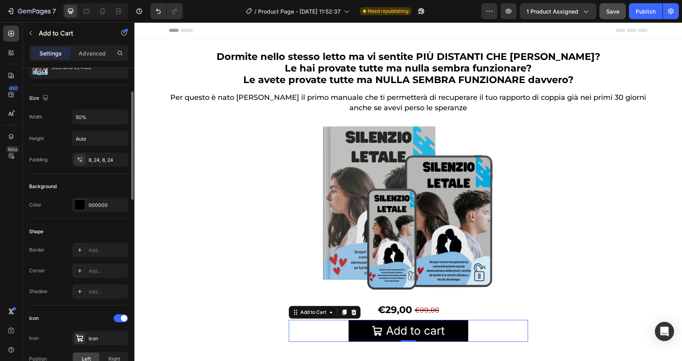
scroll to position [83, 0]
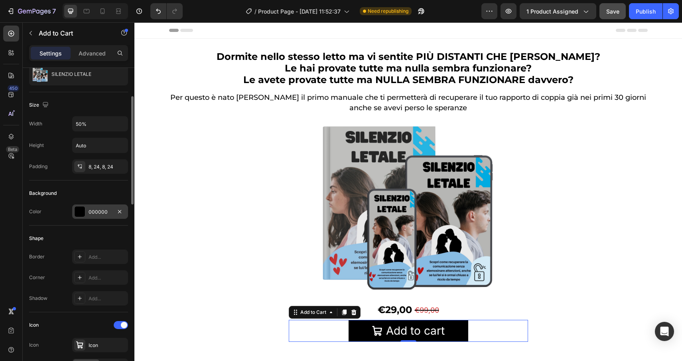
click at [80, 212] on div at bounding box center [80, 211] width 10 height 10
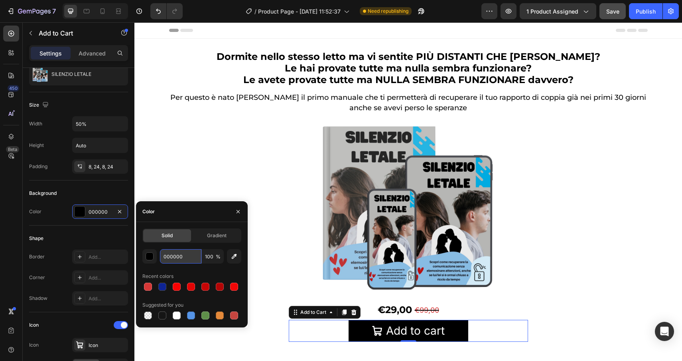
click at [187, 260] on input "000000" at bounding box center [181, 256] width 42 height 14
paste input "306F3"
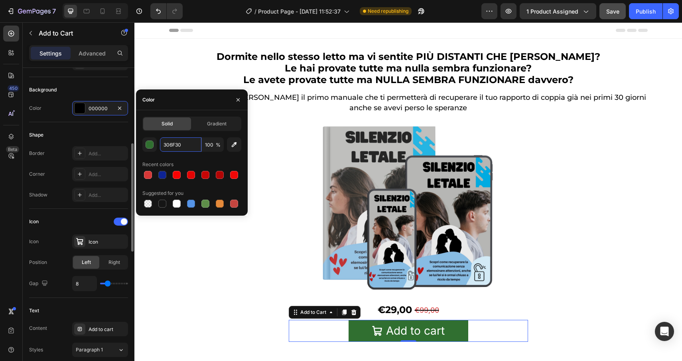
scroll to position [195, 0]
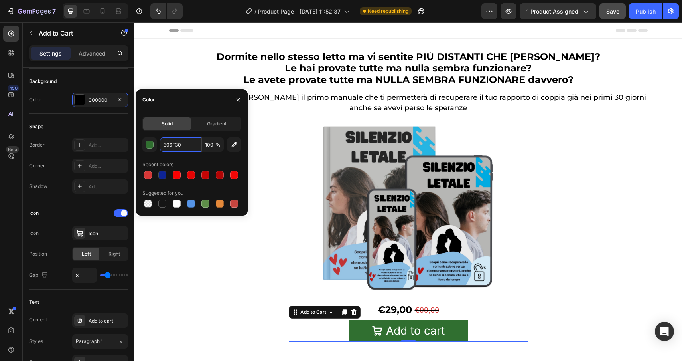
type input "306F30"
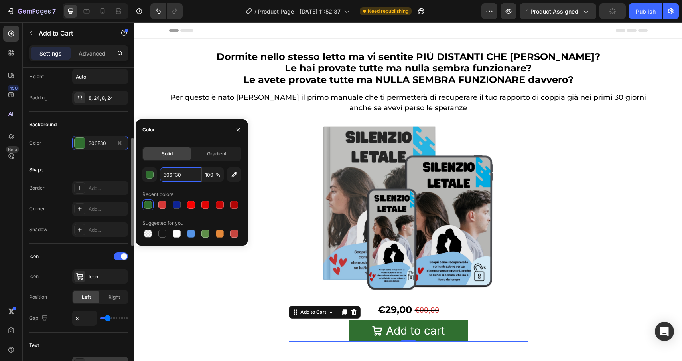
scroll to position [151, 0]
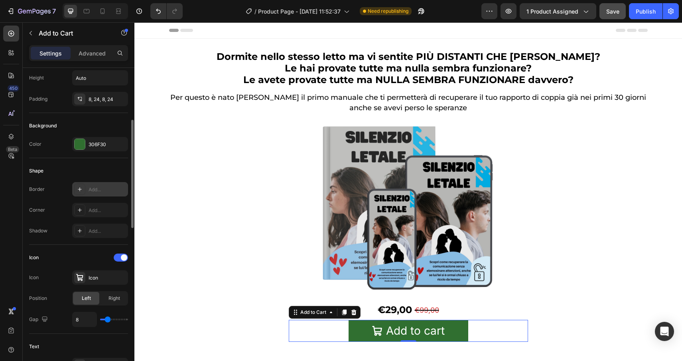
click at [95, 190] on div "Add..." at bounding box center [108, 189] width 38 height 7
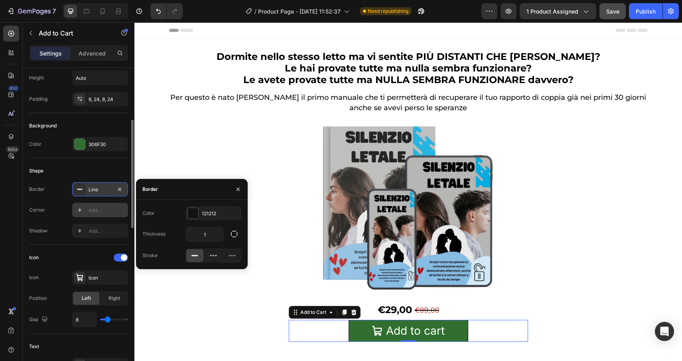
click at [90, 213] on div "Add..." at bounding box center [108, 210] width 38 height 7
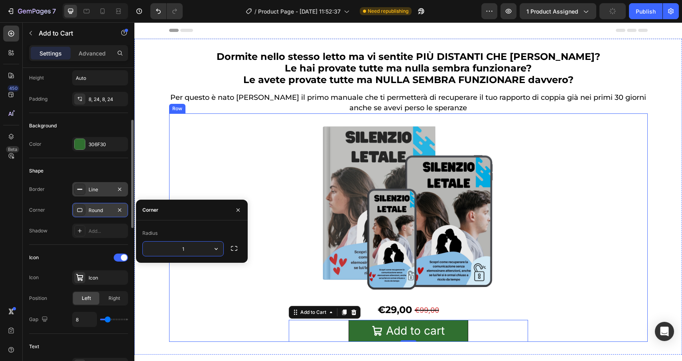
type input "18"
click at [184, 153] on div "Product Images €29,00 Product Price Product Price €99,00 Product Price Product …" at bounding box center [408, 227] width 479 height 228
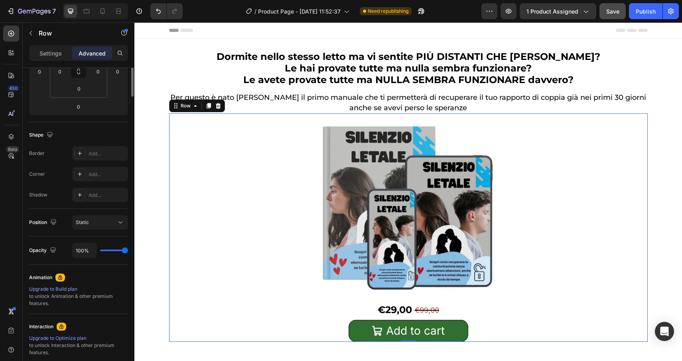
scroll to position [0, 0]
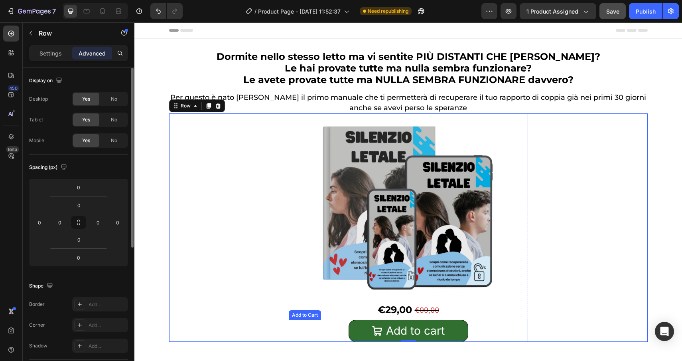
click at [331, 328] on div "Add to cart Add to Cart" at bounding box center [408, 331] width 239 height 22
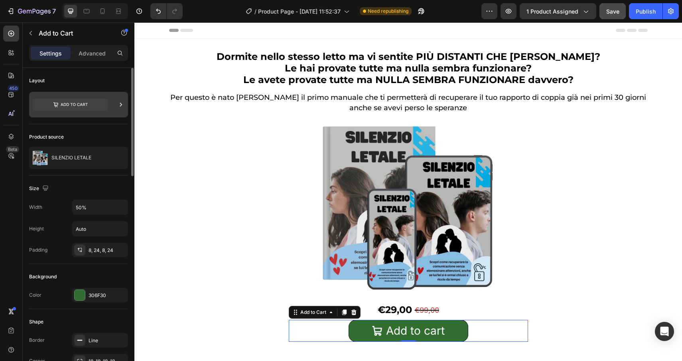
click at [77, 108] on icon at bounding box center [70, 105] width 75 height 12
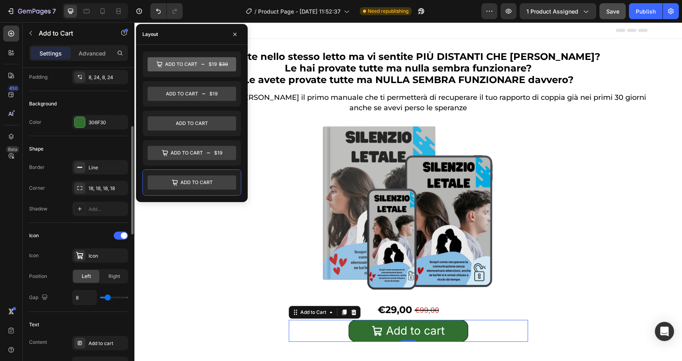
scroll to position [172, 0]
click at [85, 259] on div at bounding box center [79, 256] width 11 height 11
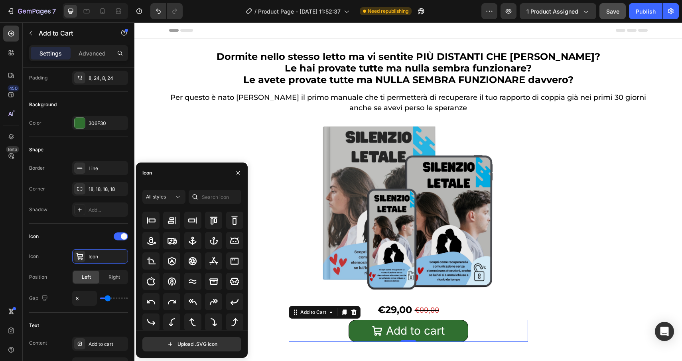
scroll to position [88, 0]
click at [153, 323] on icon at bounding box center [151, 322] width 10 height 10
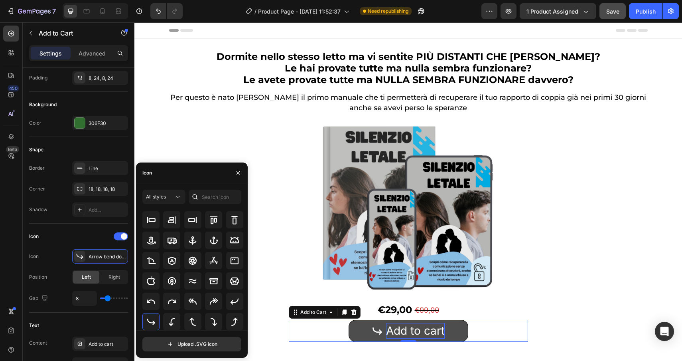
click at [415, 330] on div "Add to cart" at bounding box center [415, 331] width 59 height 16
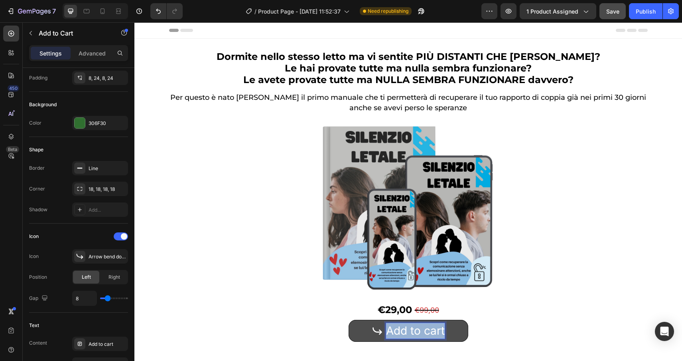
drag, startPoint x: 390, startPoint y: 330, endPoint x: 457, endPoint y: 328, distance: 67.5
click at [457, 328] on button "Add to cart" at bounding box center [409, 331] width 120 height 22
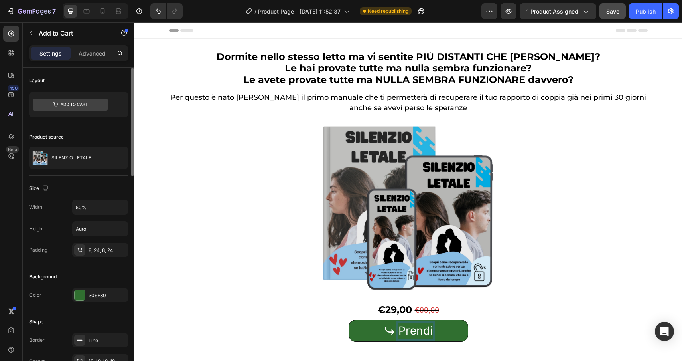
click at [349, 320] on button "Prendi" at bounding box center [409, 331] width 120 height 22
click at [349, 320] on button "Prendi or" at bounding box center [409, 331] width 120 height 22
click at [349, 320] on button "Prendi ora la" at bounding box center [409, 331] width 120 height 22
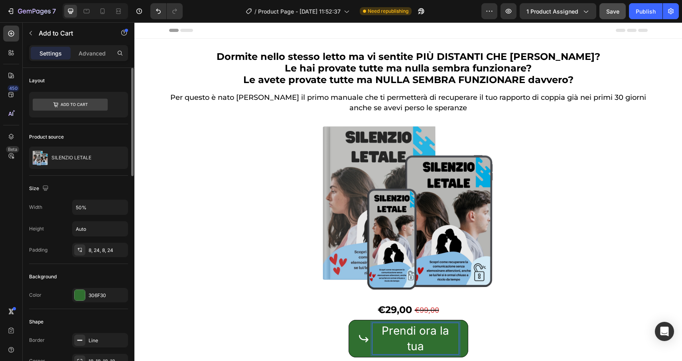
click at [349, 320] on button "Prendi ora la tua" at bounding box center [409, 339] width 120 height 38
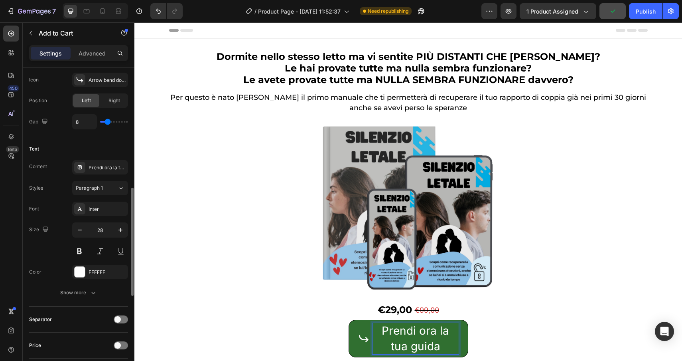
scroll to position [348, 0]
click at [81, 232] on icon "button" at bounding box center [80, 231] width 8 height 8
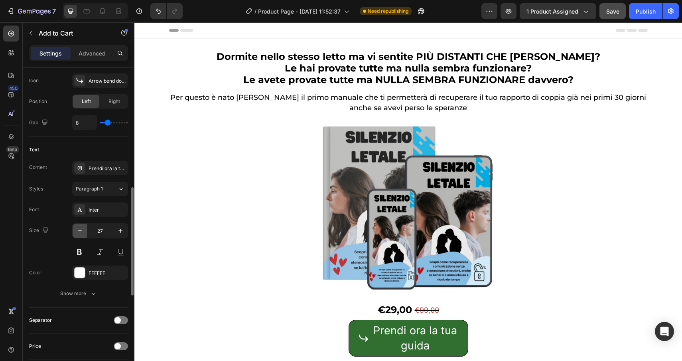
click at [81, 232] on icon "button" at bounding box center [80, 231] width 8 height 8
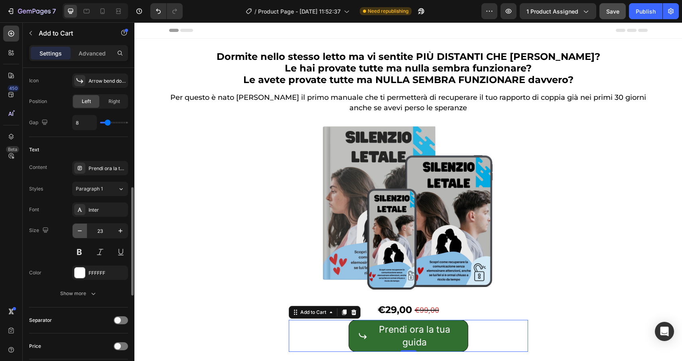
click at [81, 232] on icon "button" at bounding box center [80, 231] width 8 height 8
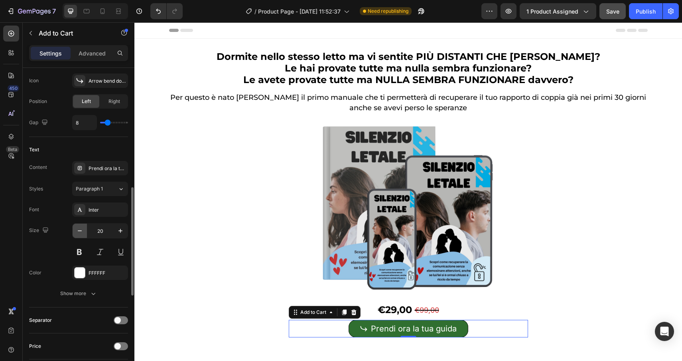
click at [81, 232] on icon "button" at bounding box center [80, 231] width 8 height 8
type input "16"
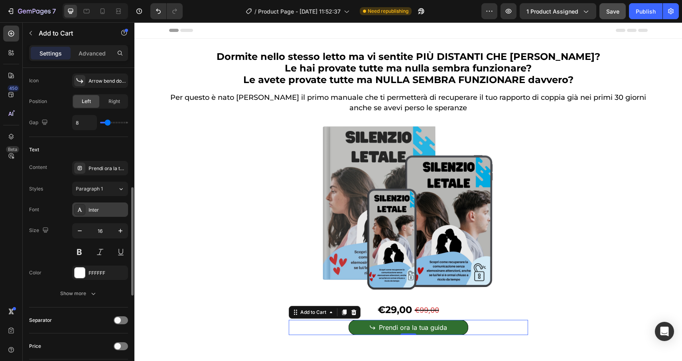
click at [113, 210] on div "Inter" at bounding box center [108, 209] width 38 height 7
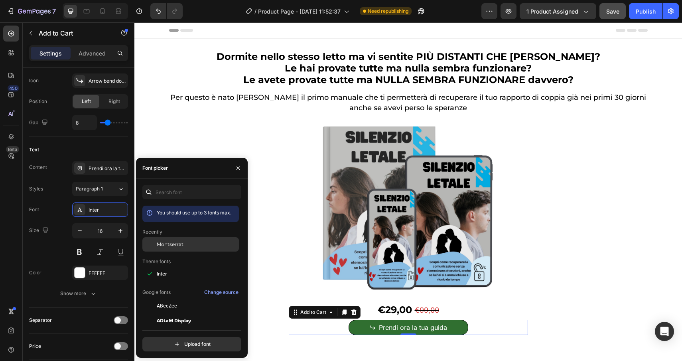
click at [165, 245] on span "Montserrat" at bounding box center [170, 244] width 27 height 7
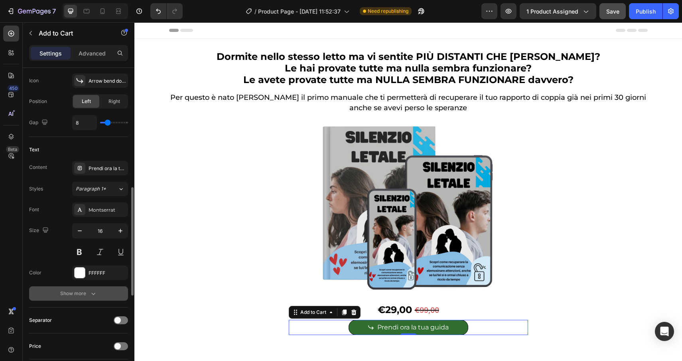
click at [88, 294] on div "Show more" at bounding box center [78, 293] width 37 height 8
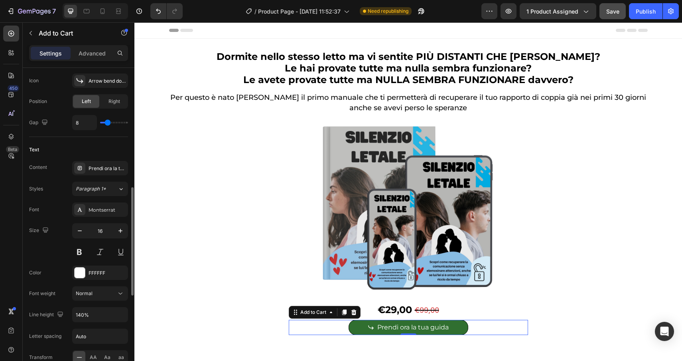
click at [88, 294] on span "Normal" at bounding box center [84, 293] width 17 height 6
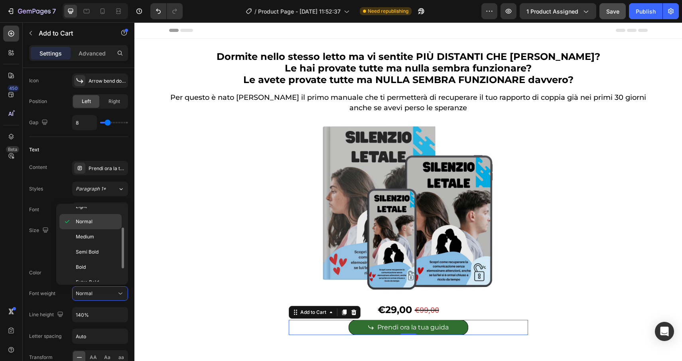
scroll to position [40, 0]
click at [89, 265] on p "Bold" at bounding box center [97, 265] width 42 height 7
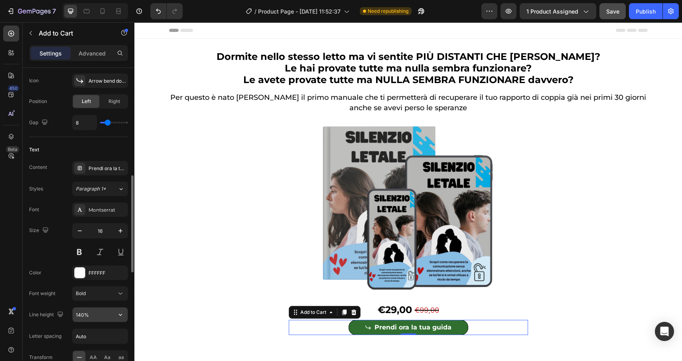
click at [91, 318] on input "140%" at bounding box center [100, 314] width 55 height 14
click at [119, 315] on icon "button" at bounding box center [121, 314] width 8 height 8
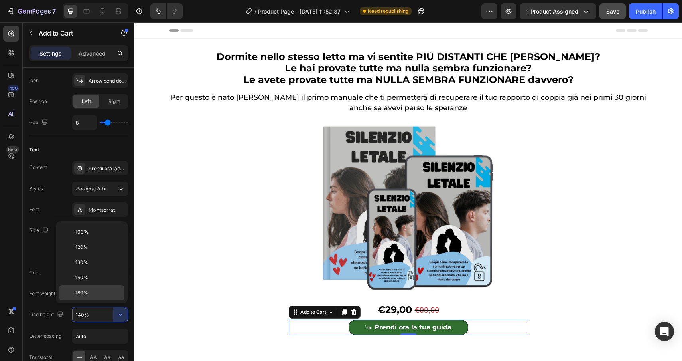
click at [89, 295] on p "180%" at bounding box center [97, 292] width 45 height 7
type input "180%"
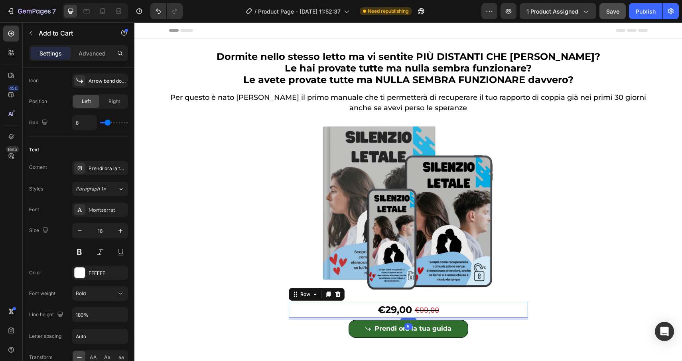
click at [447, 311] on div "€29,00 Product Price Product Price €99,00 Product Price Product Price Row 5" at bounding box center [408, 310] width 239 height 16
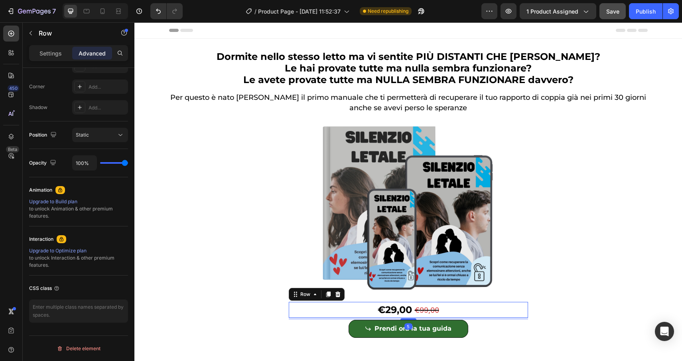
scroll to position [0, 0]
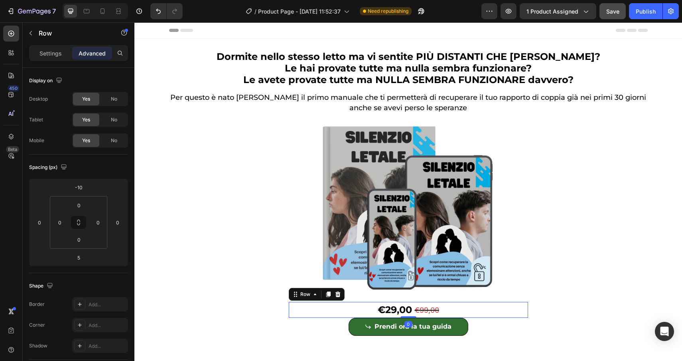
drag, startPoint x: 410, startPoint y: 318, endPoint x: 407, endPoint y: 308, distance: 10.5
click at [407, 308] on div "€29,00 Product Price Product Price €99,00 Product Price Product Price Row 0" at bounding box center [408, 310] width 239 height 16
type input "0"
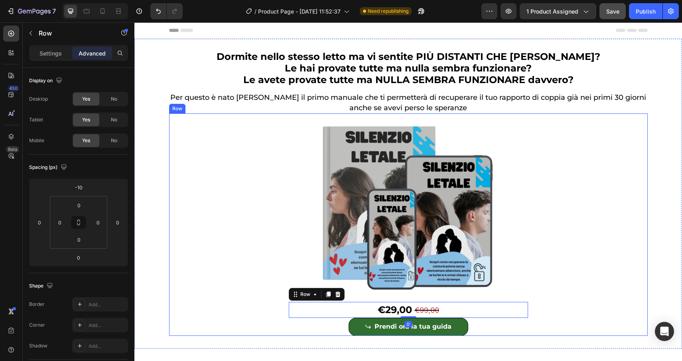
click at [569, 312] on div "Product Images €29,00 Product Price Product Price €99,00 Product Price Product …" at bounding box center [408, 224] width 479 height 222
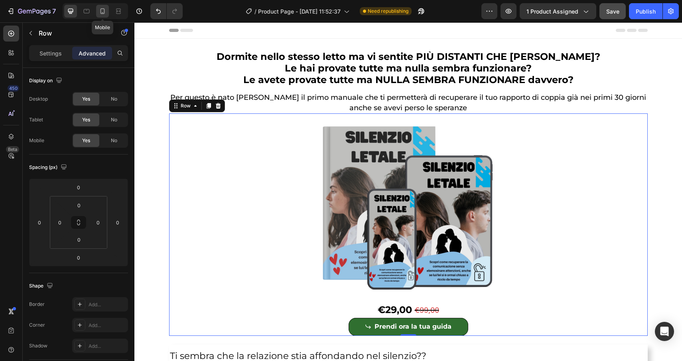
click at [103, 13] on icon at bounding box center [103, 11] width 8 height 8
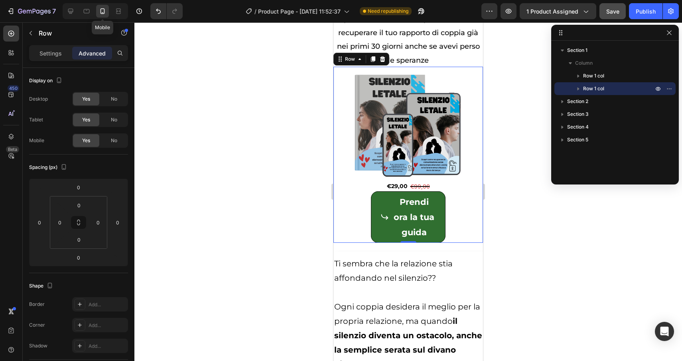
scroll to position [175, 0]
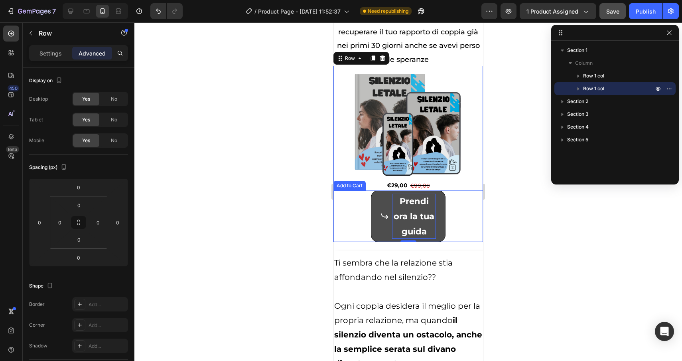
click at [405, 194] on p "Prendi ora la tua guida" at bounding box center [414, 216] width 44 height 45
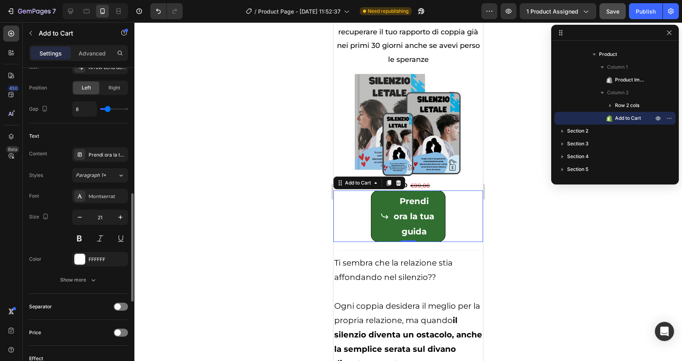
scroll to position [360, 0]
click at [81, 215] on icon "button" at bounding box center [80, 218] width 8 height 8
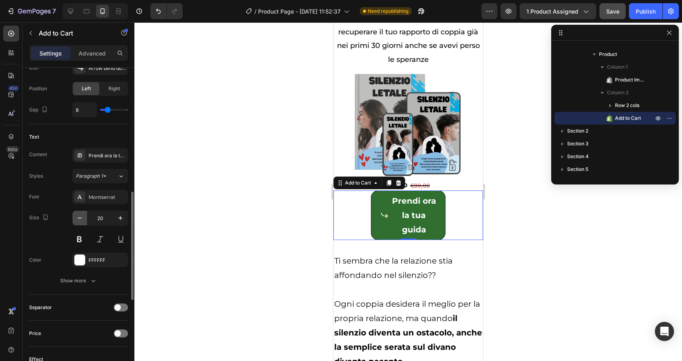
click at [81, 215] on icon "button" at bounding box center [80, 218] width 8 height 8
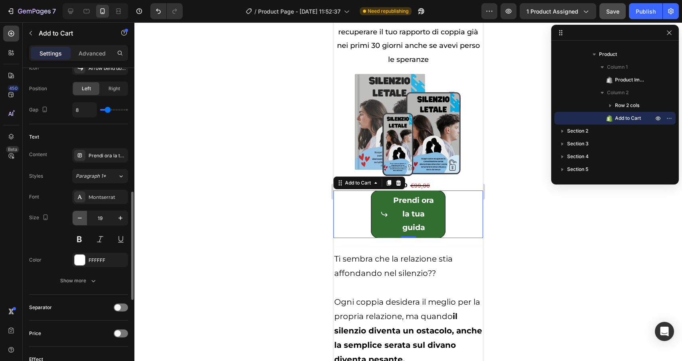
click at [81, 215] on icon "button" at bounding box center [80, 218] width 8 height 8
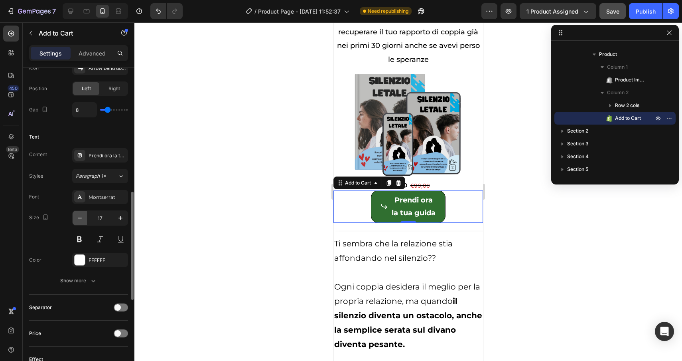
click at [81, 215] on icon "button" at bounding box center [80, 218] width 8 height 8
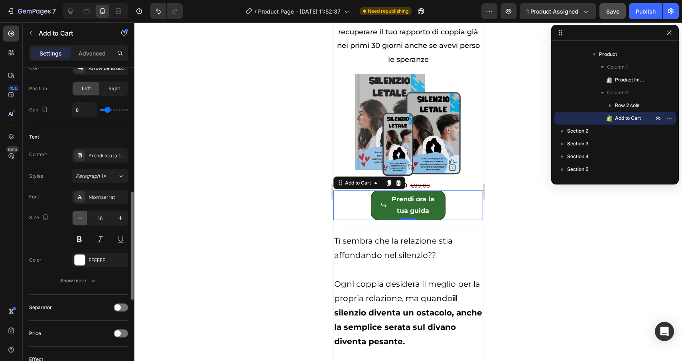
click at [81, 215] on icon "button" at bounding box center [80, 218] width 8 height 8
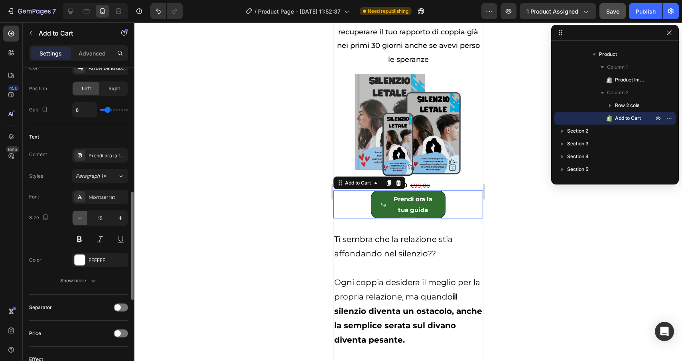
click at [81, 215] on icon "button" at bounding box center [80, 218] width 8 height 8
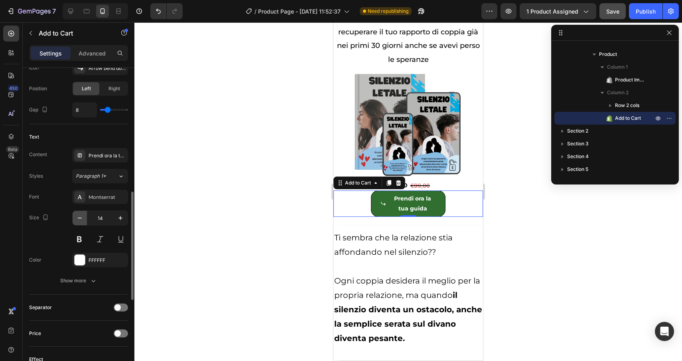
click at [81, 215] on icon "button" at bounding box center [80, 218] width 8 height 8
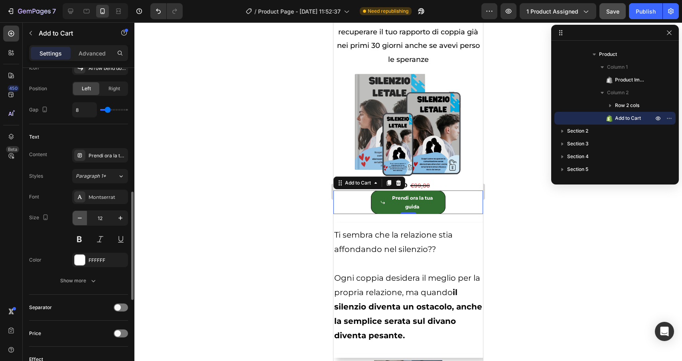
click at [81, 215] on icon "button" at bounding box center [80, 218] width 8 height 8
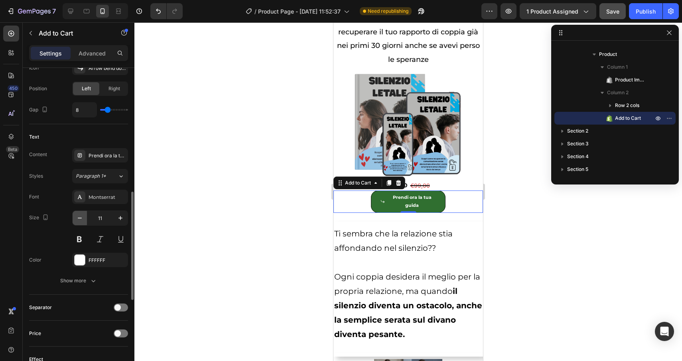
click at [81, 215] on icon "button" at bounding box center [80, 218] width 8 height 8
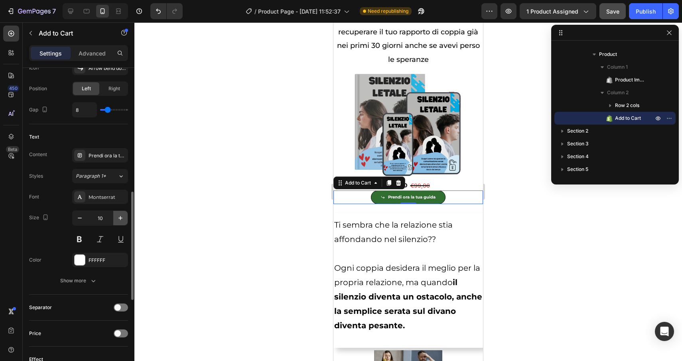
click at [122, 222] on button "button" at bounding box center [120, 218] width 14 height 14
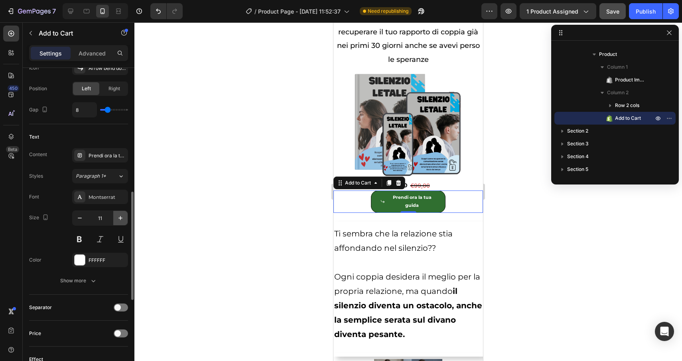
click at [122, 222] on button "button" at bounding box center [120, 218] width 14 height 14
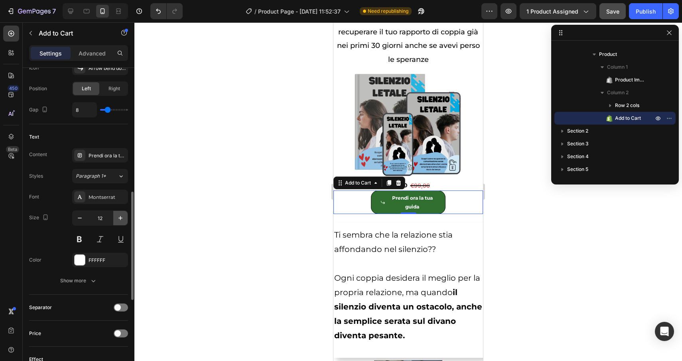
click at [121, 222] on button "button" at bounding box center [120, 218] width 14 height 14
type input "14"
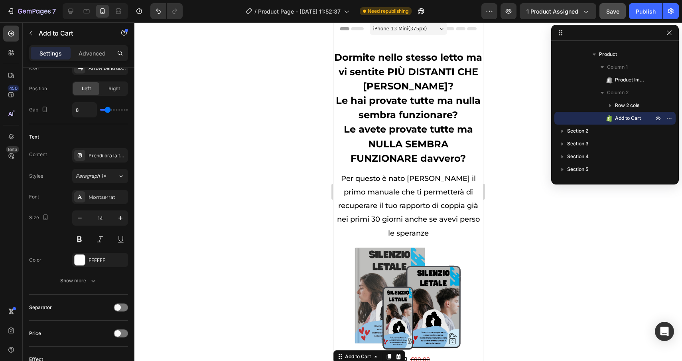
scroll to position [0, 0]
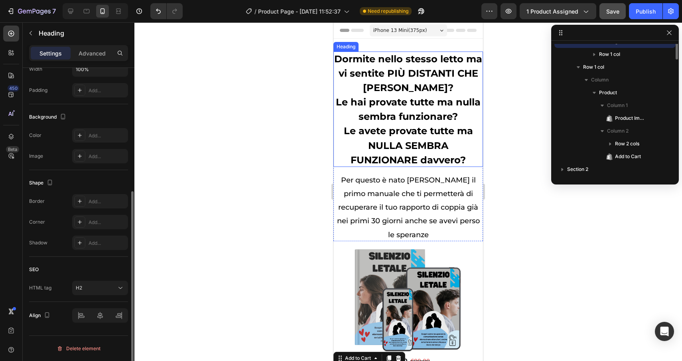
click at [399, 77] on span "Dormite nello stesso letto ma vi sentite PIÙ DISTANTI CHE [PERSON_NAME]?" at bounding box center [408, 73] width 148 height 40
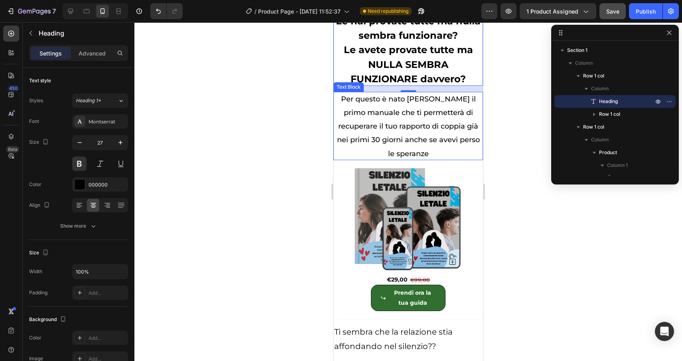
scroll to position [96, 0]
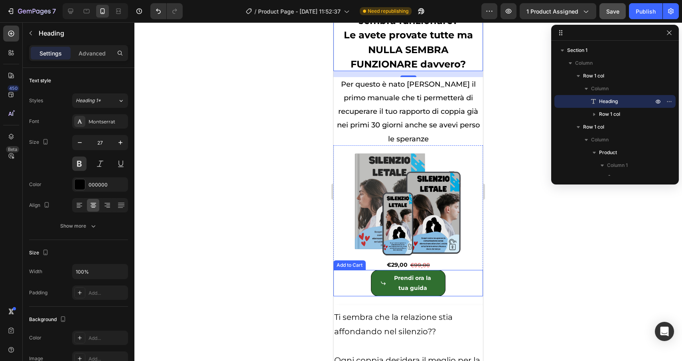
click at [455, 270] on div "Prendi ora la tua guida Add to Cart" at bounding box center [409, 283] width 150 height 26
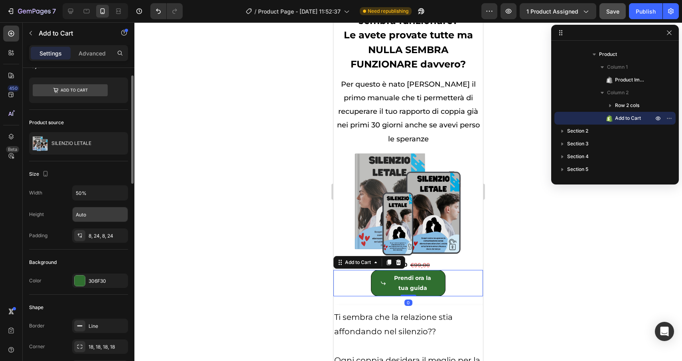
scroll to position [17, 0]
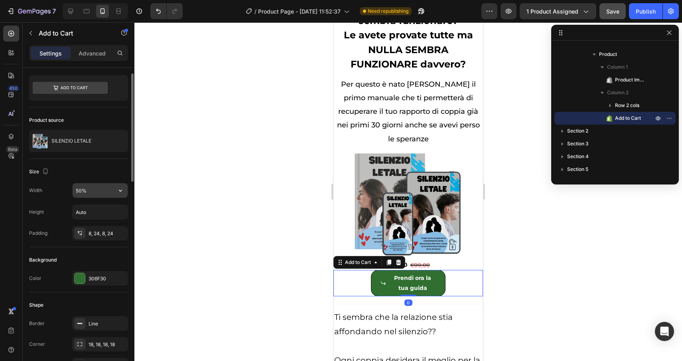
click at [100, 192] on input "50%" at bounding box center [100, 190] width 55 height 14
type input "70%"
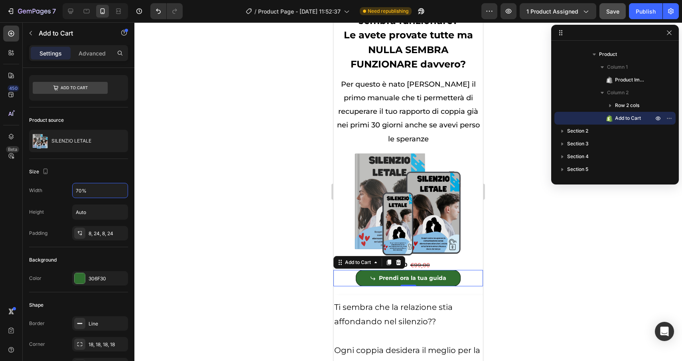
click at [504, 265] on div at bounding box center [408, 191] width 548 height 338
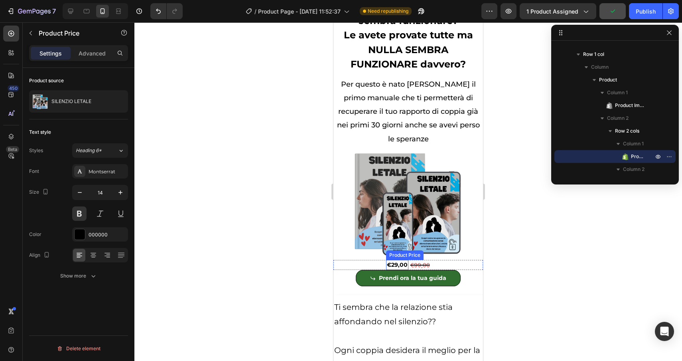
click at [397, 260] on div "€29,00" at bounding box center [397, 265] width 22 height 10
click at [116, 189] on button "button" at bounding box center [120, 192] width 14 height 14
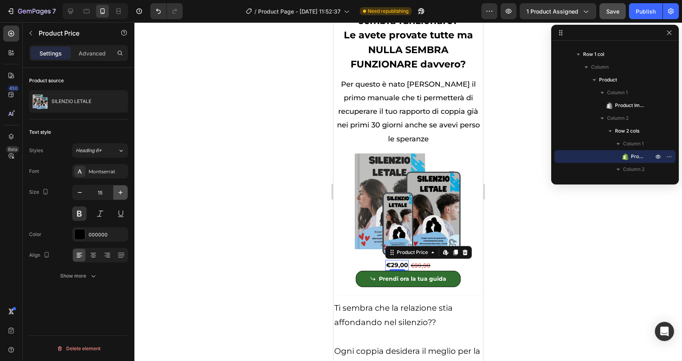
click at [116, 189] on button "button" at bounding box center [120, 192] width 14 height 14
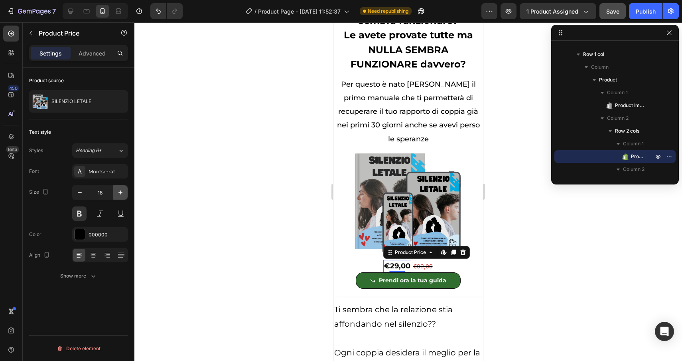
click at [116, 189] on button "button" at bounding box center [120, 192] width 14 height 14
click at [80, 193] on icon "button" at bounding box center [80, 192] width 8 height 8
type input "19"
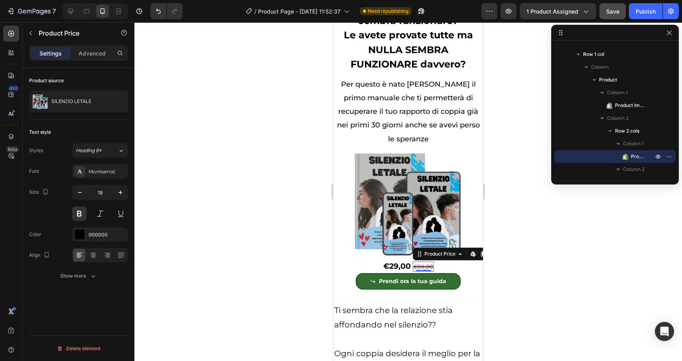
click at [423, 261] on div "€99,00 Product Price Edit content in Shopify 0 Product Price Edit content in Sh…" at bounding box center [423, 266] width 21 height 10
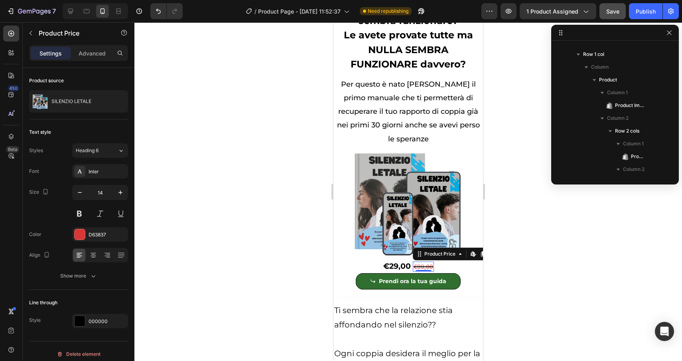
scroll to position [175, 0]
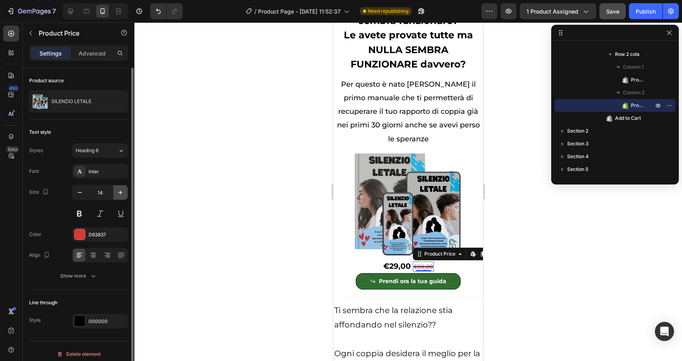
click at [121, 186] on button "button" at bounding box center [120, 192] width 14 height 14
type input "16"
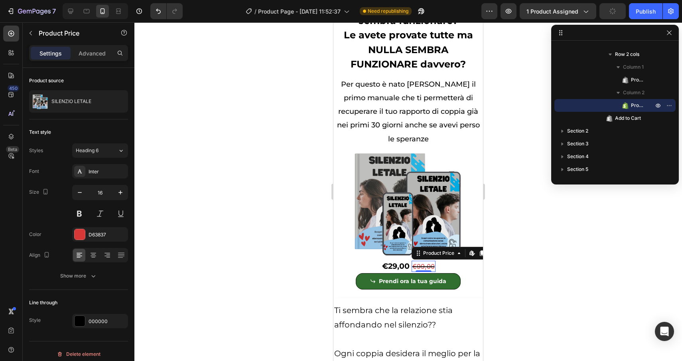
click at [249, 241] on div at bounding box center [408, 191] width 548 height 338
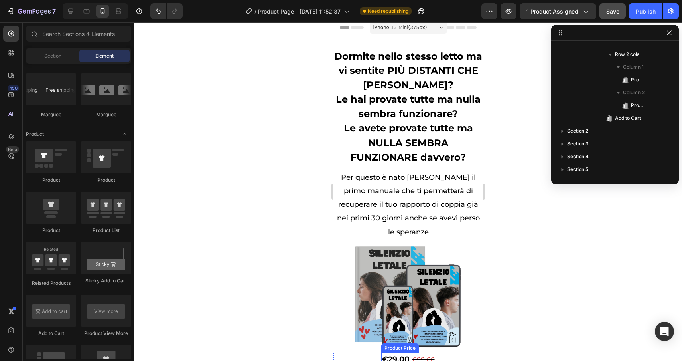
scroll to position [0, 0]
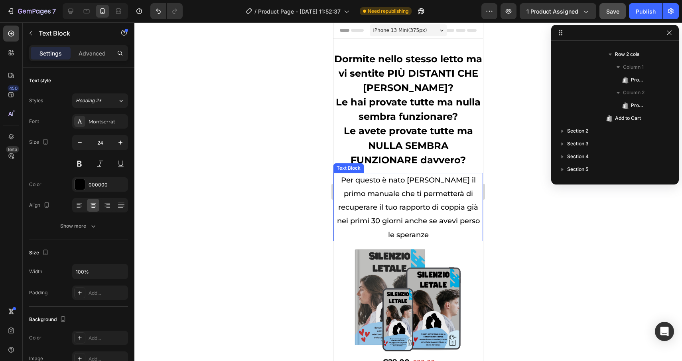
click at [468, 195] on span "Per questo è nato [PERSON_NAME] il primo manuale che ti permetterà di recuperar…" at bounding box center [408, 207] width 143 height 63
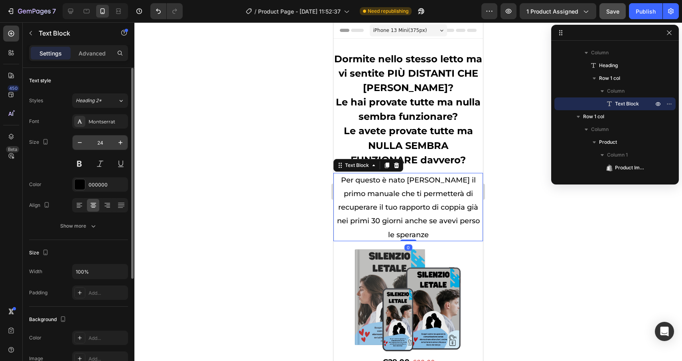
click at [108, 145] on input "24" at bounding box center [100, 142] width 26 height 14
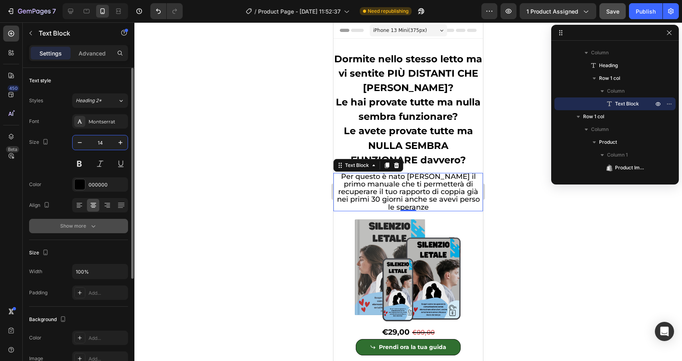
type input "14"
click at [83, 227] on div "Show more" at bounding box center [78, 226] width 37 height 8
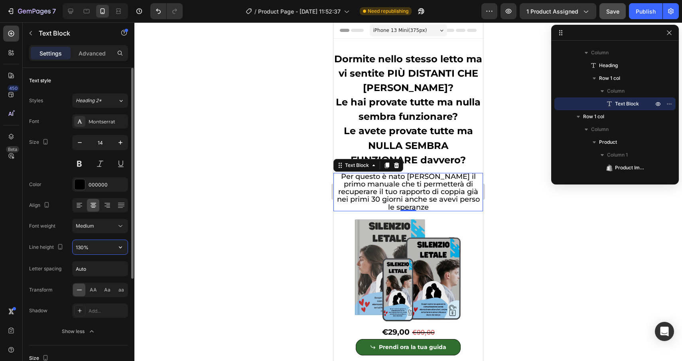
click at [85, 249] on input "130%" at bounding box center [100, 247] width 55 height 14
click at [121, 254] on button "button" at bounding box center [120, 247] width 14 height 14
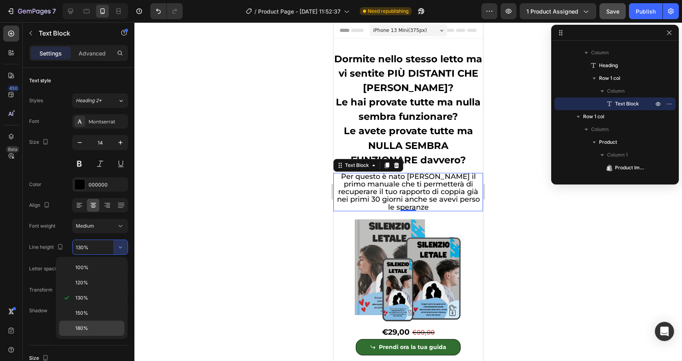
click at [103, 322] on div "180%" at bounding box center [91, 327] width 65 height 15
type input "180%"
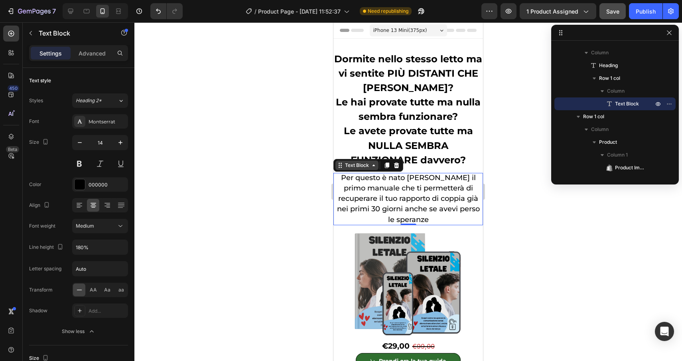
click at [355, 163] on div "Text Block" at bounding box center [357, 165] width 27 height 7
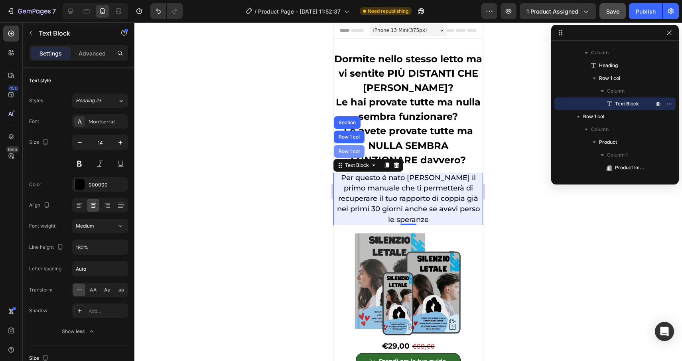
click at [348, 152] on div "Row 1 col" at bounding box center [349, 151] width 24 height 5
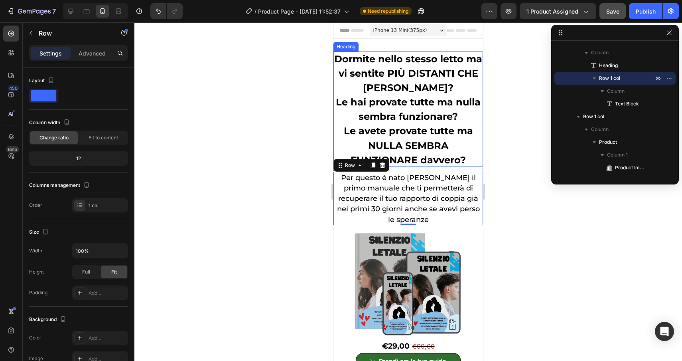
click at [416, 112] on span "Le hai provate tutte ma nulla sembra funzionare?" at bounding box center [408, 109] width 145 height 26
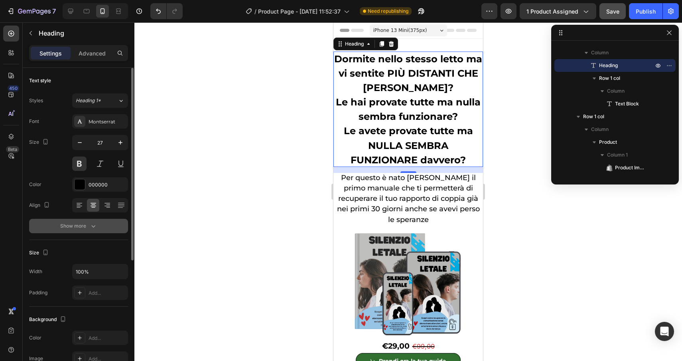
click at [84, 228] on div "Show more" at bounding box center [78, 226] width 37 height 8
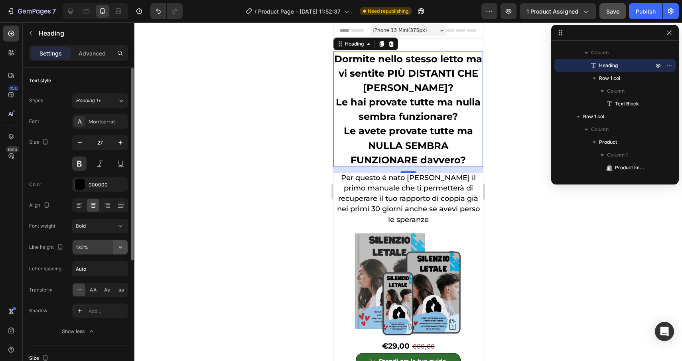
click at [122, 249] on icon "button" at bounding box center [121, 247] width 8 height 8
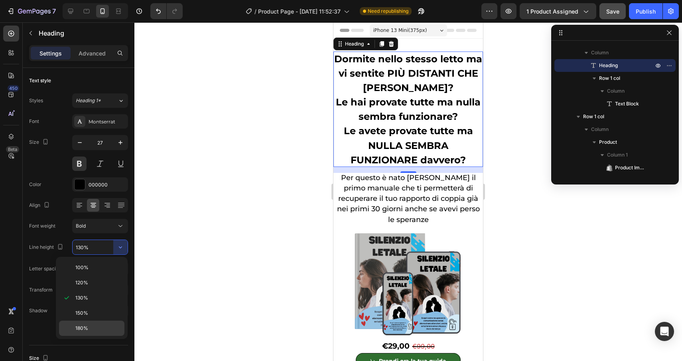
click at [91, 325] on p "180%" at bounding box center [97, 327] width 45 height 7
type input "180%"
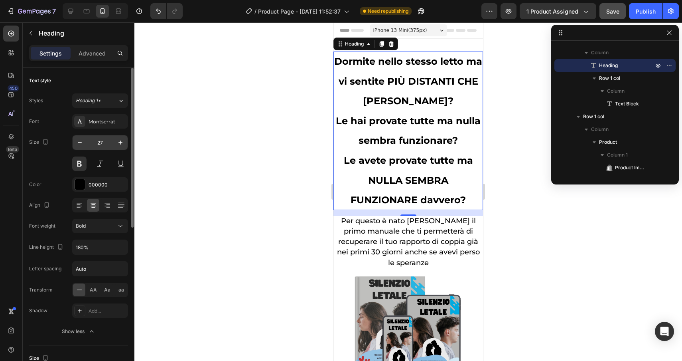
click at [105, 144] on input "27" at bounding box center [100, 142] width 26 height 14
type input "14"
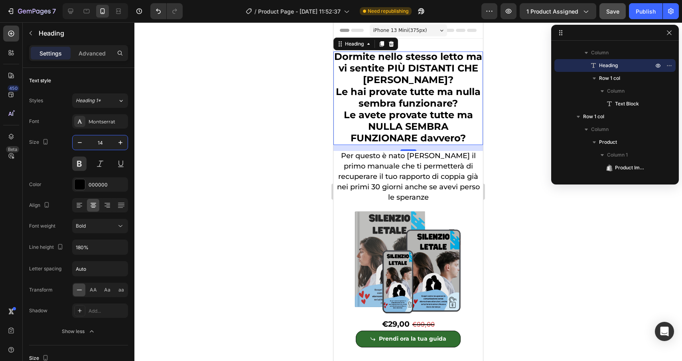
click at [233, 176] on div at bounding box center [408, 191] width 548 height 338
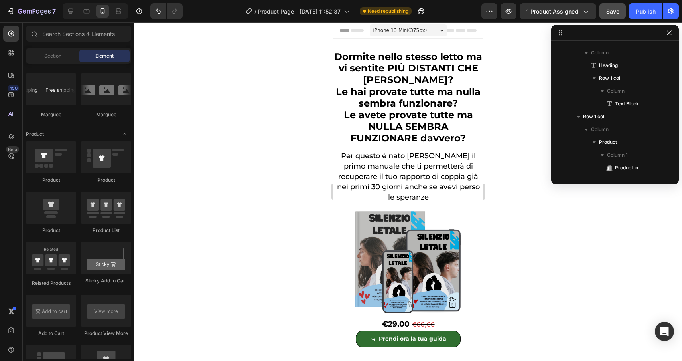
click at [634, 252] on div at bounding box center [408, 191] width 548 height 338
click at [422, 173] on span "Per questo è nato [PERSON_NAME] il primo manuale che ti permetterà di recuperar…" at bounding box center [408, 176] width 143 height 51
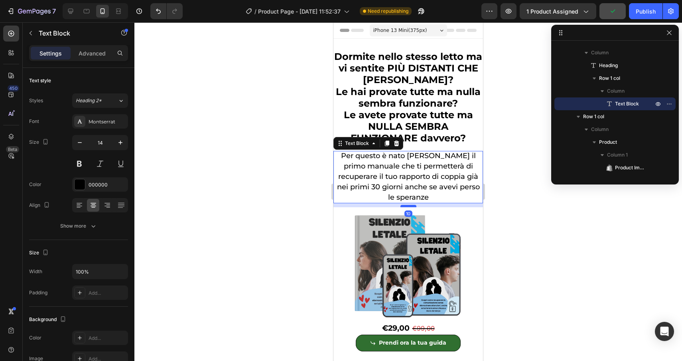
click at [413, 205] on div at bounding box center [409, 206] width 16 height 2
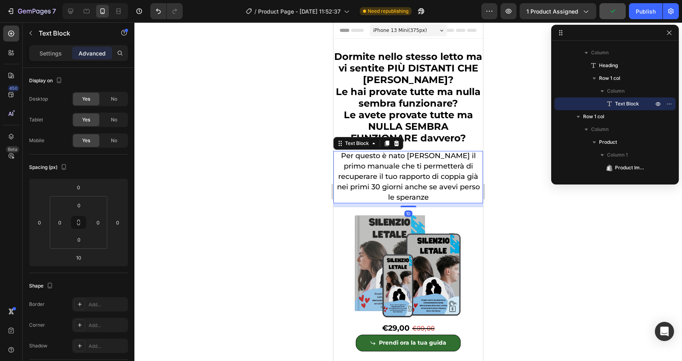
click at [549, 218] on div at bounding box center [408, 191] width 548 height 338
click at [459, 155] on span "Per questo è nato [PERSON_NAME] il primo manuale che ti permetterà di recuperar…" at bounding box center [408, 176] width 143 height 51
click at [454, 154] on span "Per questo è nato [PERSON_NAME] il primo manuale che ti permetterà di recuperar…" at bounding box center [408, 176] width 143 height 51
click at [550, 248] on div at bounding box center [408, 191] width 548 height 338
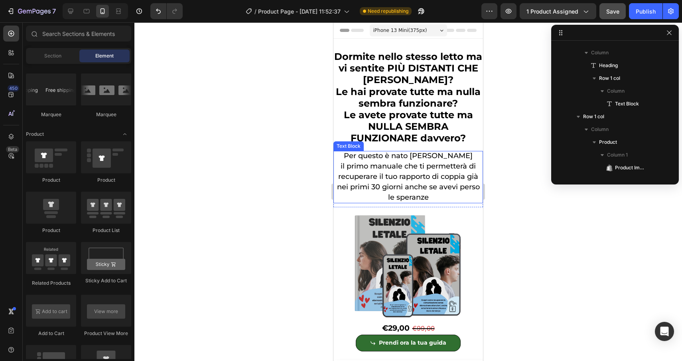
scroll to position [6, 0]
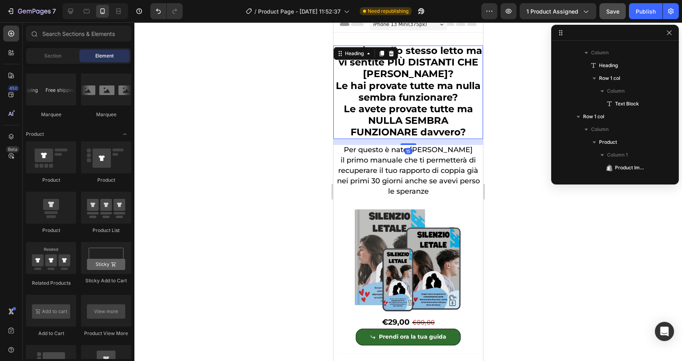
click at [447, 125] on span "Le avete provate tutte ma NULLA SEMBRA FUNZIONARE davvero?" at bounding box center [408, 120] width 129 height 35
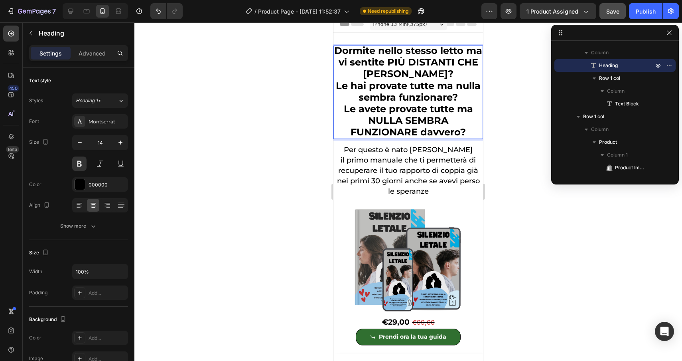
click at [473, 131] on p "Dormite nello stesso letto ma vi sentite PIÙ DISTANTI CHE [PERSON_NAME]? Le hai…" at bounding box center [409, 91] width 150 height 93
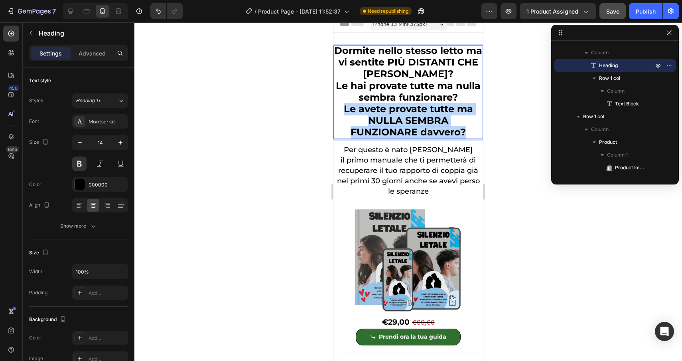
drag, startPoint x: 473, startPoint y: 131, endPoint x: 343, endPoint y: 105, distance: 132.0
click at [343, 105] on p "Dormite nello stesso letto ma vi sentite PIÙ DISTANTI CHE [PERSON_NAME]? Le hai…" at bounding box center [409, 91] width 150 height 93
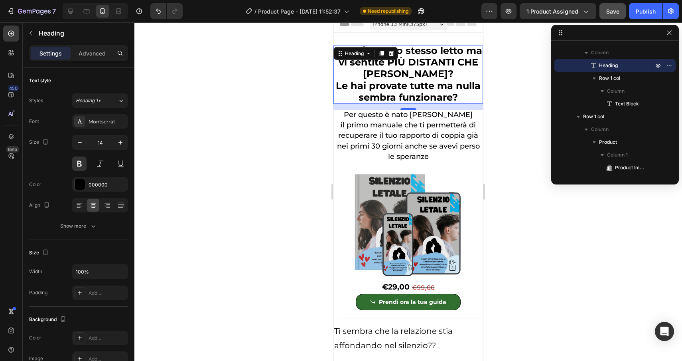
click at [520, 206] on div at bounding box center [408, 191] width 548 height 338
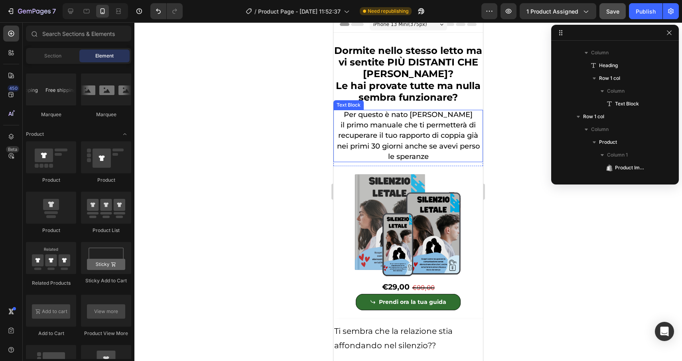
scroll to position [0, 0]
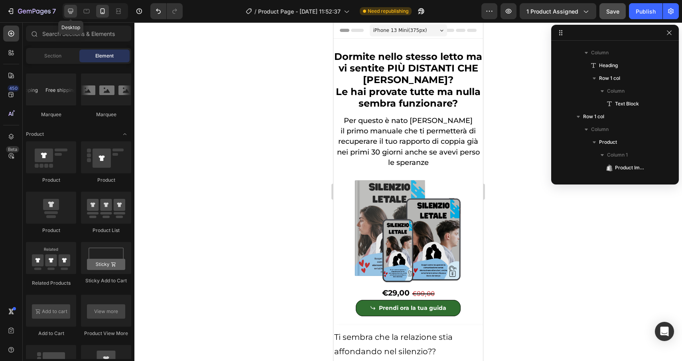
click at [72, 13] on icon at bounding box center [71, 11] width 8 height 8
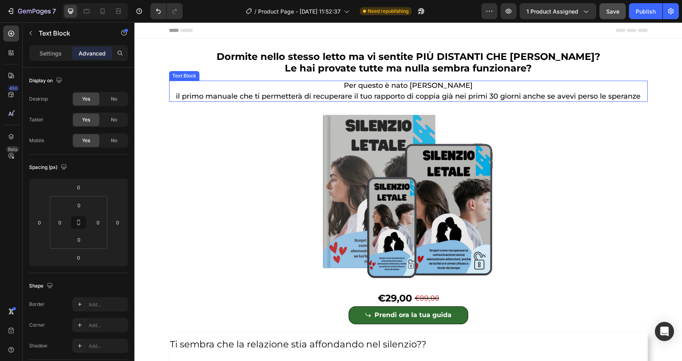
click at [172, 95] on p "il primo manuale che ti permetterà di recuperare il tuo rapporto di coppia già …" at bounding box center [408, 96] width 479 height 10
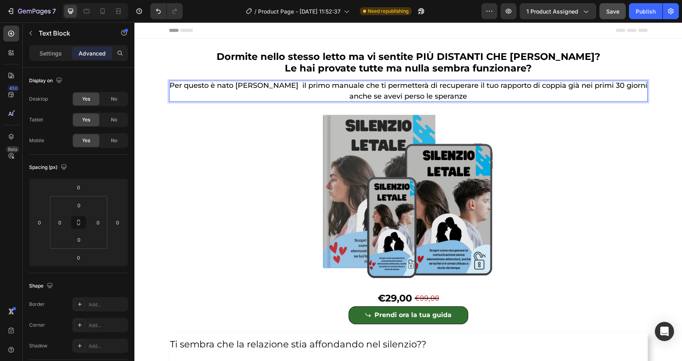
click at [194, 97] on p "Per questo è nato [PERSON_NAME] il primo manuale che ti permetterà di recuperar…" at bounding box center [408, 91] width 479 height 21
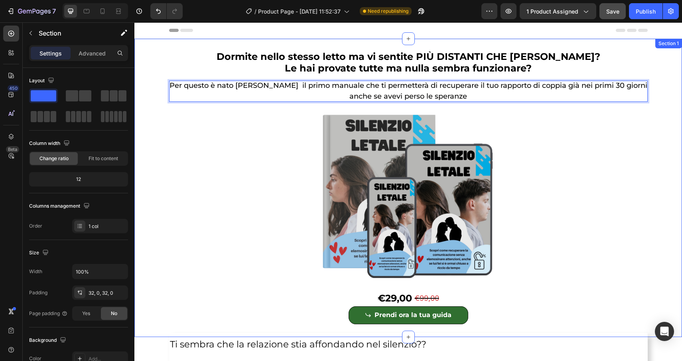
click at [147, 97] on div "⁠⁠⁠⁠⁠⁠⁠ Dormite nello stesso letto ma vi sentite PIÙ DISTANTI CHE MAIi? Le hai …" at bounding box center [408, 187] width 548 height 273
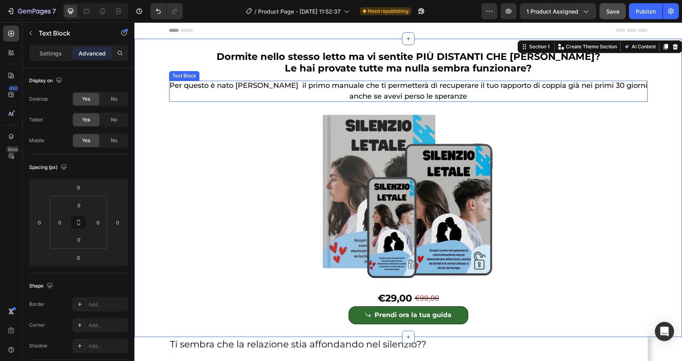
click at [202, 90] on p "Per questo è nato [PERSON_NAME] il primo manuale che ti permetterà di recuperar…" at bounding box center [408, 91] width 479 height 21
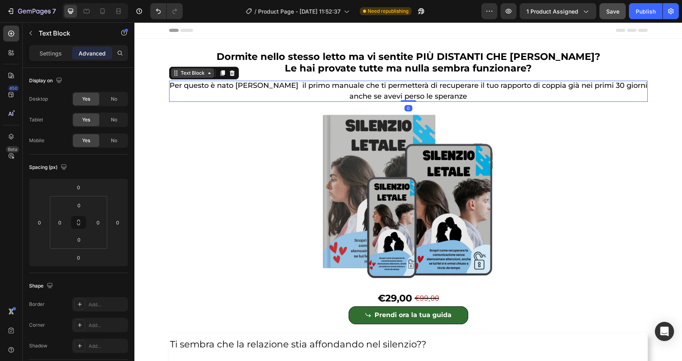
click at [195, 75] on div "Text Block" at bounding box center [192, 72] width 27 height 7
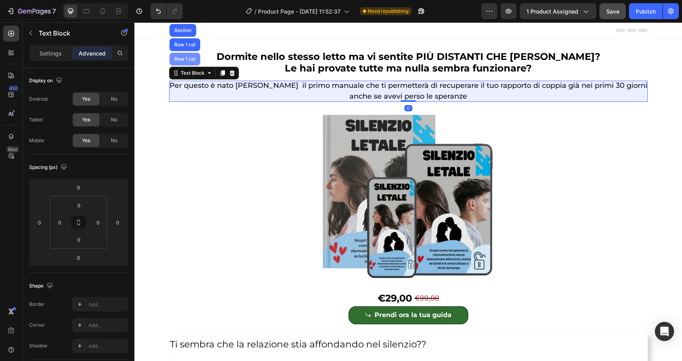
click at [181, 57] on div "Row 1 col" at bounding box center [185, 59] width 24 height 5
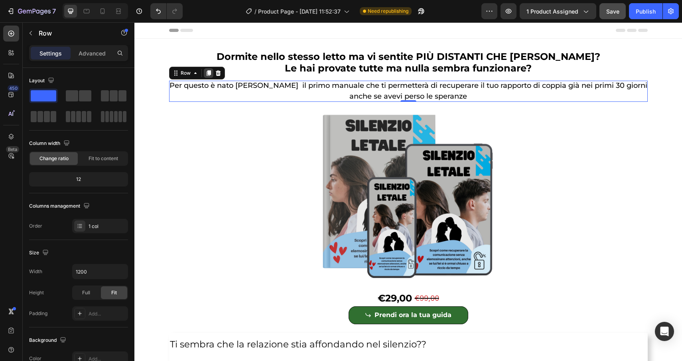
click at [209, 75] on icon at bounding box center [208, 74] width 4 height 6
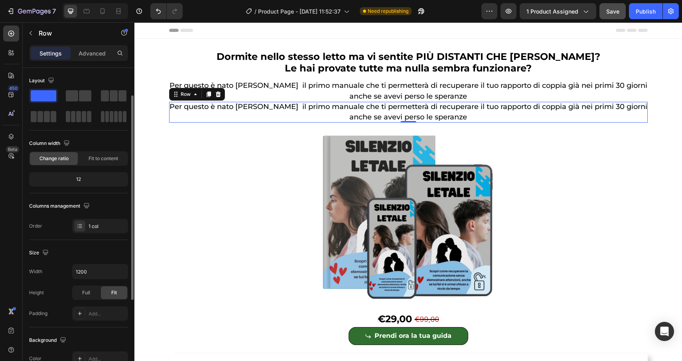
scroll to position [17, 0]
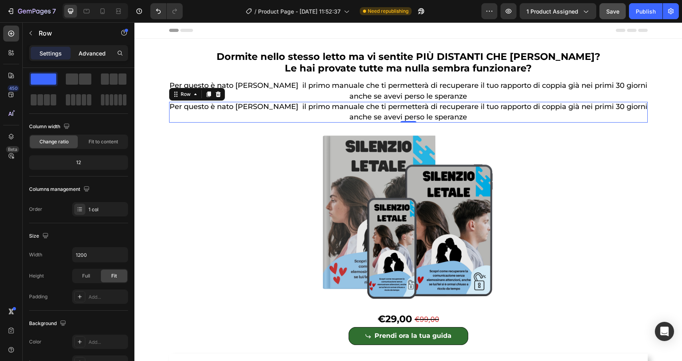
click at [97, 53] on p "Advanced" at bounding box center [92, 53] width 27 height 8
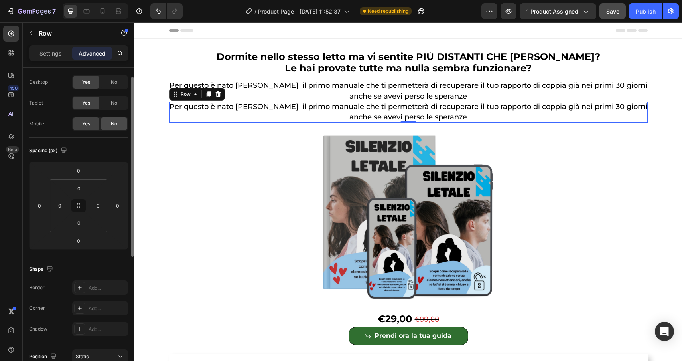
click at [118, 123] on div "No" at bounding box center [114, 123] width 26 height 13
click at [87, 121] on span "Yes" at bounding box center [86, 123] width 8 height 7
click at [113, 83] on span "No" at bounding box center [114, 82] width 6 height 7
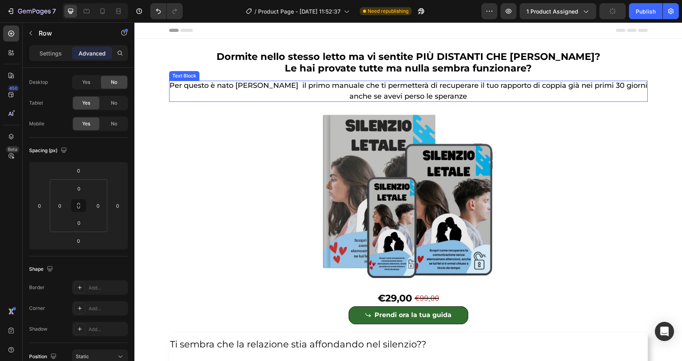
click at [228, 89] on span "Per questo è nato [PERSON_NAME] il primo manuale che ti permetterà di recuperar…" at bounding box center [409, 90] width 478 height 19
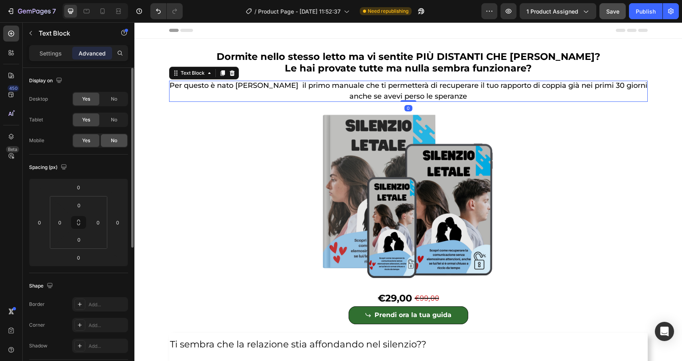
click at [113, 141] on span "No" at bounding box center [114, 140] width 6 height 7
click at [103, 12] on icon at bounding box center [103, 11] width 8 height 8
type input "10"
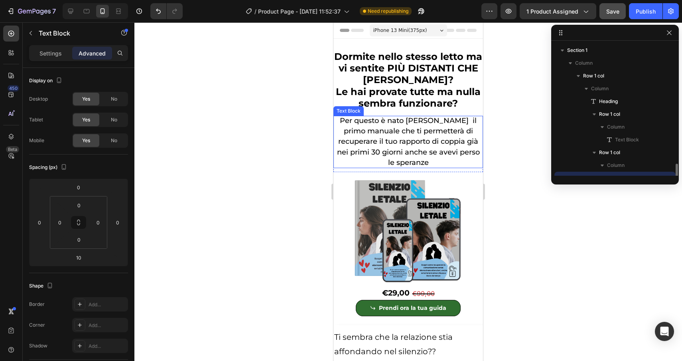
click at [427, 126] on span "Per questo è nato [PERSON_NAME] il primo manuale che ti permetterà di recuperar…" at bounding box center [408, 141] width 143 height 51
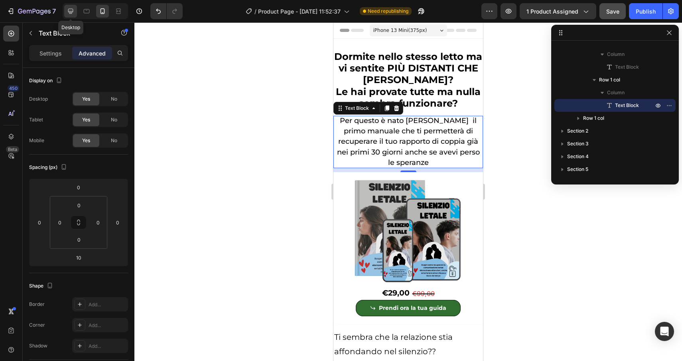
click at [71, 12] on icon at bounding box center [70, 11] width 5 height 5
type input "0"
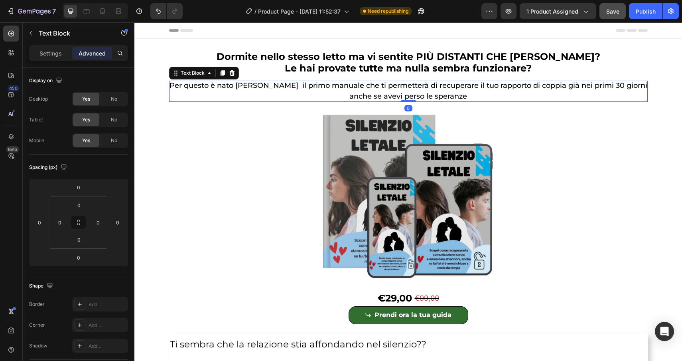
click at [415, 97] on span "Per questo è nato [PERSON_NAME] il primo manuale che ti permetterà di recuperar…" at bounding box center [409, 90] width 478 height 19
click at [45, 54] on p "Settings" at bounding box center [51, 53] width 22 height 8
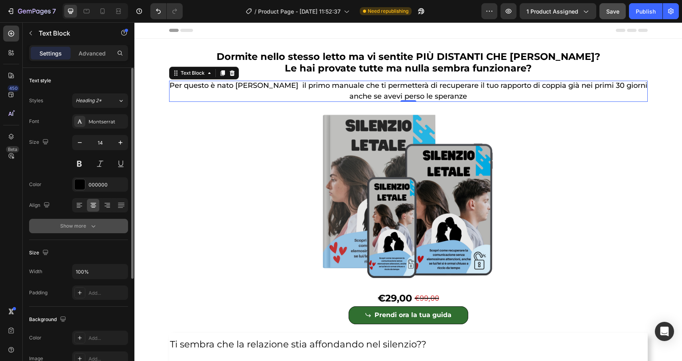
click at [89, 229] on div "Show more" at bounding box center [78, 226] width 37 height 8
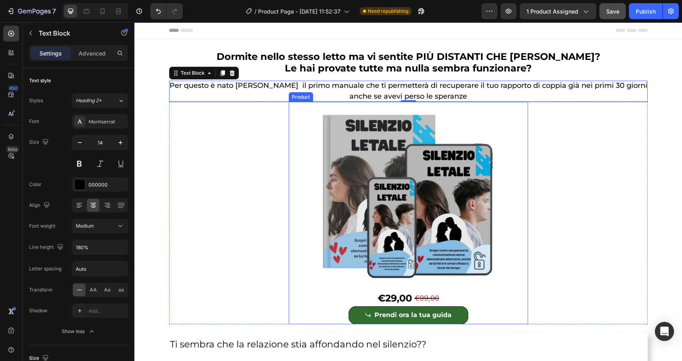
scroll to position [59, 0]
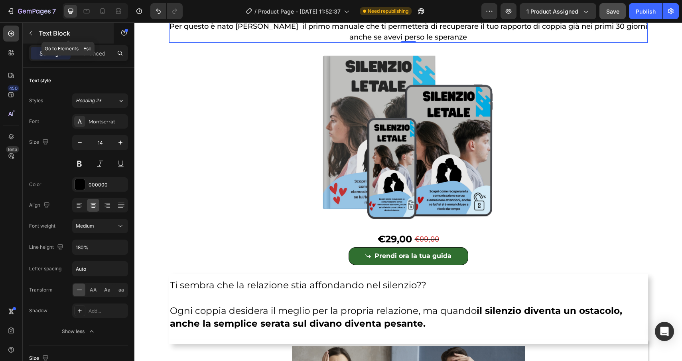
click at [30, 30] on icon "button" at bounding box center [31, 33] width 6 height 6
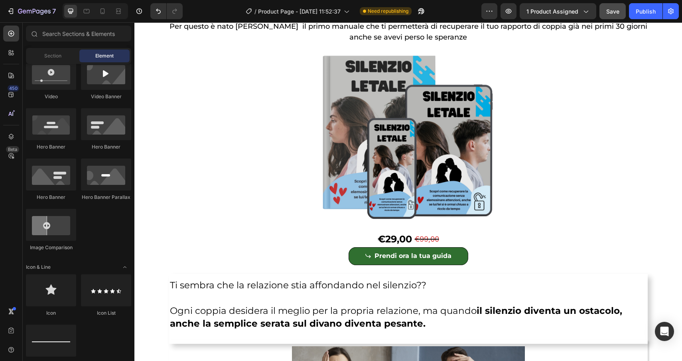
scroll to position [0, 0]
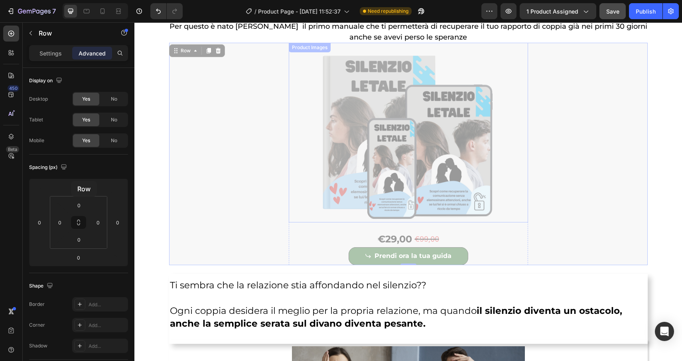
drag, startPoint x: 344, startPoint y: 221, endPoint x: 71, endPoint y: 181, distance: 275.0
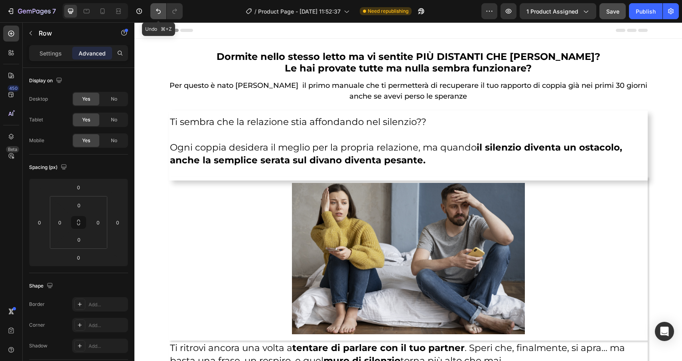
click at [156, 15] on icon "Undo/Redo" at bounding box center [158, 11] width 8 height 8
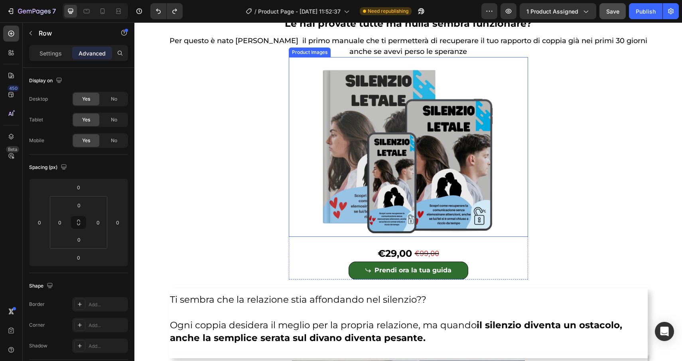
scroll to position [51, 0]
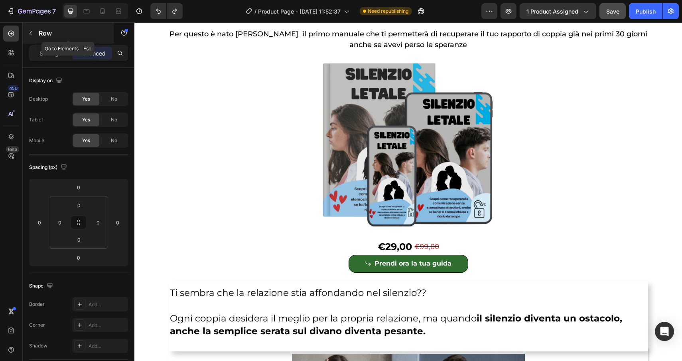
click at [31, 33] on icon "button" at bounding box center [31, 33] width 6 height 6
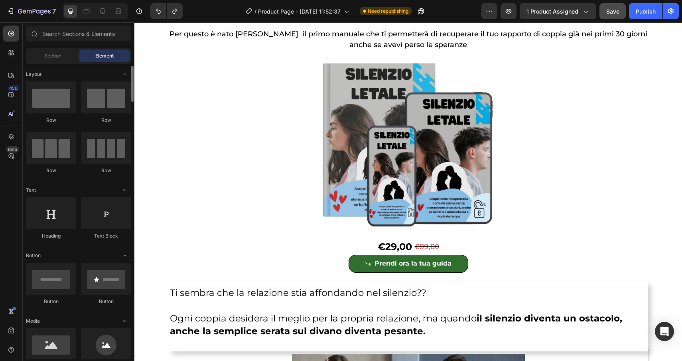
scroll to position [21, 0]
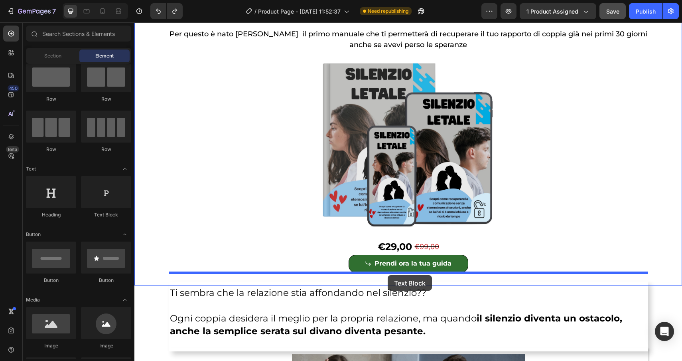
drag, startPoint x: 249, startPoint y: 214, endPoint x: 388, endPoint y: 275, distance: 151.2
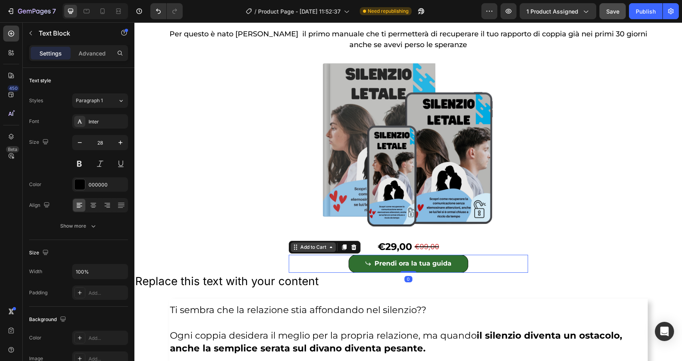
click at [298, 249] on div "Add to Cart" at bounding box center [313, 247] width 45 height 10
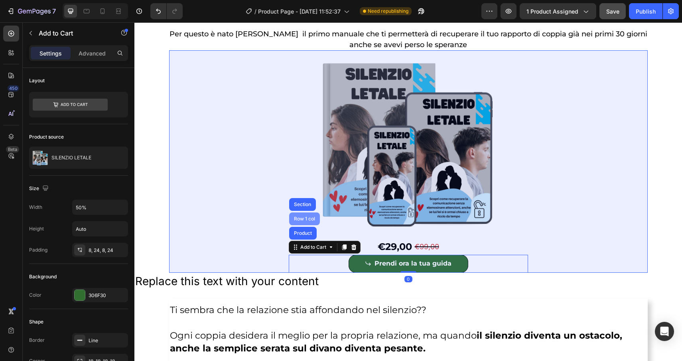
click at [299, 216] on div "Row 1 col" at bounding box center [305, 218] width 24 height 5
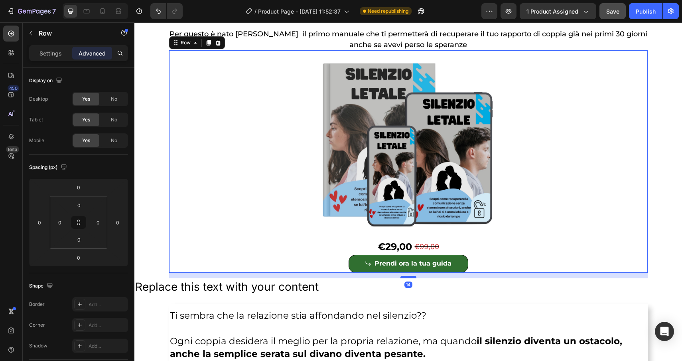
drag, startPoint x: 410, startPoint y: 271, endPoint x: 411, endPoint y: 276, distance: 5.3
click at [411, 276] on div at bounding box center [409, 277] width 16 height 2
type input "14"
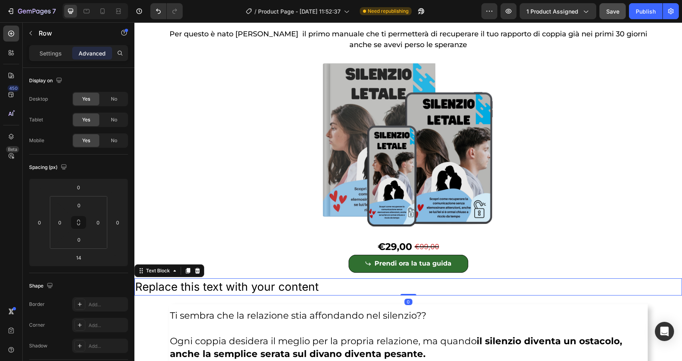
click at [379, 287] on div "Replace this text with your content" at bounding box center [408, 286] width 548 height 17
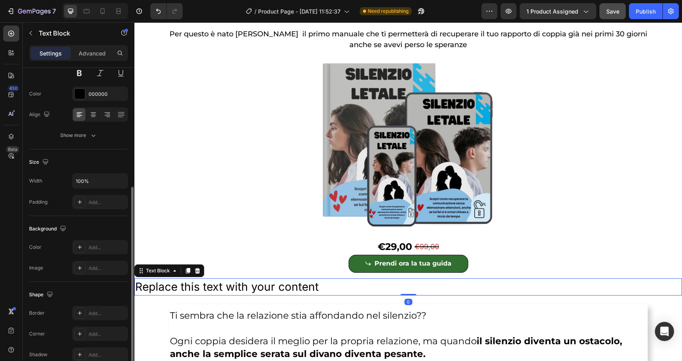
scroll to position [157, 0]
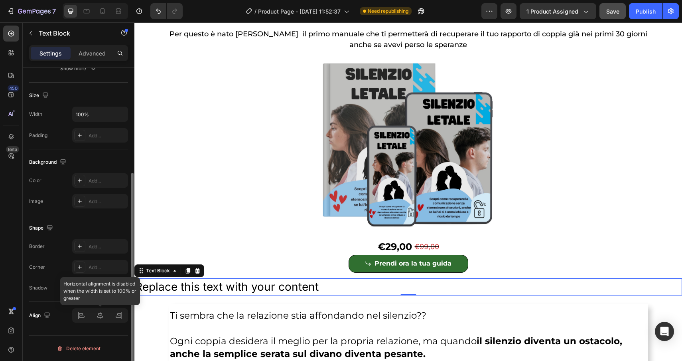
click at [100, 316] on div at bounding box center [100, 315] width 56 height 14
click at [99, 316] on div at bounding box center [100, 315] width 56 height 14
click at [99, 315] on div at bounding box center [100, 315] width 56 height 14
click at [118, 316] on div at bounding box center [100, 315] width 56 height 14
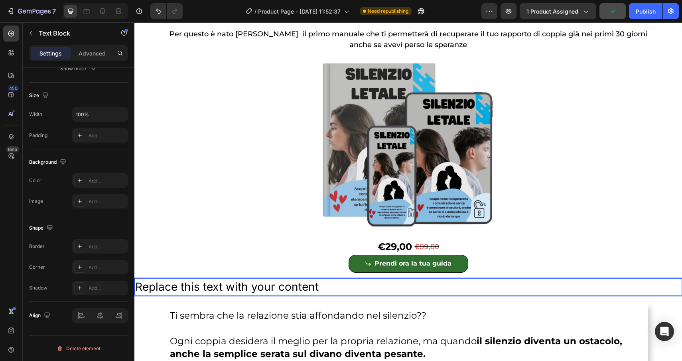
click at [349, 288] on div "Replace this text with your content" at bounding box center [408, 286] width 548 height 17
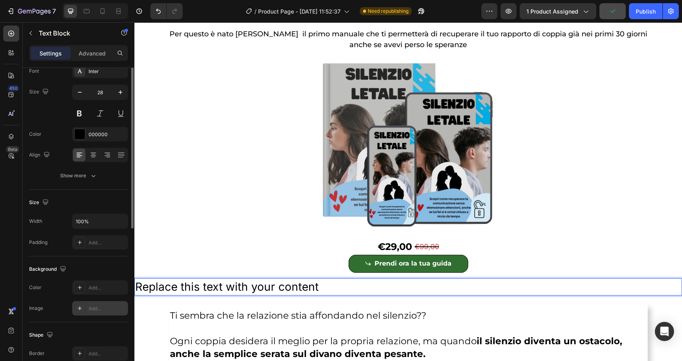
scroll to position [0, 0]
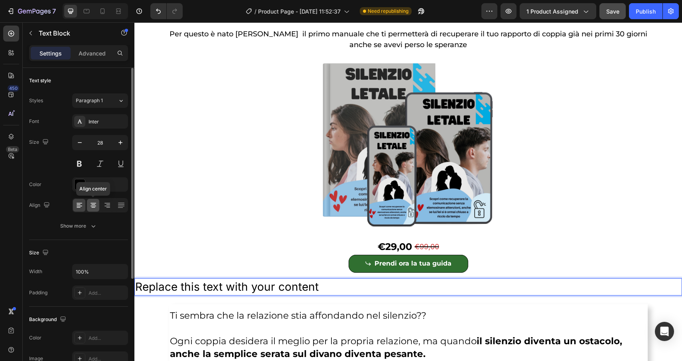
click at [93, 206] on icon at bounding box center [93, 205] width 8 height 8
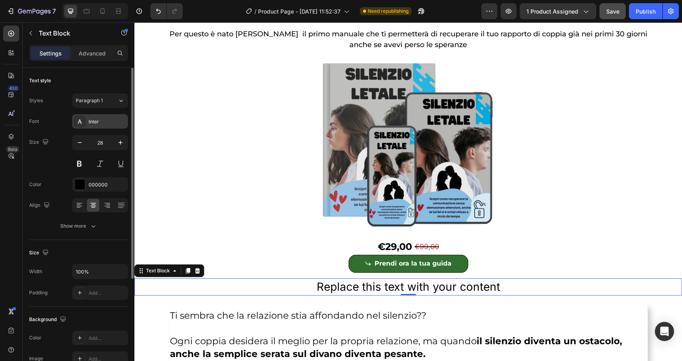
click at [107, 126] on div "Inter" at bounding box center [100, 121] width 56 height 14
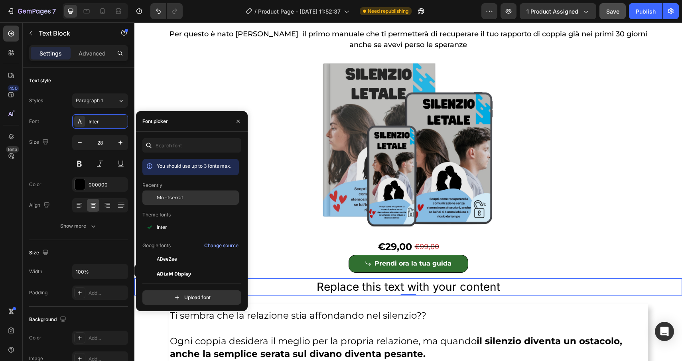
click at [181, 200] on span "Montserrat" at bounding box center [170, 197] width 27 height 7
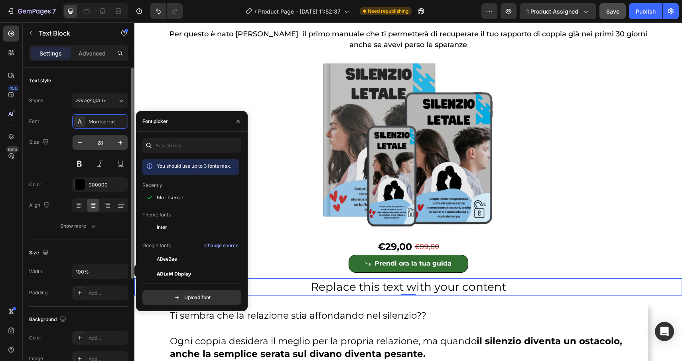
click at [107, 142] on input "28" at bounding box center [100, 142] width 26 height 14
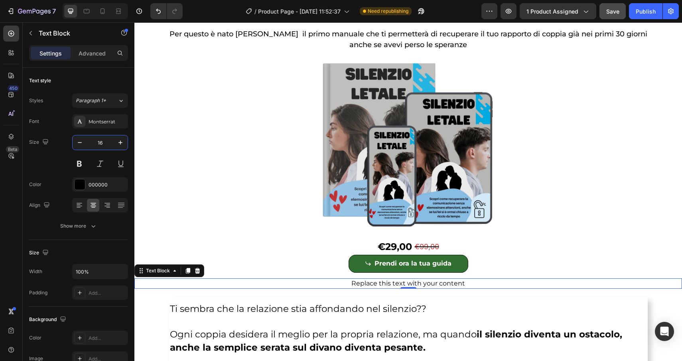
type input "16"
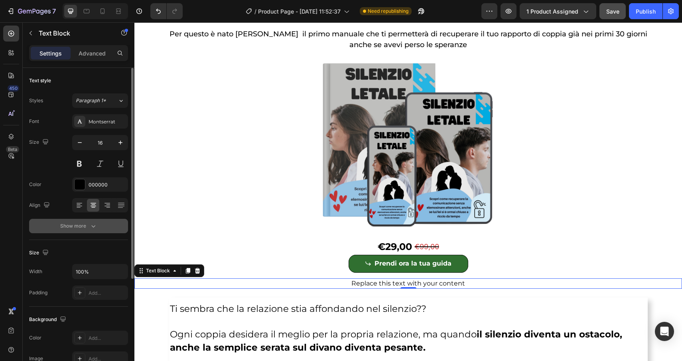
click at [79, 229] on div "Show more" at bounding box center [78, 226] width 37 height 8
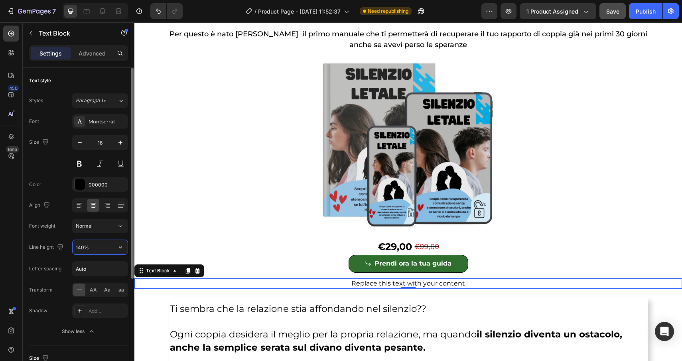
click at [95, 252] on input "140%" at bounding box center [100, 247] width 55 height 14
click at [122, 250] on icon "button" at bounding box center [121, 247] width 8 height 8
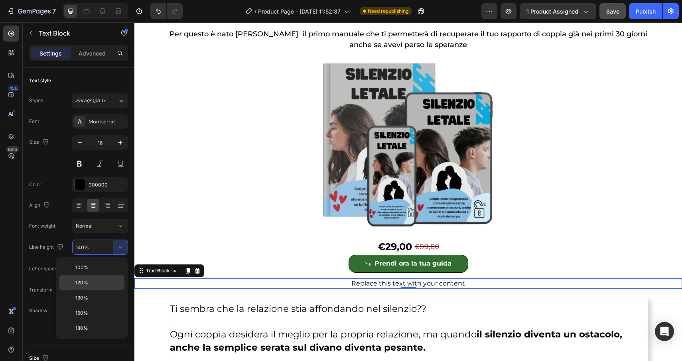
click at [105, 285] on p "120%" at bounding box center [97, 282] width 45 height 7
type input "120%"
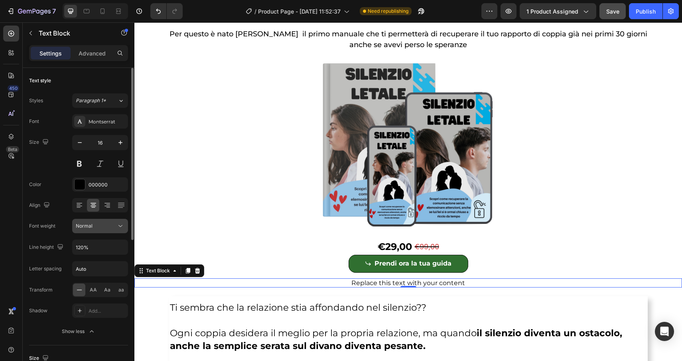
click at [103, 228] on div "Normal" at bounding box center [96, 225] width 41 height 7
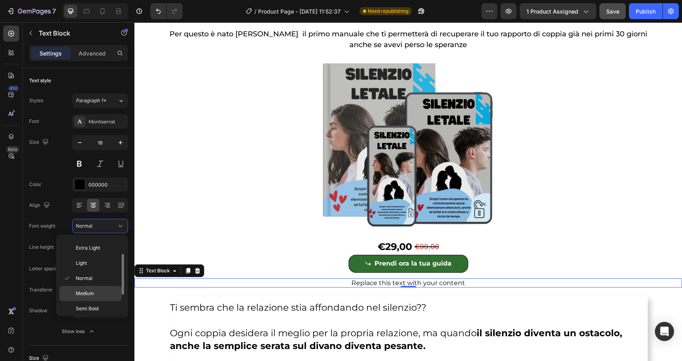
scroll to position [22, 0]
click at [106, 301] on p "Semi Bold" at bounding box center [97, 299] width 42 height 7
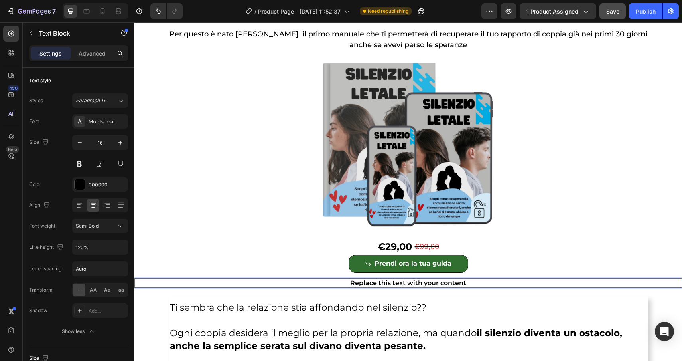
click at [487, 287] on div "Replace this text with your content" at bounding box center [408, 282] width 548 height 9
click at [470, 281] on p "Replace this text with your content" at bounding box center [408, 283] width 546 height 8
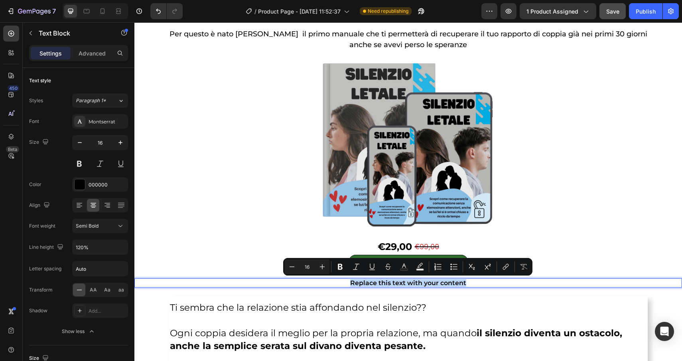
drag, startPoint x: 470, startPoint y: 281, endPoint x: 352, endPoint y: 280, distance: 117.3
click at [352, 280] on p "Replace this text with your content" at bounding box center [408, 283] width 546 height 8
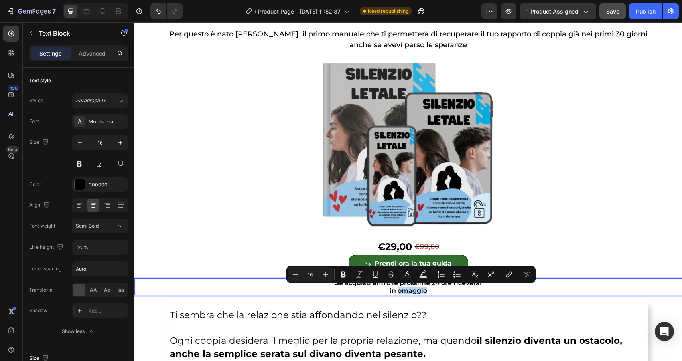
drag, startPoint x: 426, startPoint y: 289, endPoint x: 397, endPoint y: 292, distance: 29.7
click at [397, 292] on p "in omaggio" at bounding box center [408, 291] width 546 height 8
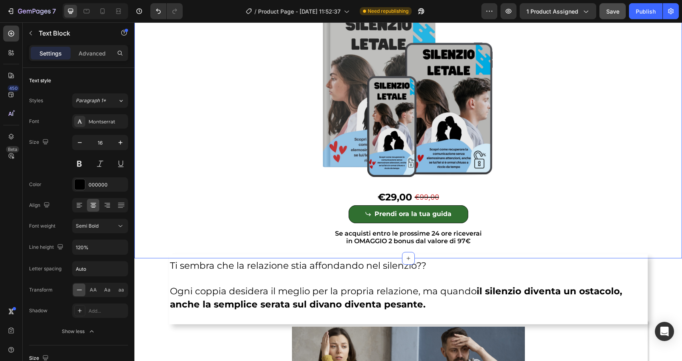
scroll to position [107, 0]
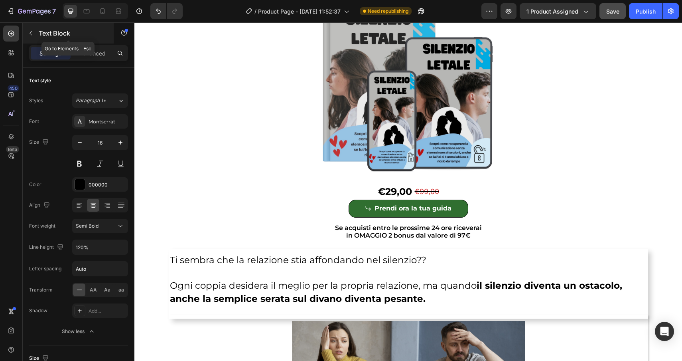
click at [30, 34] on icon "button" at bounding box center [31, 33] width 2 height 4
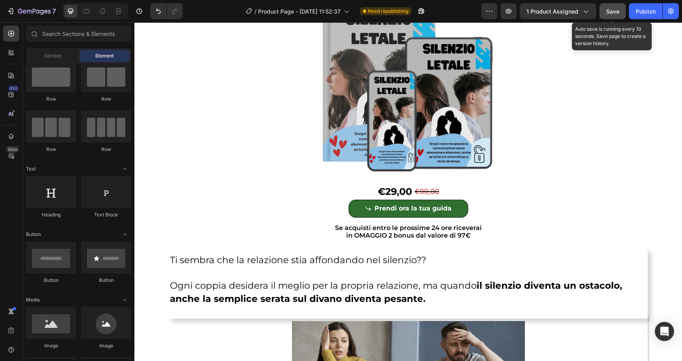
click at [612, 13] on span "Save" at bounding box center [613, 11] width 13 height 7
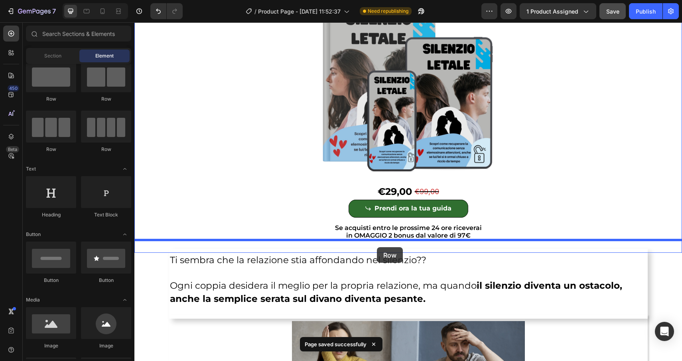
drag, startPoint x: 186, startPoint y: 114, endPoint x: 377, endPoint y: 247, distance: 233.1
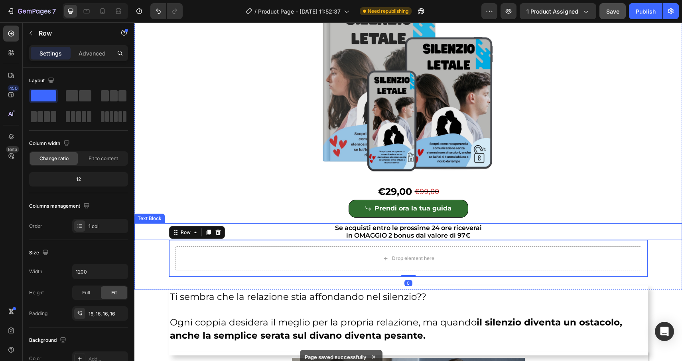
click at [521, 231] on p "in OMAGGIO 2 bonus dal valore di 97€" at bounding box center [408, 235] width 546 height 8
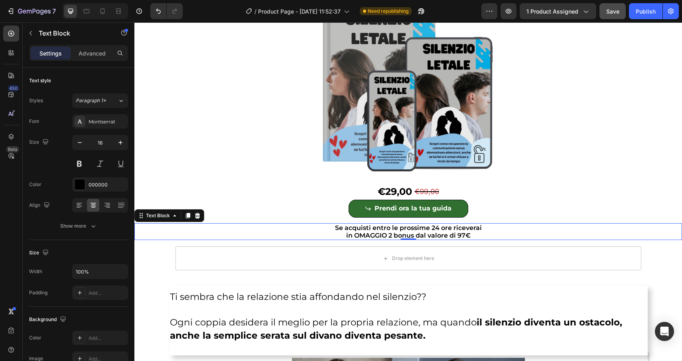
click at [291, 231] on p "in OMAGGIO 2 bonus dal valore di 97€" at bounding box center [408, 235] width 546 height 8
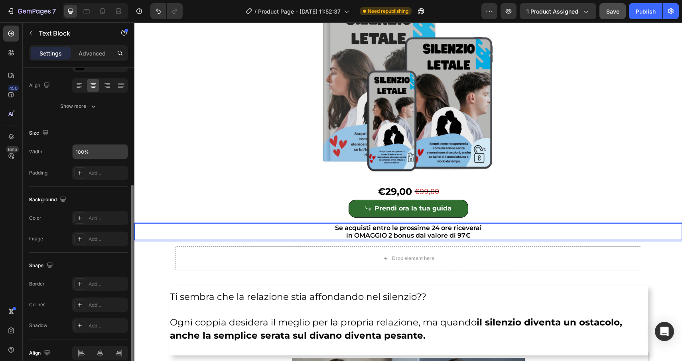
scroll to position [151, 0]
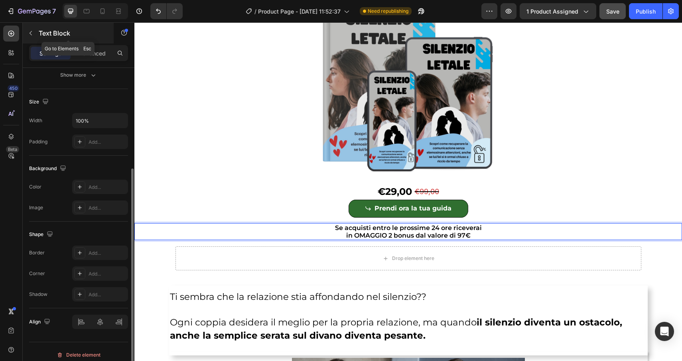
click at [28, 34] on icon "button" at bounding box center [31, 33] width 6 height 6
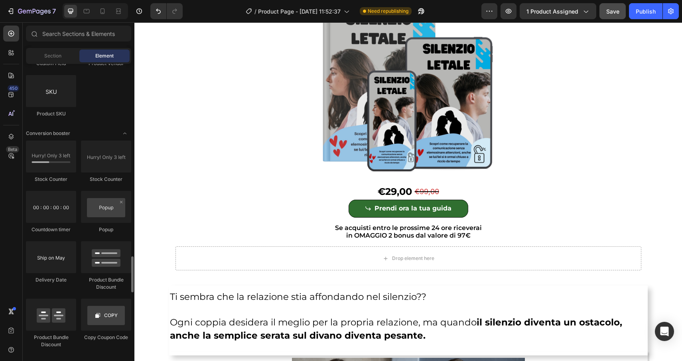
scroll to position [1579, 0]
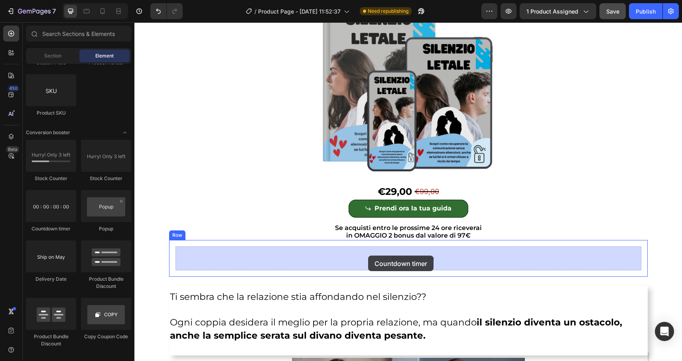
drag, startPoint x: 182, startPoint y: 221, endPoint x: 369, endPoint y: 255, distance: 190.3
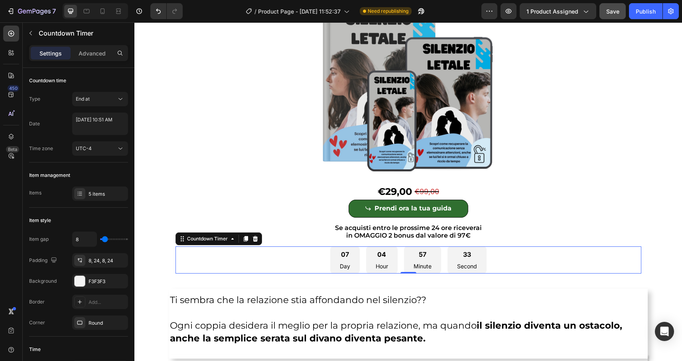
click at [351, 269] on div "07 Day" at bounding box center [345, 259] width 30 height 27
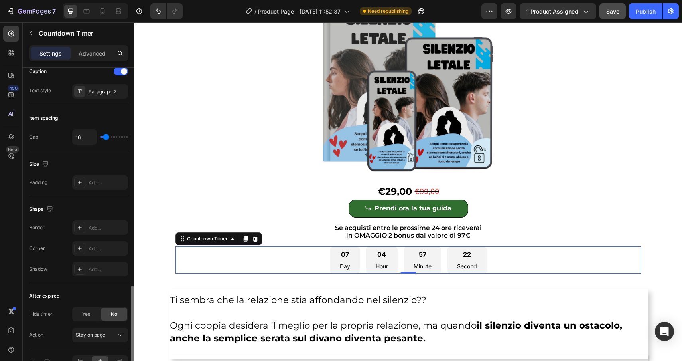
scroll to position [370, 0]
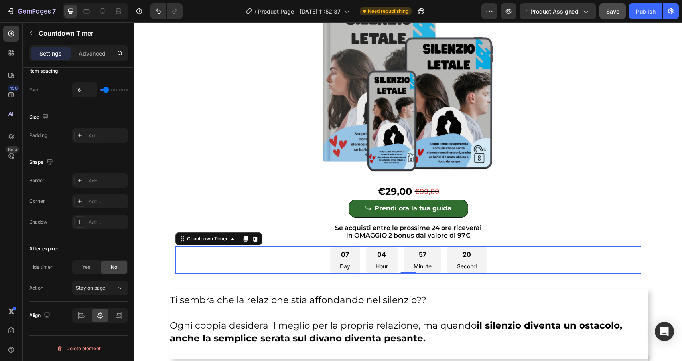
click at [307, 255] on div "07 Day 04 Hour 57 Minute 20 Second" at bounding box center [409, 259] width 466 height 27
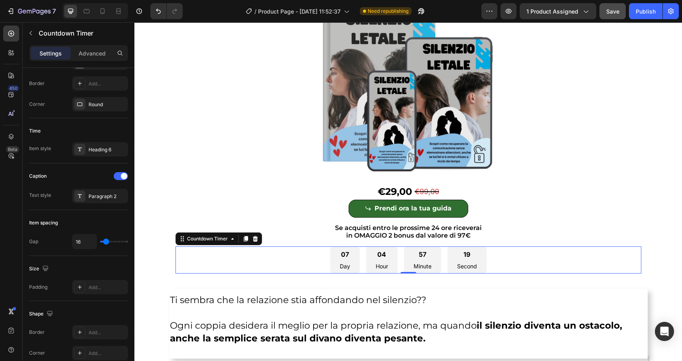
scroll to position [0, 0]
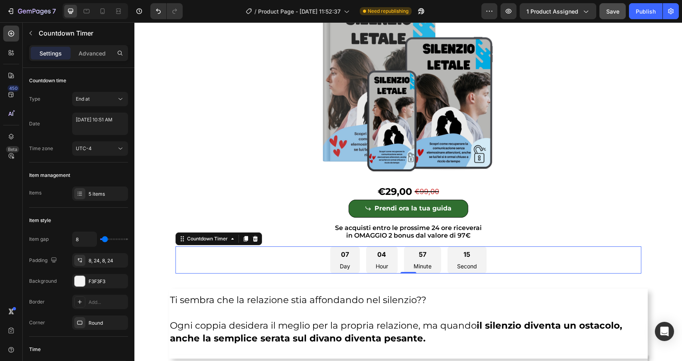
click at [340, 262] on p "Day" at bounding box center [345, 266] width 10 height 8
click at [89, 199] on div "5 items" at bounding box center [100, 193] width 56 height 14
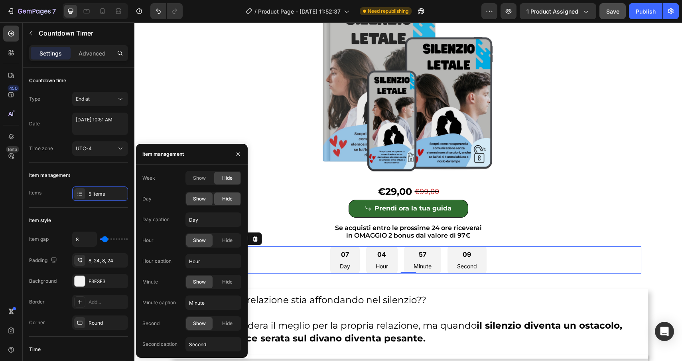
click at [232, 195] on span "Hide" at bounding box center [227, 198] width 10 height 7
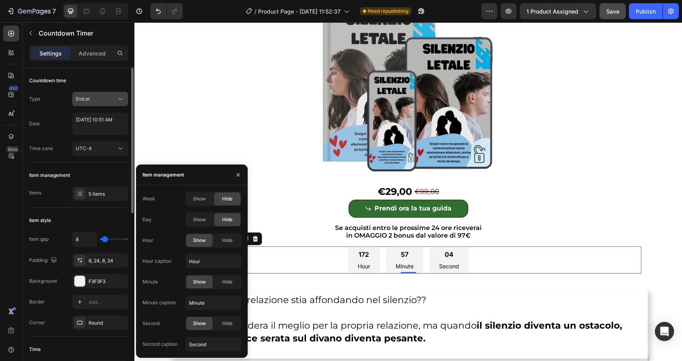
click at [91, 105] on button "End at" at bounding box center [100, 99] width 56 height 14
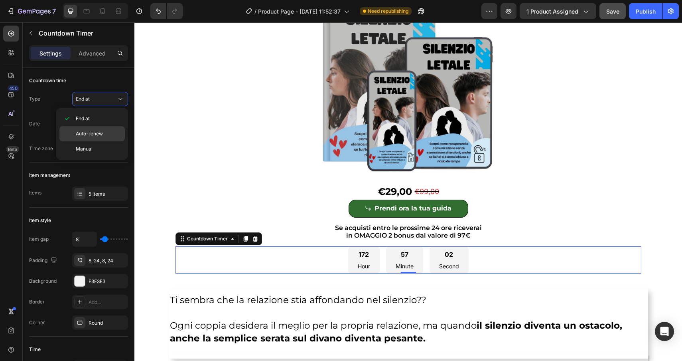
click at [93, 133] on span "Auto-renew" at bounding box center [89, 133] width 27 height 7
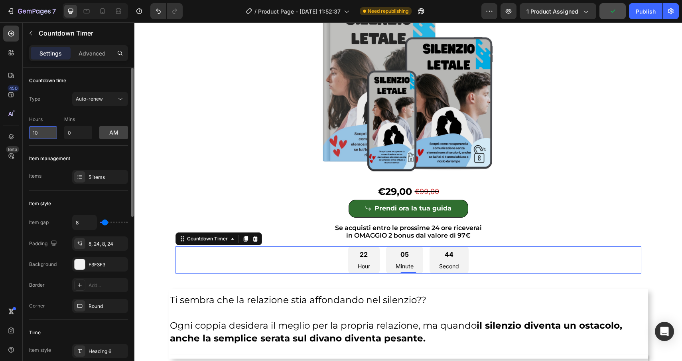
click at [44, 129] on input "10" at bounding box center [43, 132] width 28 height 13
type input "1"
type input "8"
click at [115, 132] on button "am" at bounding box center [113, 132] width 29 height 13
type input "1"
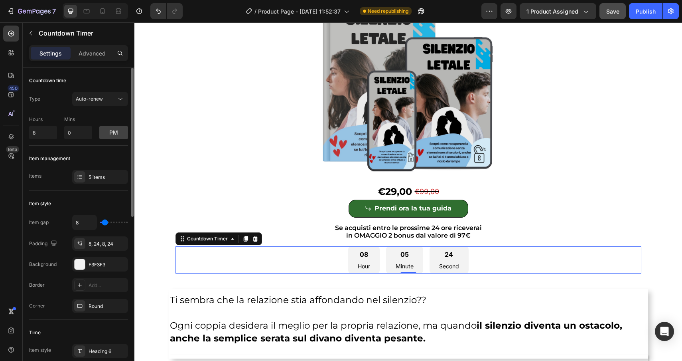
type input "1"
type input "0"
drag, startPoint x: 103, startPoint y: 223, endPoint x: 97, endPoint y: 223, distance: 6.8
type input "0"
click at [100, 223] on input "range" at bounding box center [114, 222] width 28 height 2
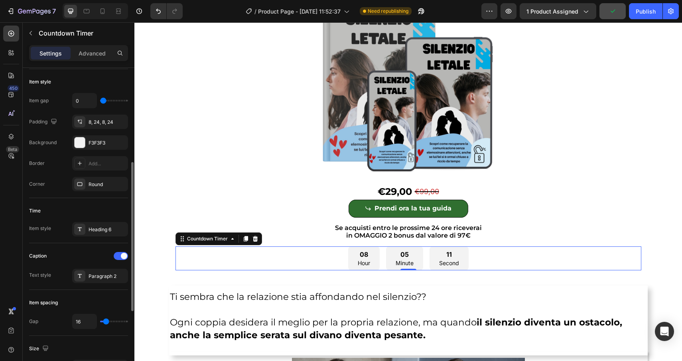
scroll to position [160, 0]
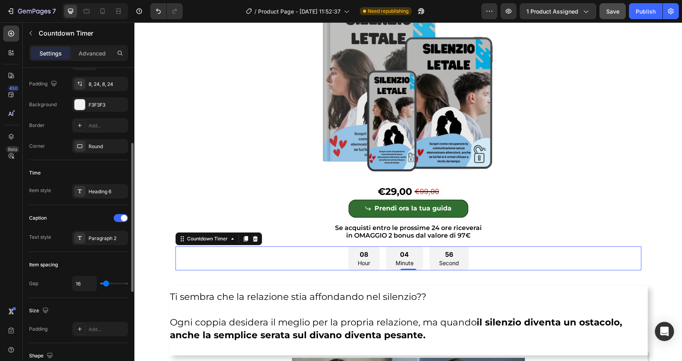
type input "15"
type input "14"
type input "13"
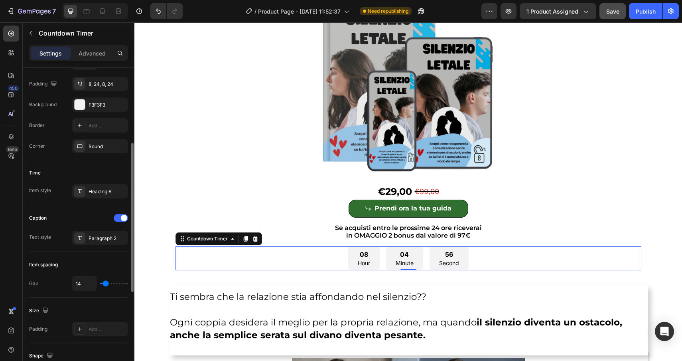
type input "13"
type input "12"
type input "11"
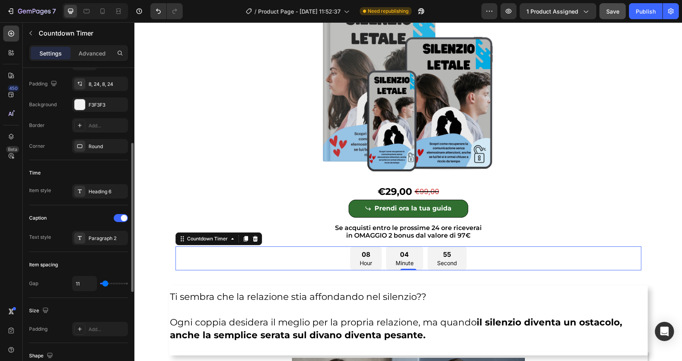
type input "10"
type input "9"
type input "8"
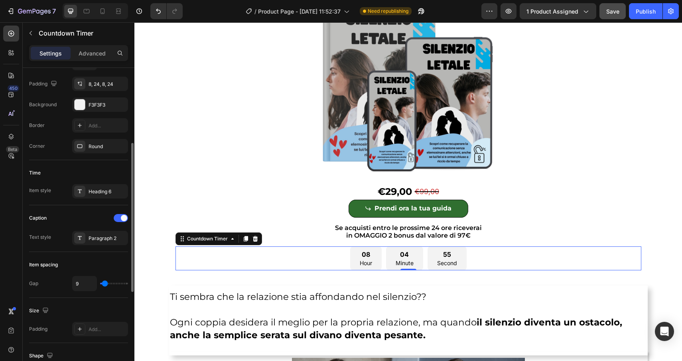
type input "8"
type input "7"
type input "6"
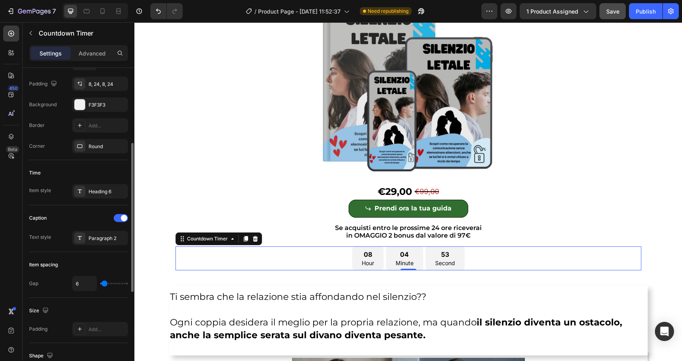
type input "7"
type input "9"
type input "10"
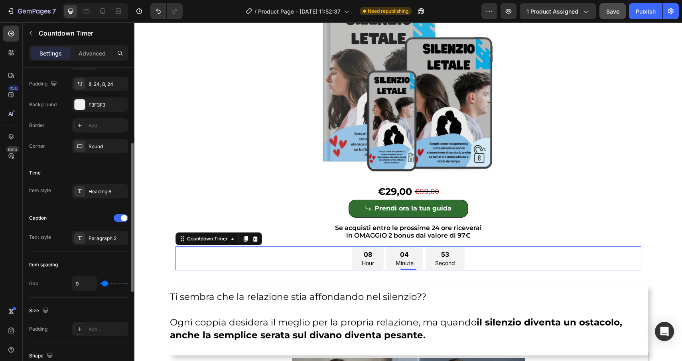
type input "10"
type input "9"
type input "8"
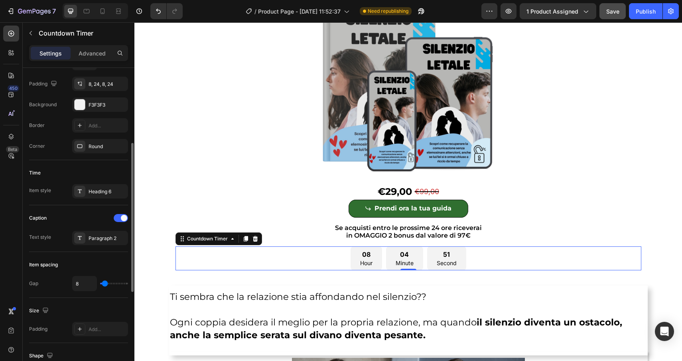
type input "7"
type input "6"
type input "5"
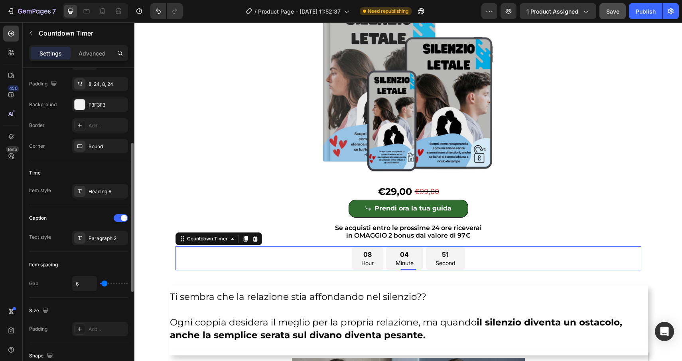
type input "5"
type input "6"
type input "7"
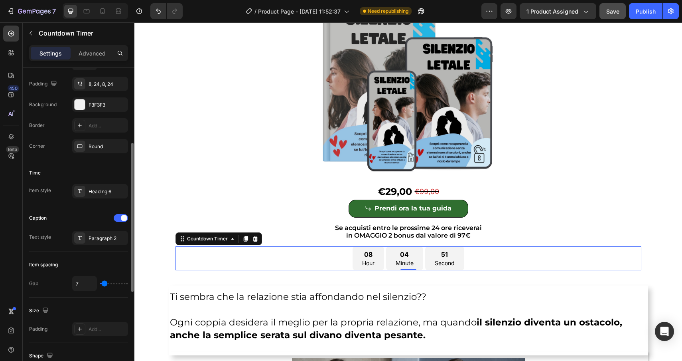
type input "8"
type input "9"
type input "10"
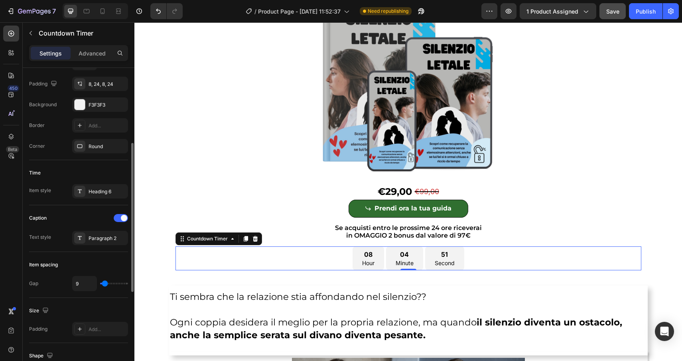
type input "10"
type input "11"
type input "10"
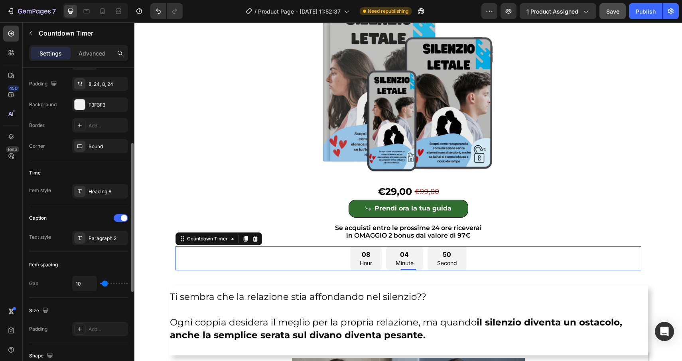
type input "9"
click at [105, 283] on input "range" at bounding box center [114, 284] width 28 height 2
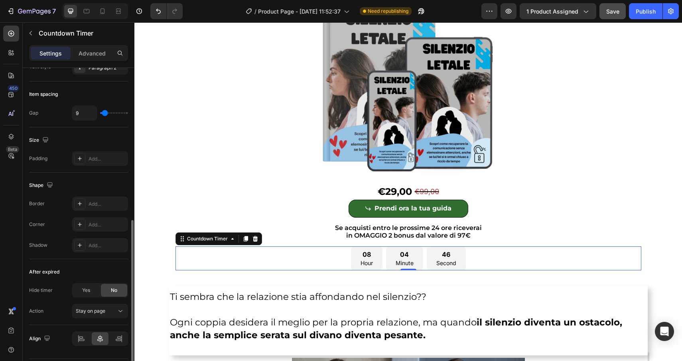
scroll to position [353, 0]
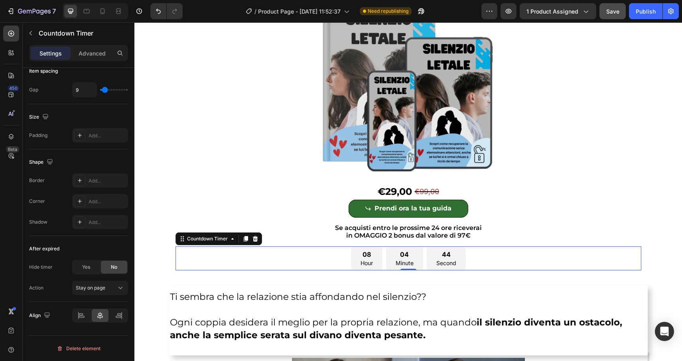
click at [364, 259] on div "08" at bounding box center [367, 254] width 12 height 10
click at [362, 254] on div "08" at bounding box center [367, 254] width 12 height 10
click at [365, 253] on div "08" at bounding box center [367, 254] width 12 height 10
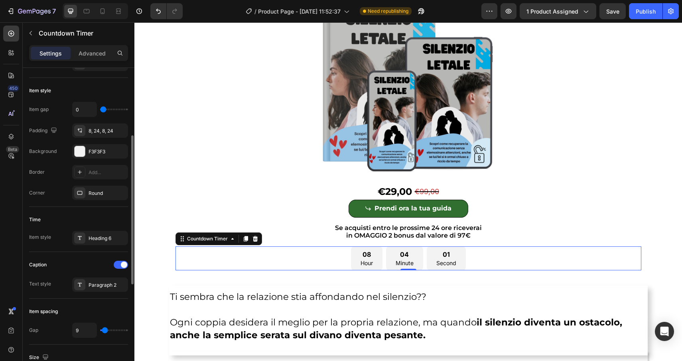
scroll to position [136, 0]
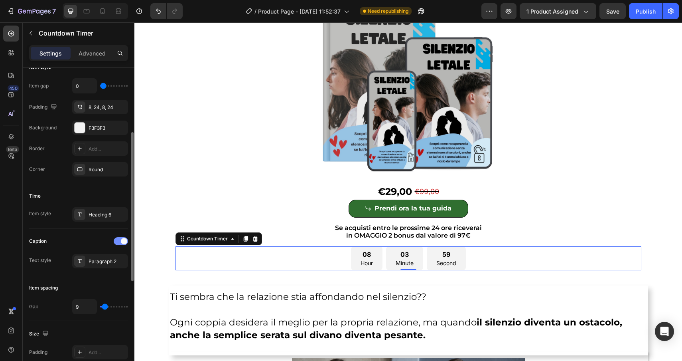
click at [122, 239] on span at bounding box center [124, 241] width 6 height 6
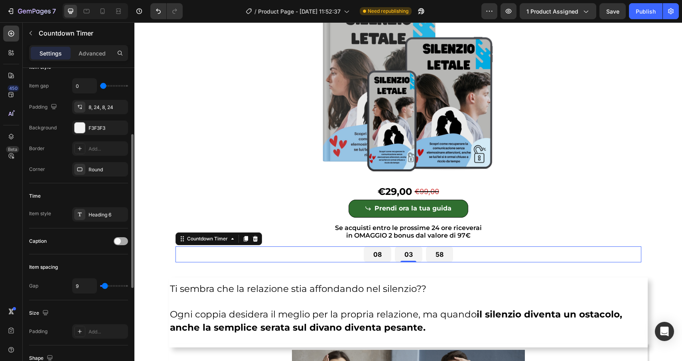
click at [122, 239] on div at bounding box center [121, 241] width 14 height 8
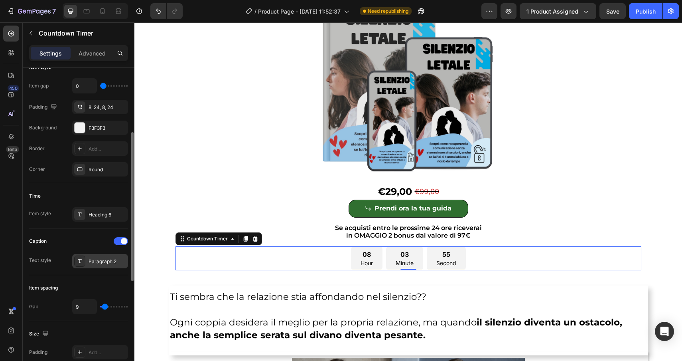
click at [102, 265] on div "Paragraph 2" at bounding box center [108, 261] width 38 height 7
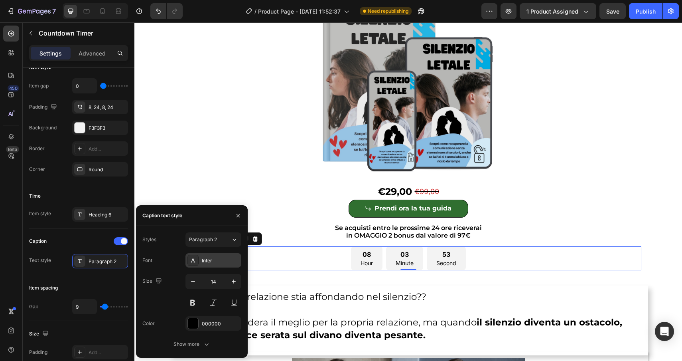
click at [218, 258] on div "Inter" at bounding box center [221, 260] width 38 height 7
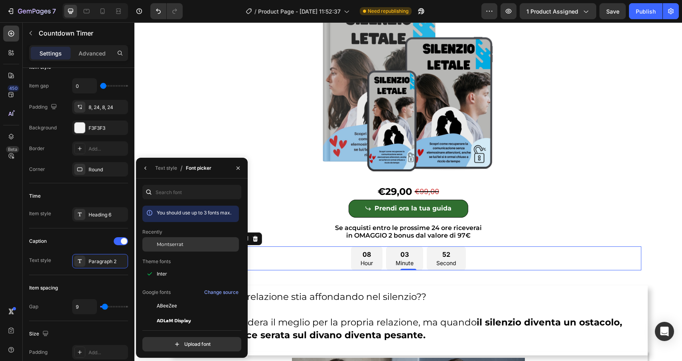
click at [184, 241] on div "Montserrat" at bounding box center [197, 244] width 81 height 7
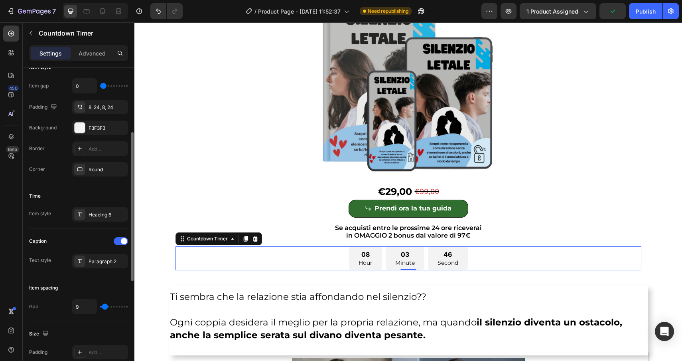
click at [83, 240] on div "Caption" at bounding box center [78, 241] width 99 height 13
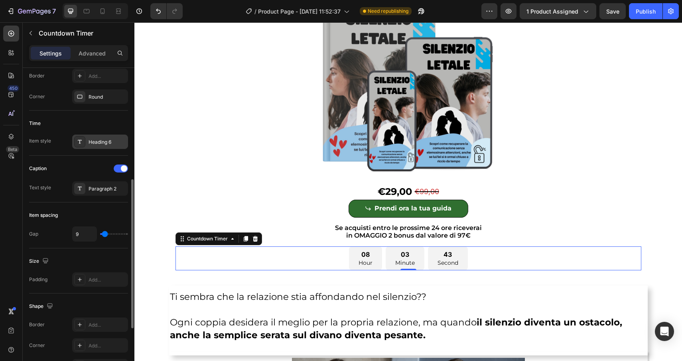
scroll to position [228, 0]
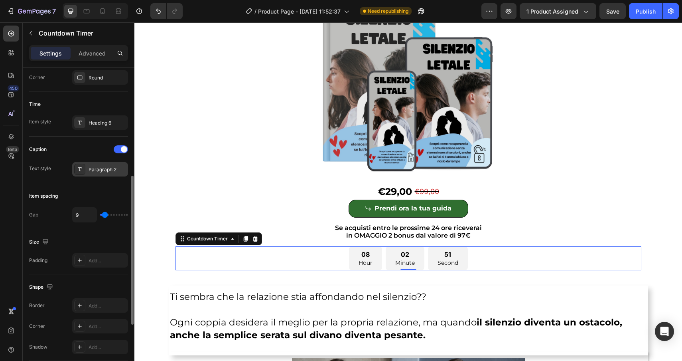
click at [99, 172] on div "Paragraph 2" at bounding box center [108, 169] width 38 height 7
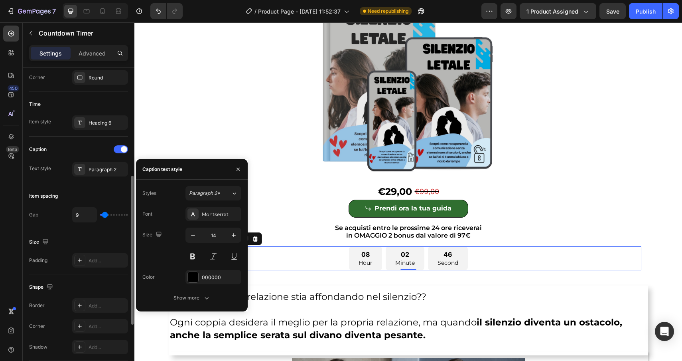
click at [76, 235] on div "Size" at bounding box center [78, 241] width 99 height 13
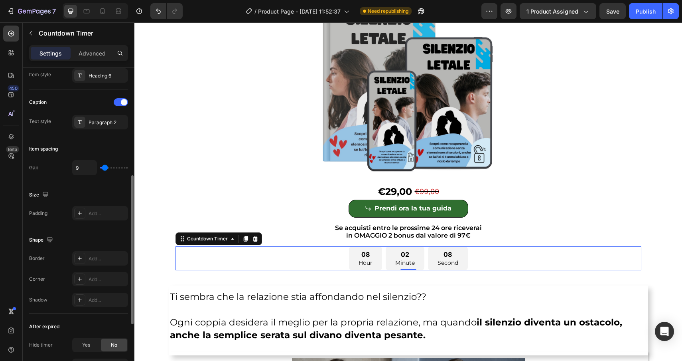
scroll to position [257, 0]
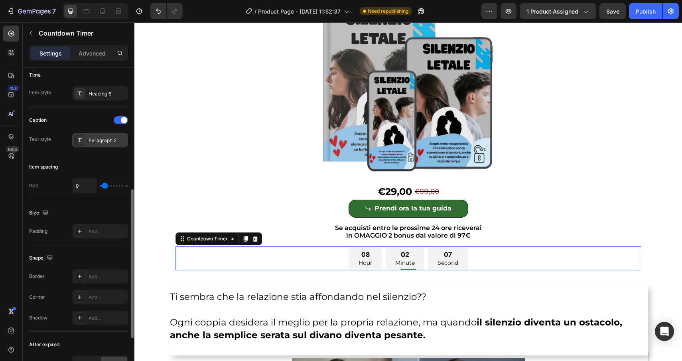
click at [89, 142] on div "Paragraph 2" at bounding box center [108, 140] width 38 height 7
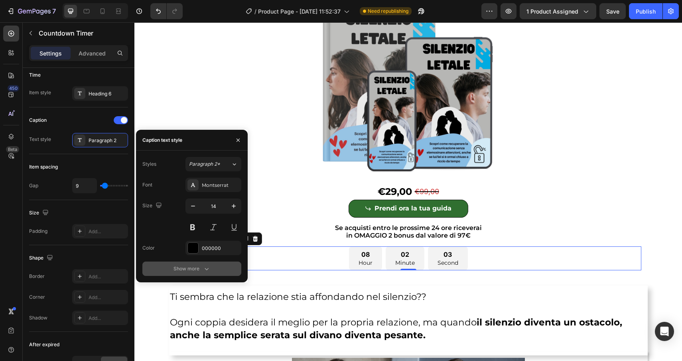
click at [197, 264] on button "Show more" at bounding box center [191, 268] width 99 height 14
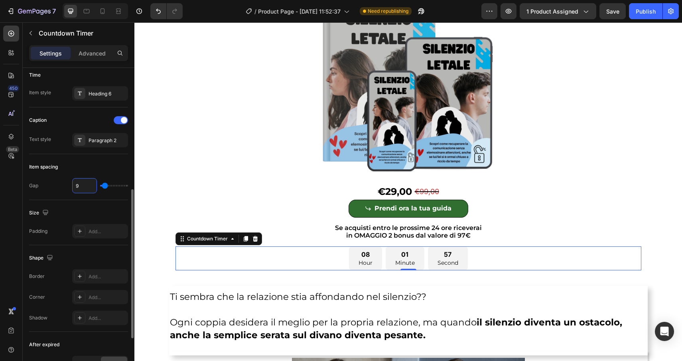
click at [82, 186] on input "9" at bounding box center [85, 185] width 24 height 14
click at [94, 94] on div "Heading 6" at bounding box center [108, 93] width 38 height 7
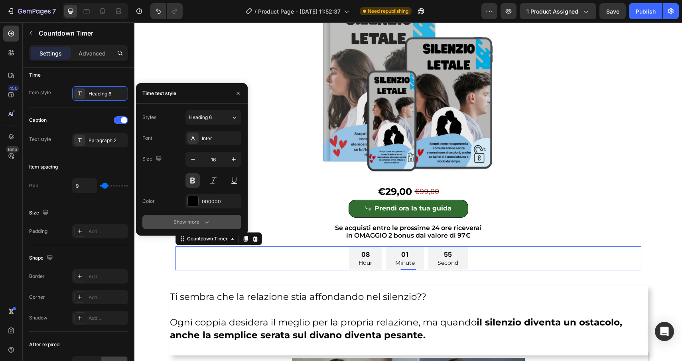
click at [176, 218] on div "Show more" at bounding box center [192, 222] width 37 height 8
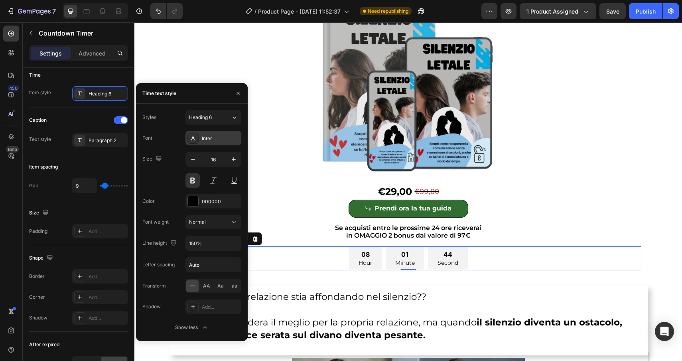
click at [209, 141] on div "Inter" at bounding box center [221, 138] width 38 height 7
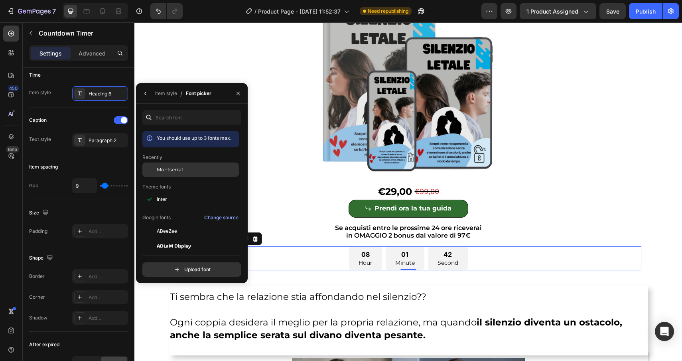
click at [0, 0] on span "Montserrat" at bounding box center [0, 0] width 0 height 0
click at [122, 121] on span at bounding box center [124, 120] width 6 height 6
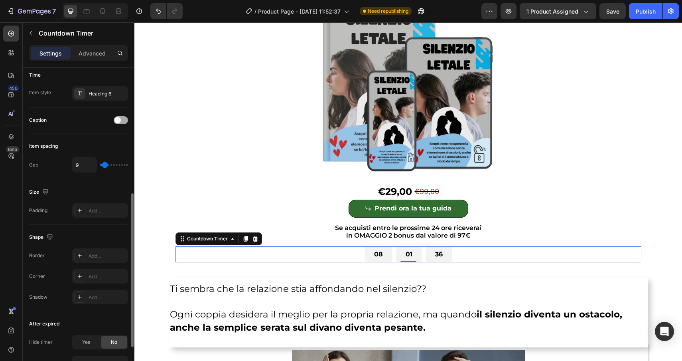
click at [117, 119] on span at bounding box center [118, 120] width 6 height 6
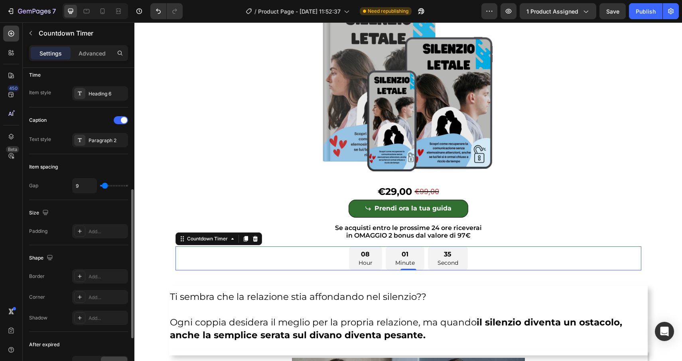
click at [80, 116] on div "Caption" at bounding box center [78, 120] width 99 height 13
click at [40, 121] on div "Caption" at bounding box center [38, 120] width 18 height 7
click at [93, 137] on div "Paragraph 2" at bounding box center [108, 140] width 38 height 7
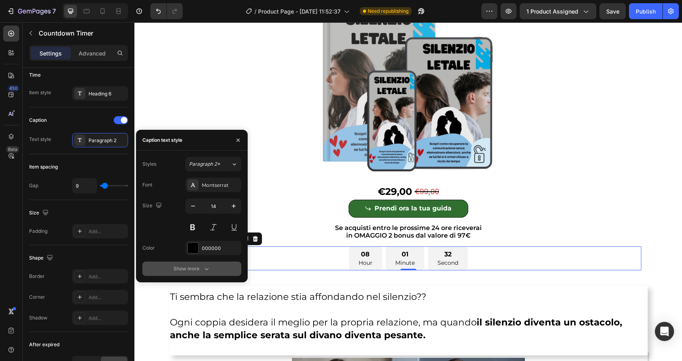
click at [189, 268] on div "Show more" at bounding box center [192, 269] width 37 height 8
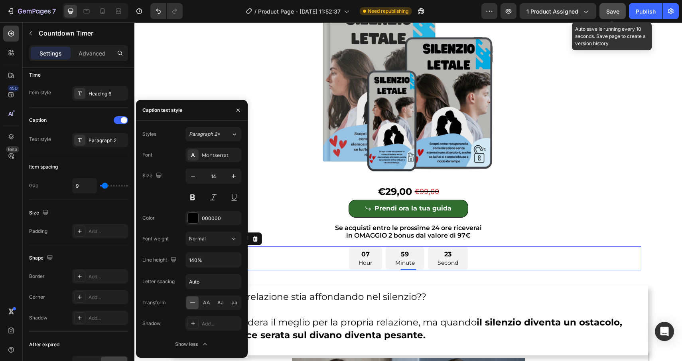
click at [613, 15] on div "Save" at bounding box center [613, 11] width 13 height 8
